Goal: Information Seeking & Learning: Learn about a topic

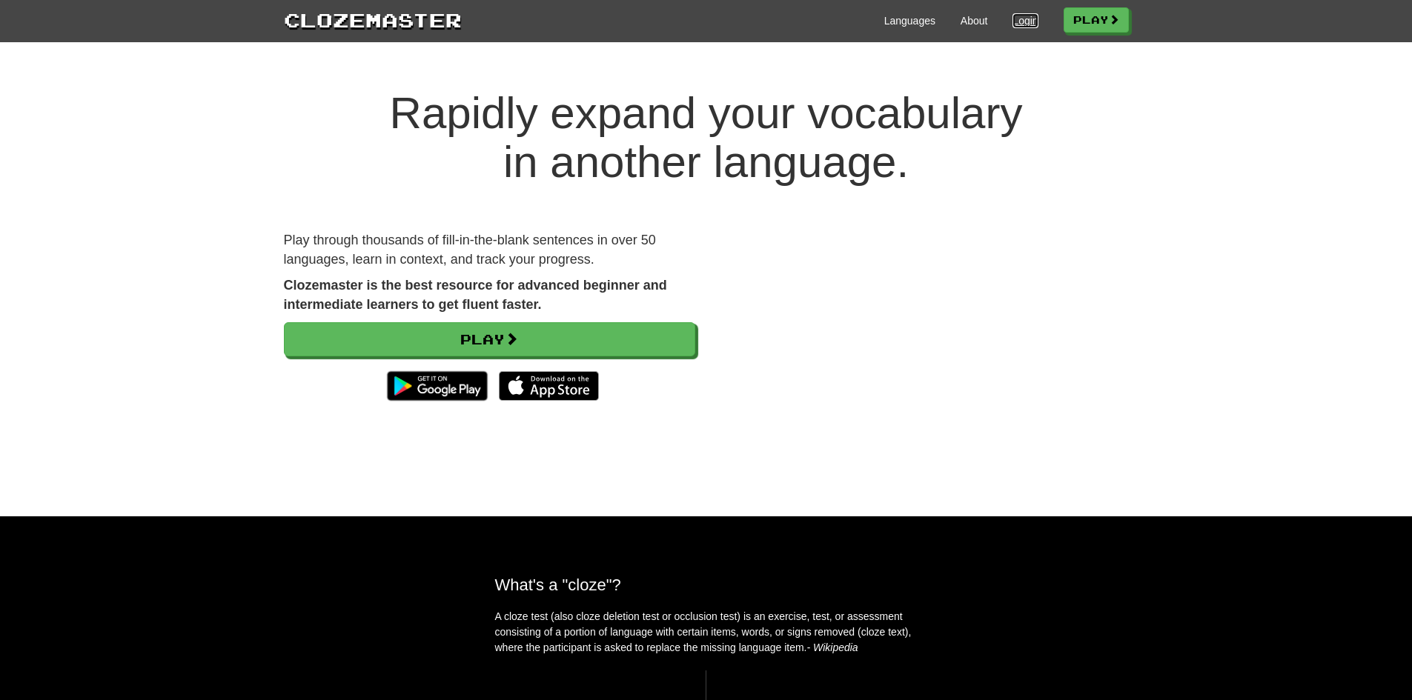
click at [1016, 21] on link "Login" at bounding box center [1024, 20] width 25 height 15
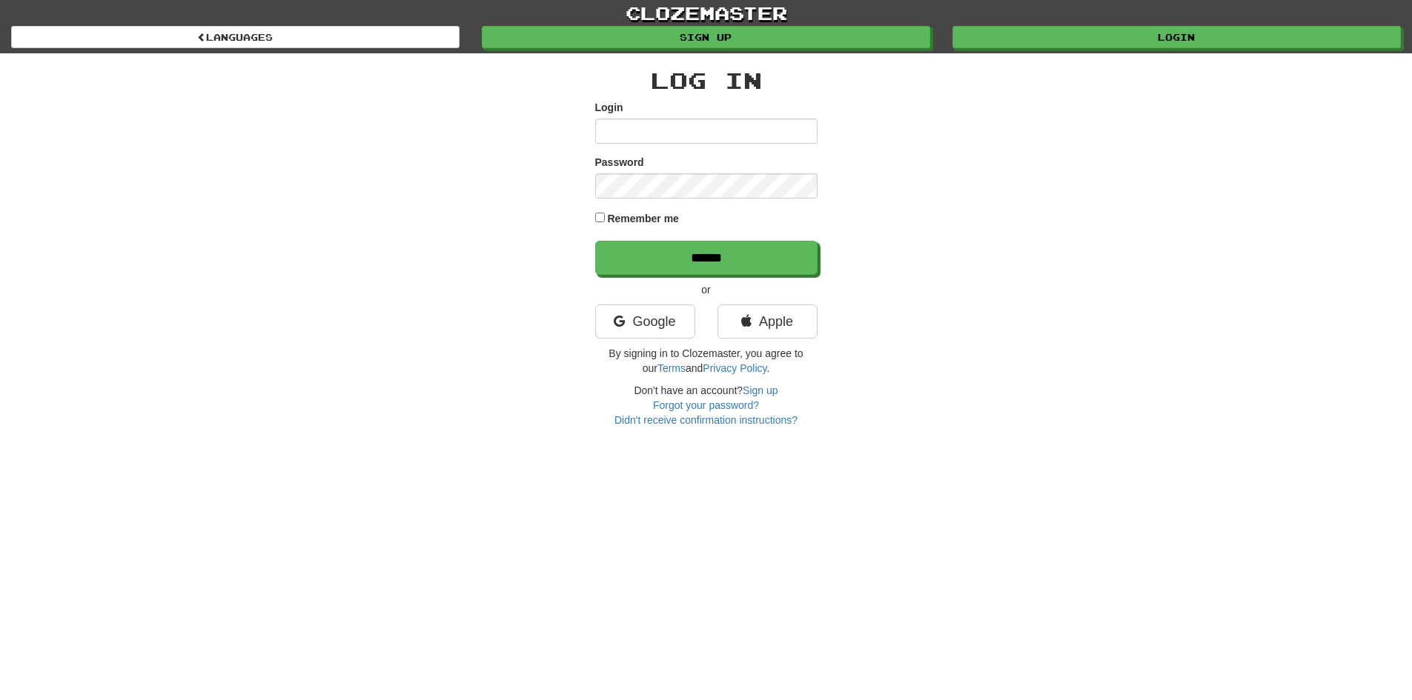
click at [645, 133] on input "Login" at bounding box center [706, 131] width 222 height 25
type input "**********"
click at [595, 241] on input "******" at bounding box center [706, 258] width 222 height 34
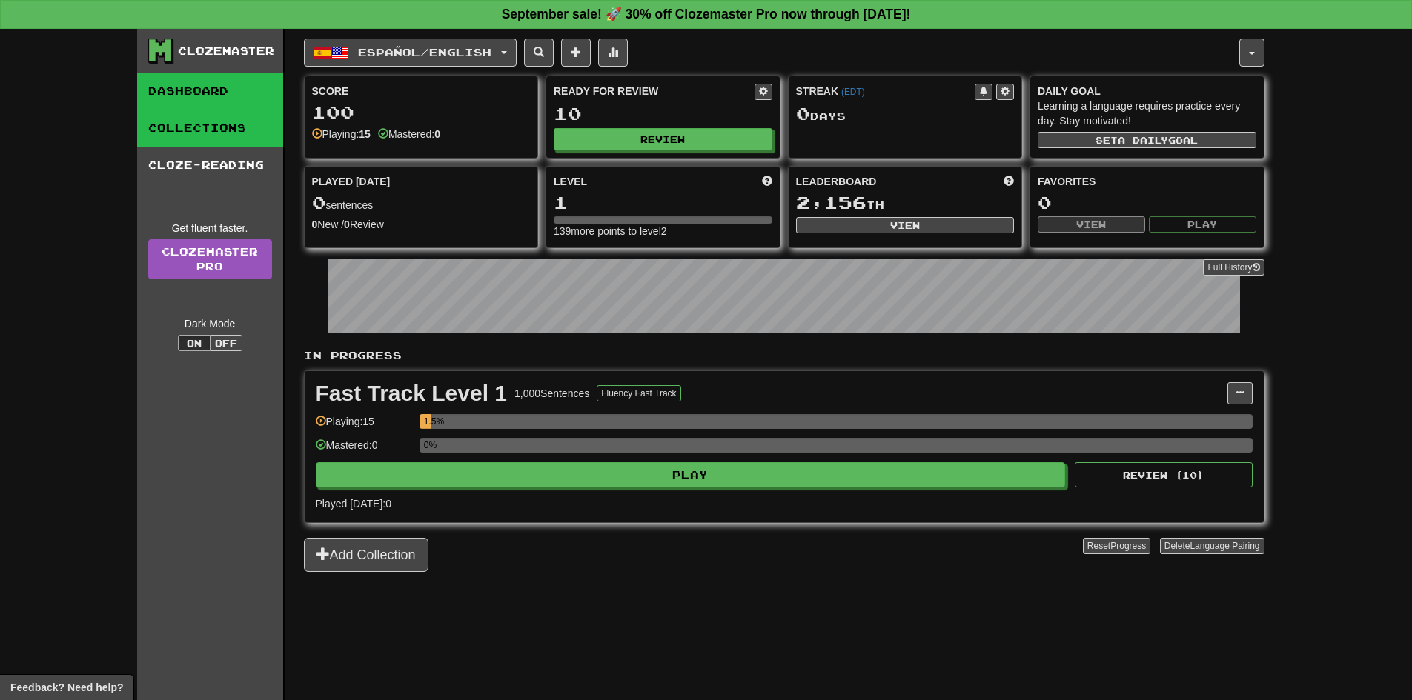
click at [242, 141] on link "Collections" at bounding box center [210, 128] width 146 height 37
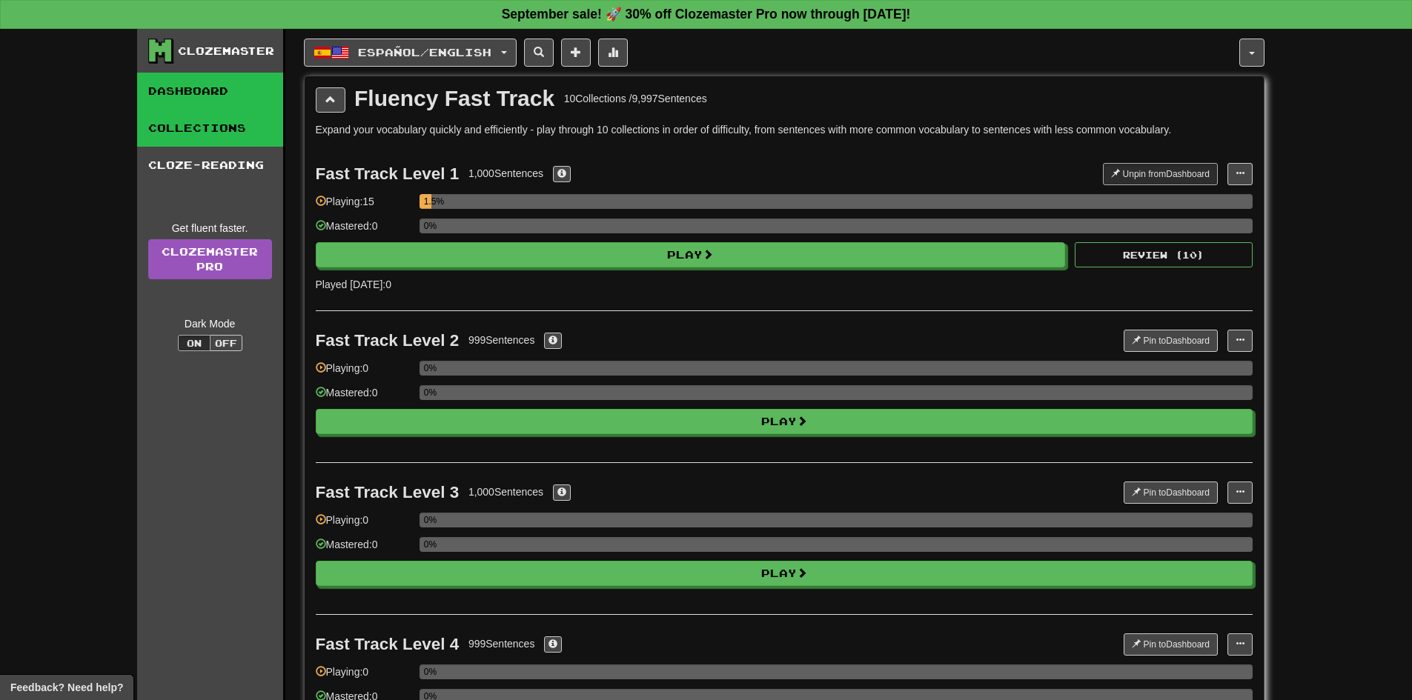
click at [225, 97] on link "Dashboard" at bounding box center [210, 91] width 146 height 37
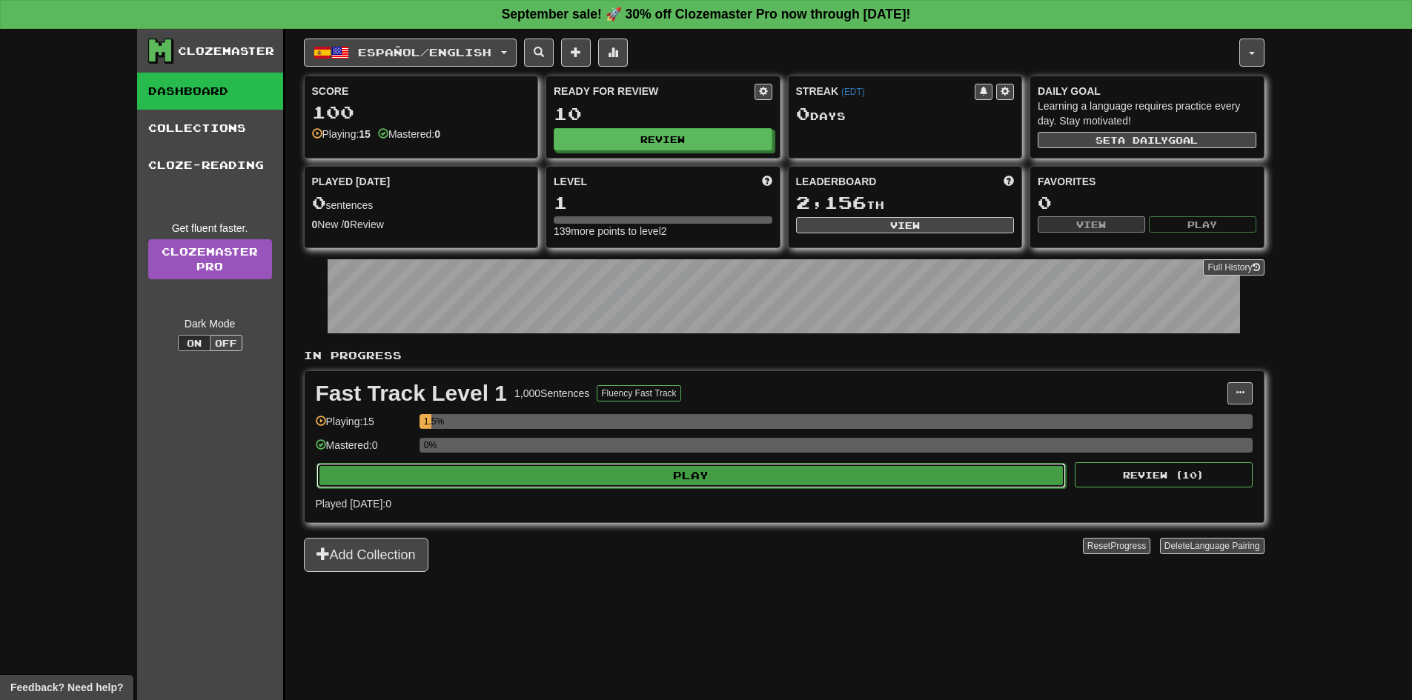
click at [676, 481] on button "Play" at bounding box center [691, 475] width 750 height 25
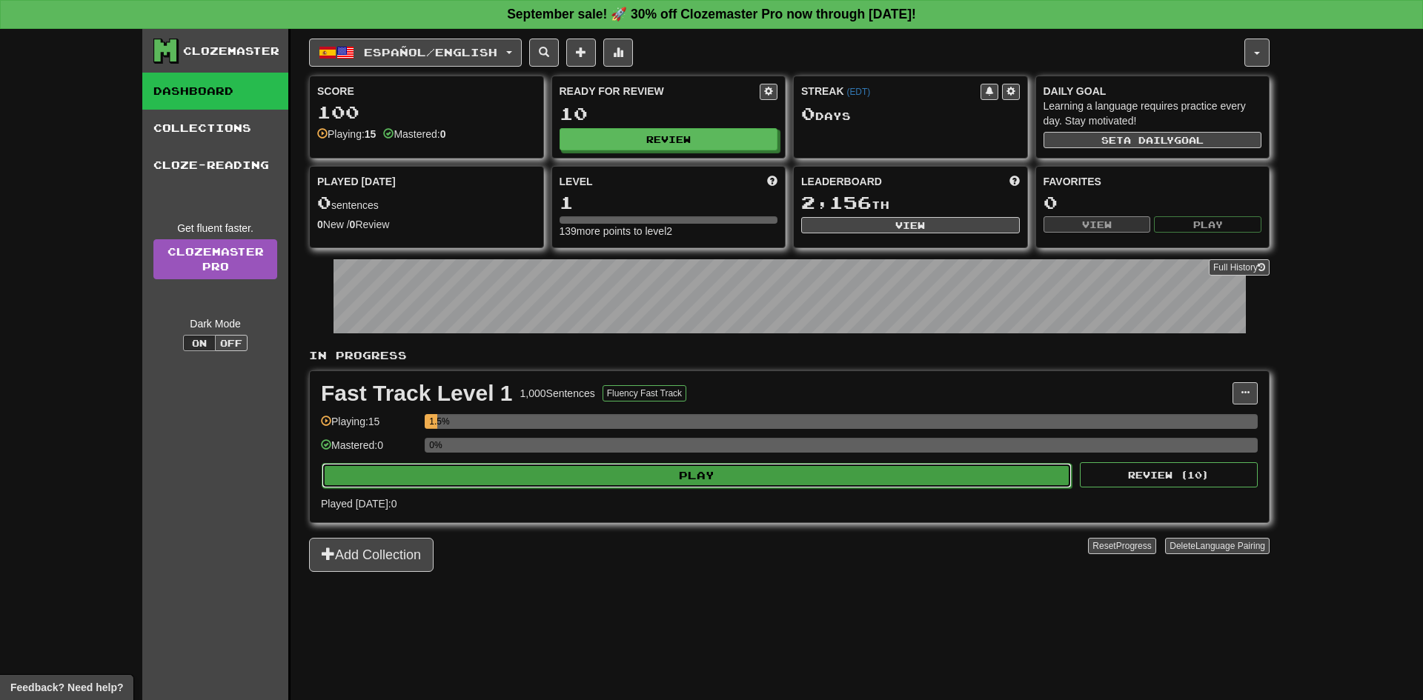
select select "**"
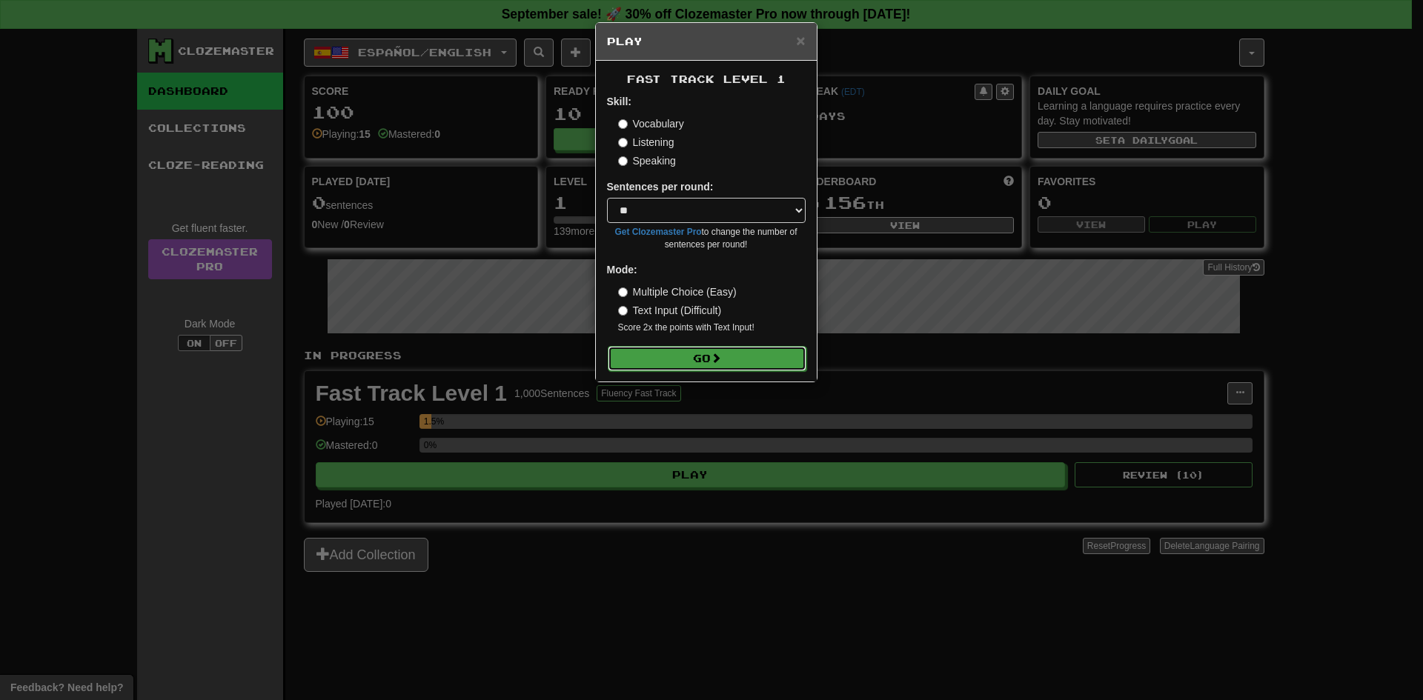
click at [655, 356] on button "Go" at bounding box center [707, 358] width 199 height 25
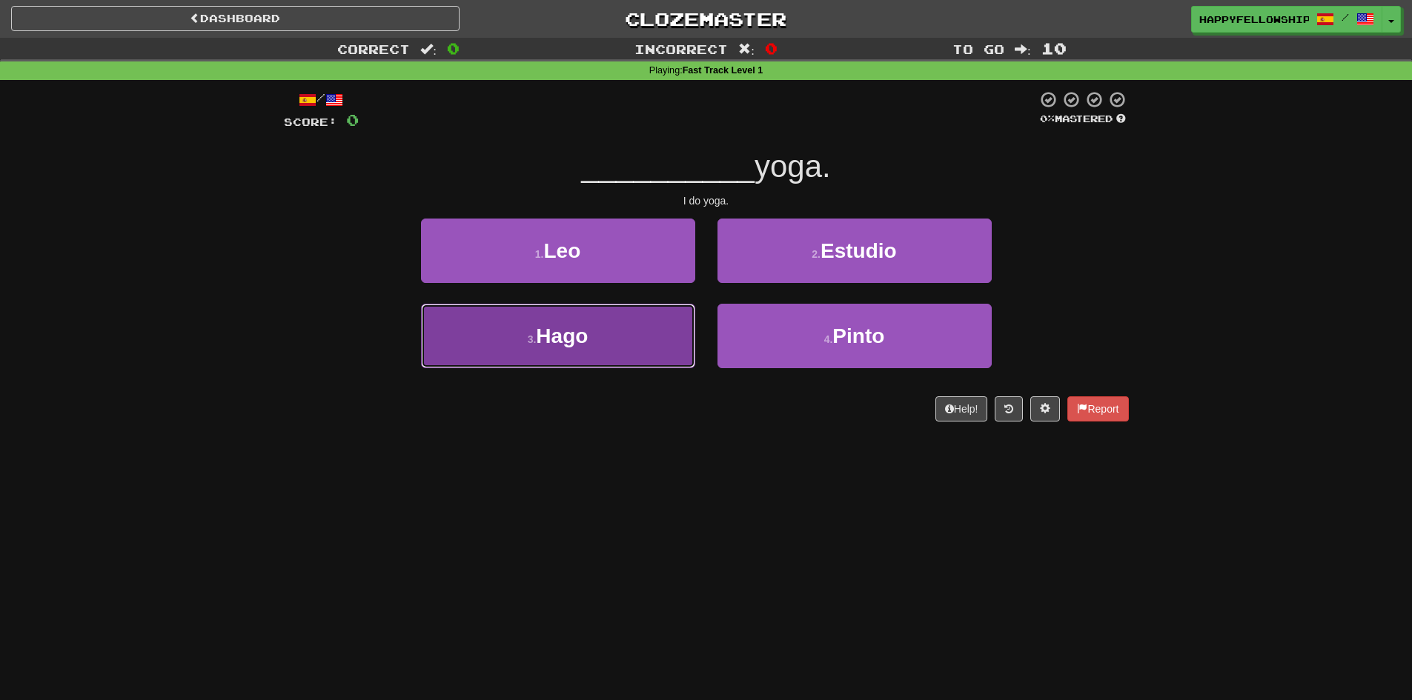
click at [591, 337] on button "3 . Hago" at bounding box center [558, 336] width 274 height 64
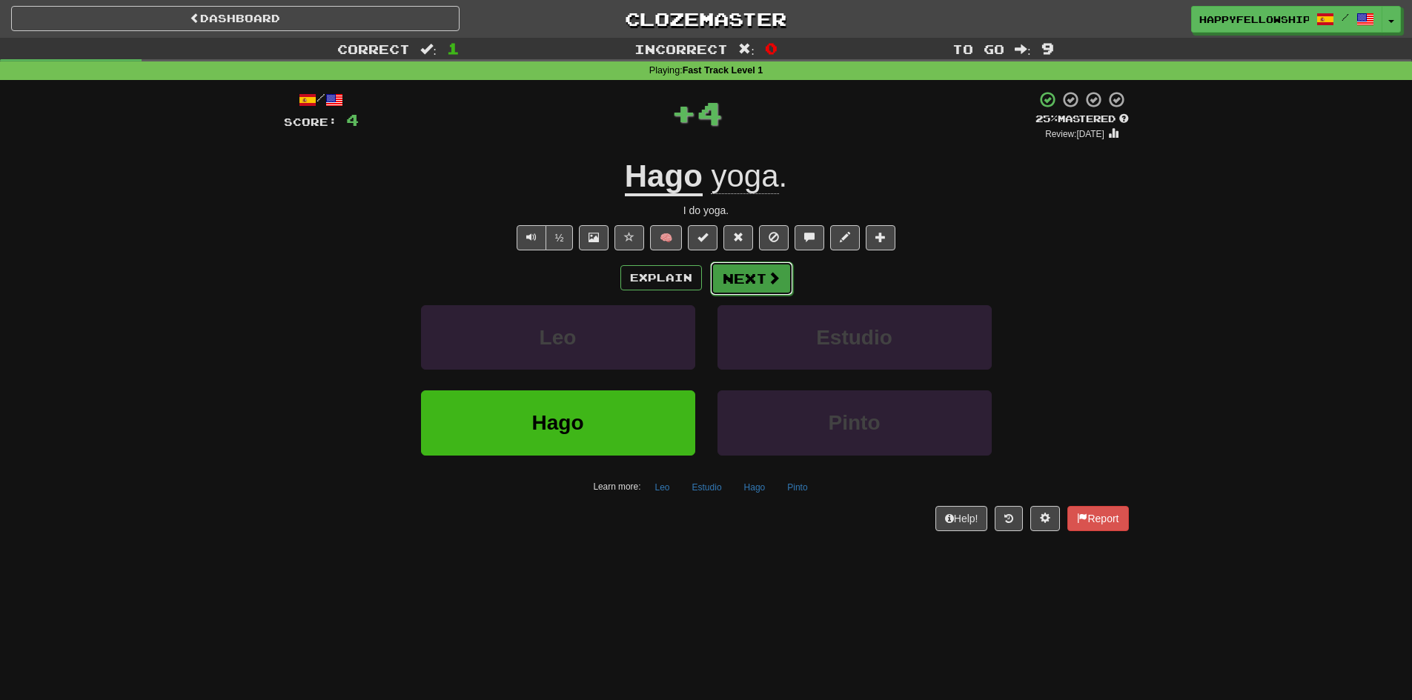
click at [733, 279] on button "Next" at bounding box center [751, 279] width 83 height 34
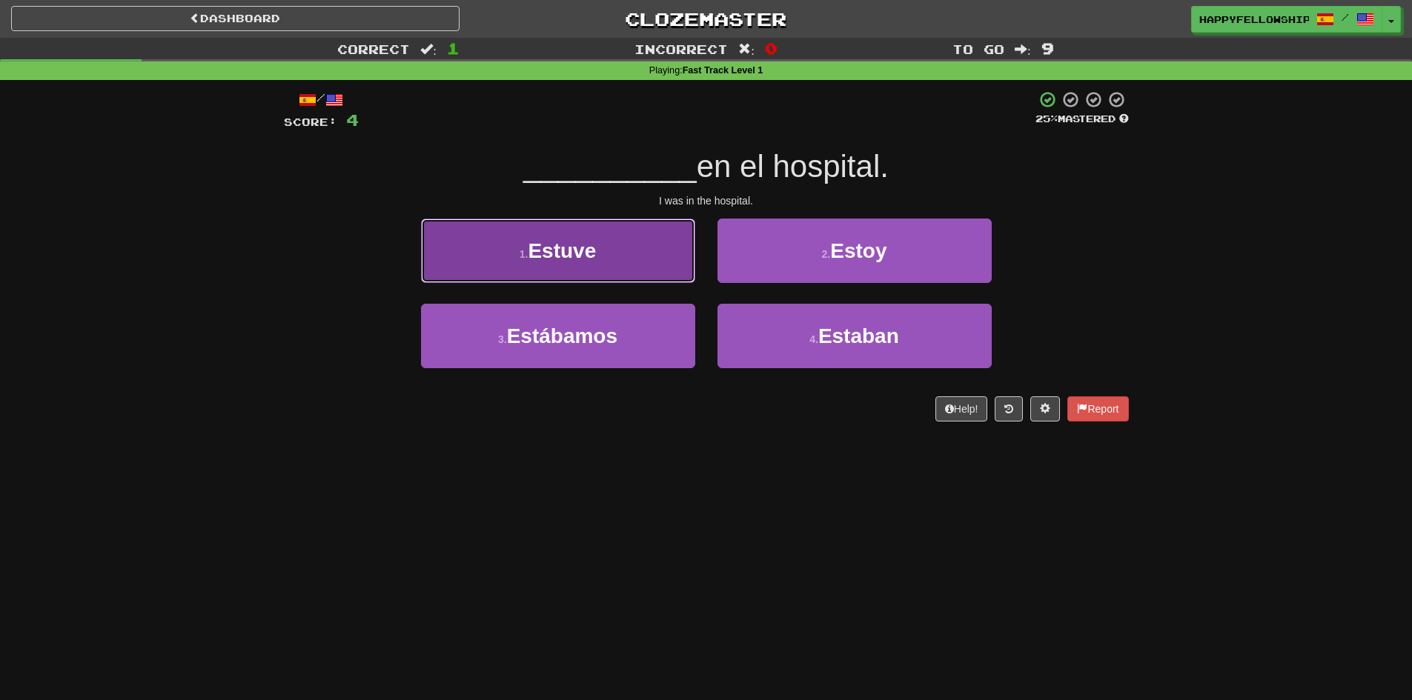
click at [616, 262] on button "1 . Estuve" at bounding box center [558, 251] width 274 height 64
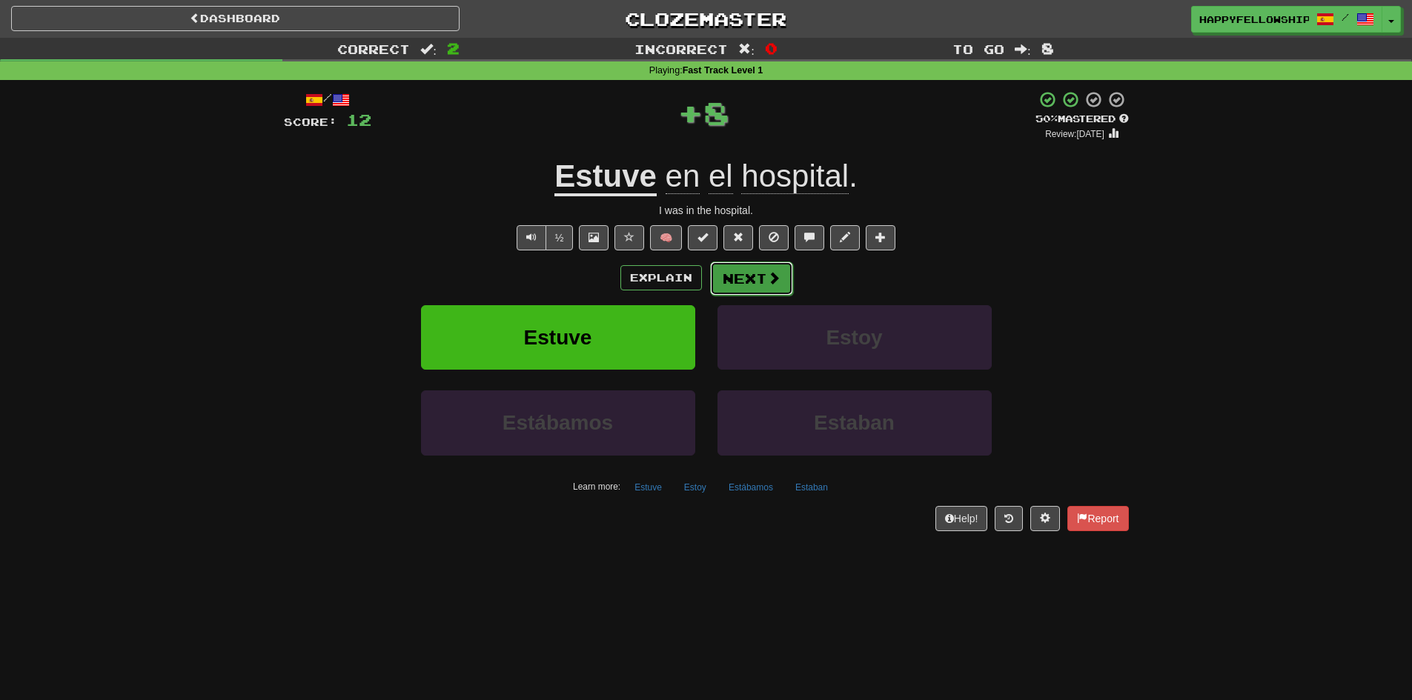
click at [743, 279] on button "Next" at bounding box center [751, 279] width 83 height 34
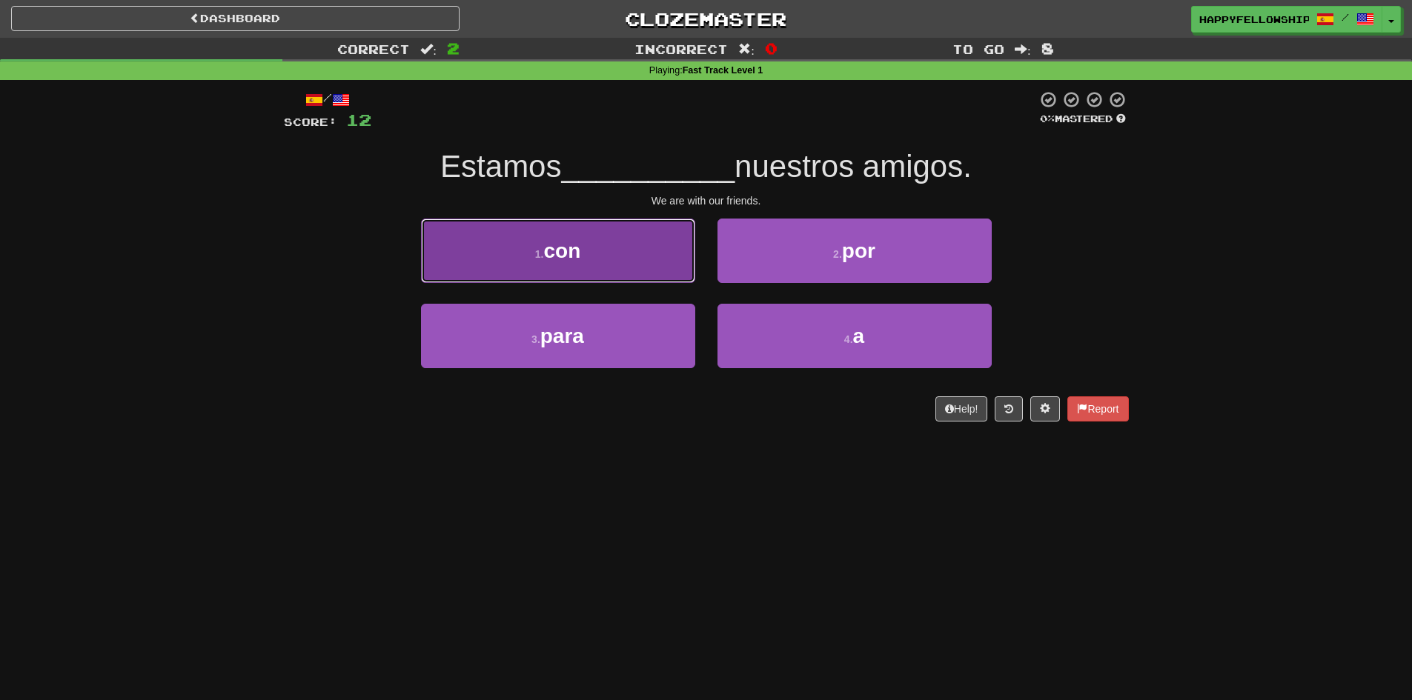
click at [611, 274] on button "1 . con" at bounding box center [558, 251] width 274 height 64
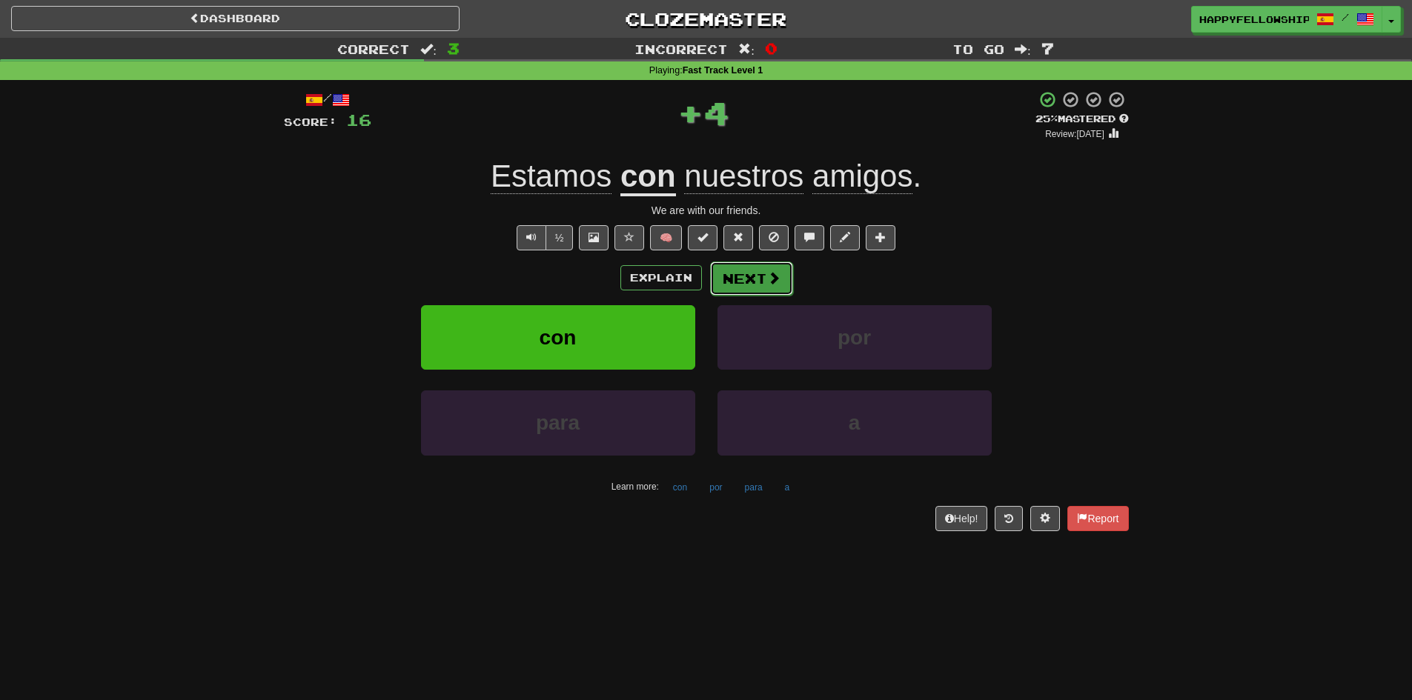
click at [740, 281] on button "Next" at bounding box center [751, 279] width 83 height 34
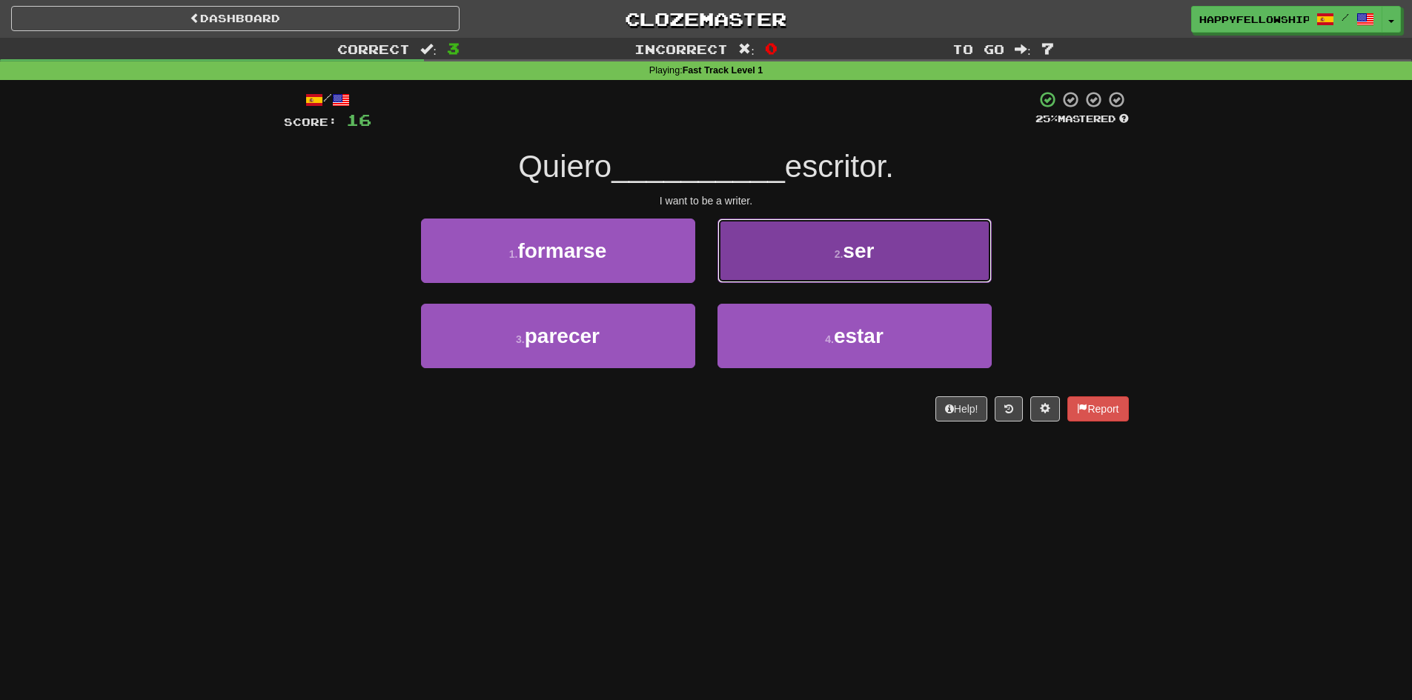
click at [782, 256] on button "2 . ser" at bounding box center [854, 251] width 274 height 64
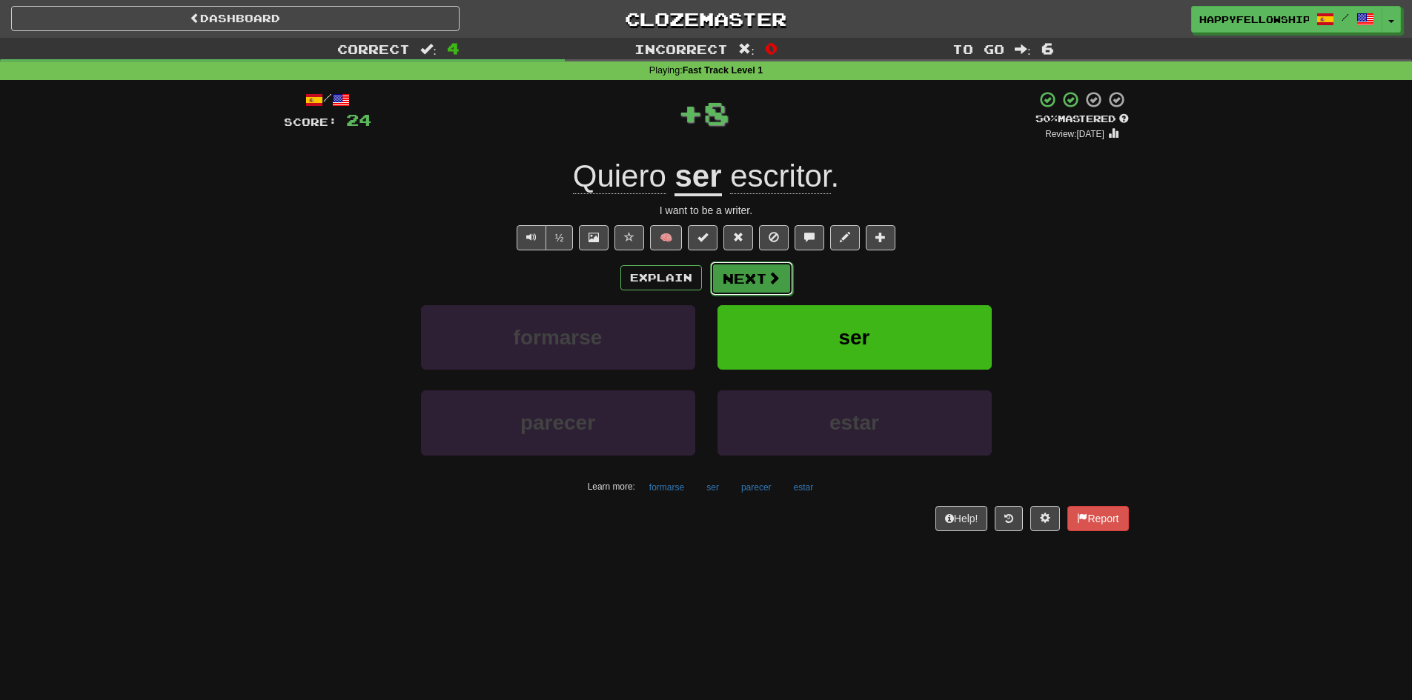
click at [739, 279] on button "Next" at bounding box center [751, 279] width 83 height 34
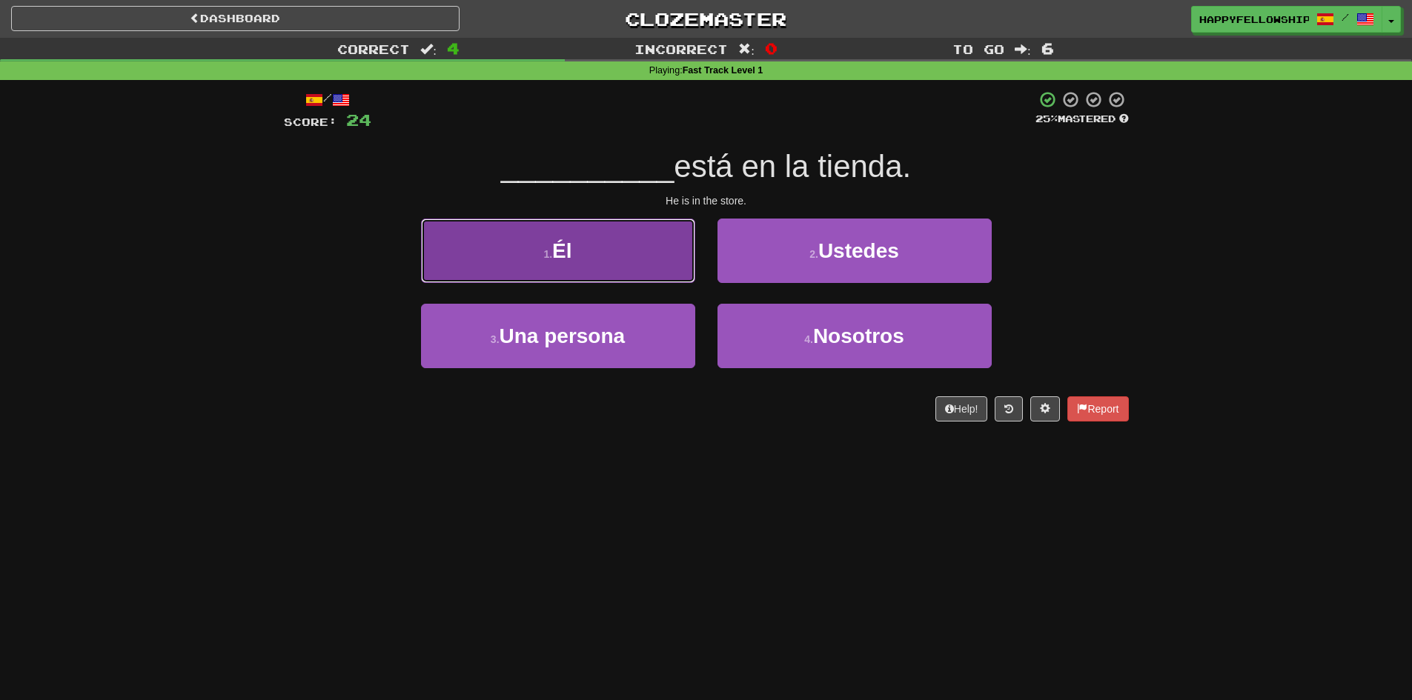
click at [568, 253] on span "Él" at bounding box center [561, 250] width 19 height 23
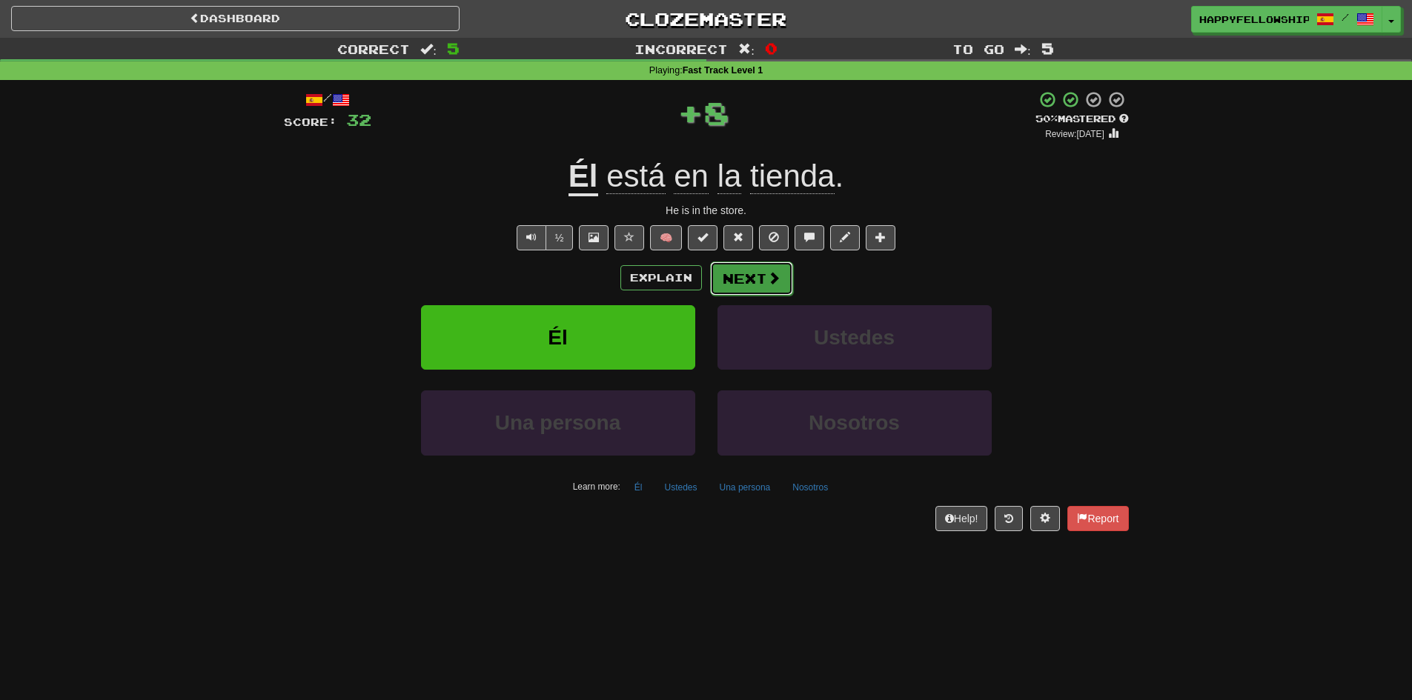
click at [769, 288] on button "Next" at bounding box center [751, 279] width 83 height 34
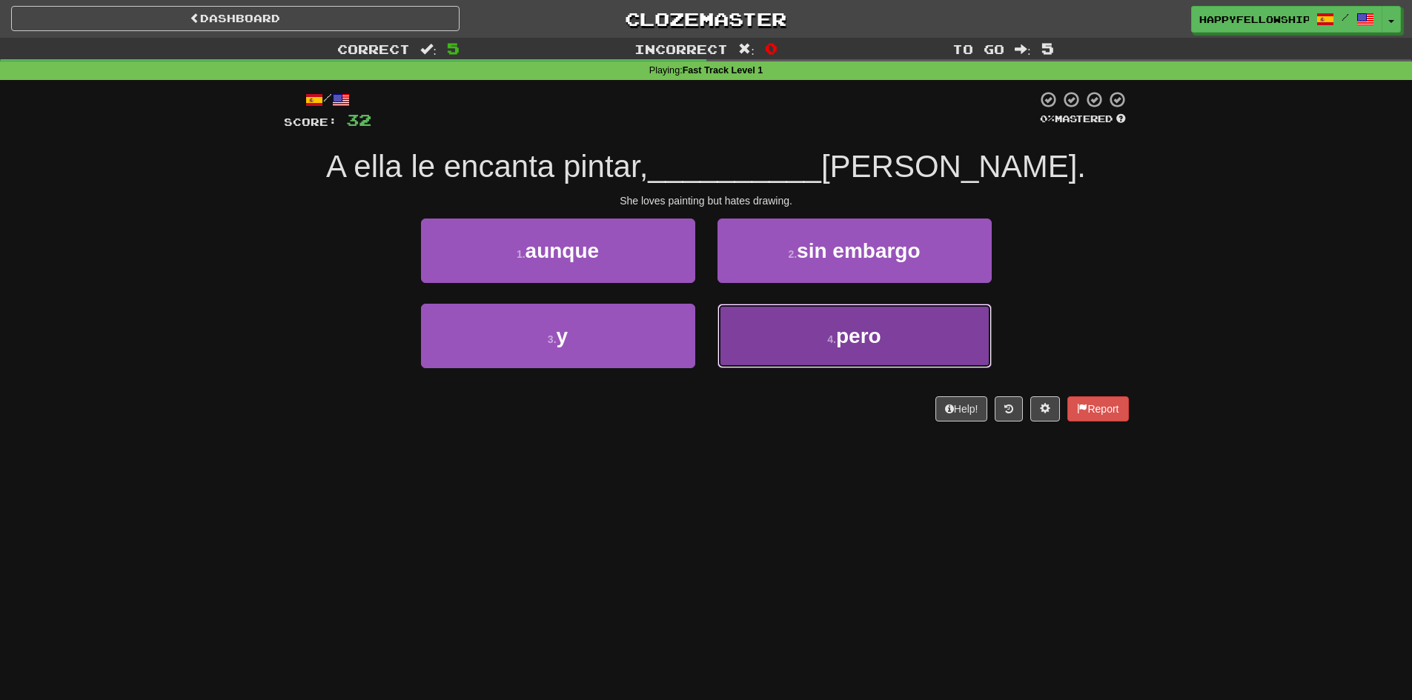
click at [830, 311] on button "4 . pero" at bounding box center [854, 336] width 274 height 64
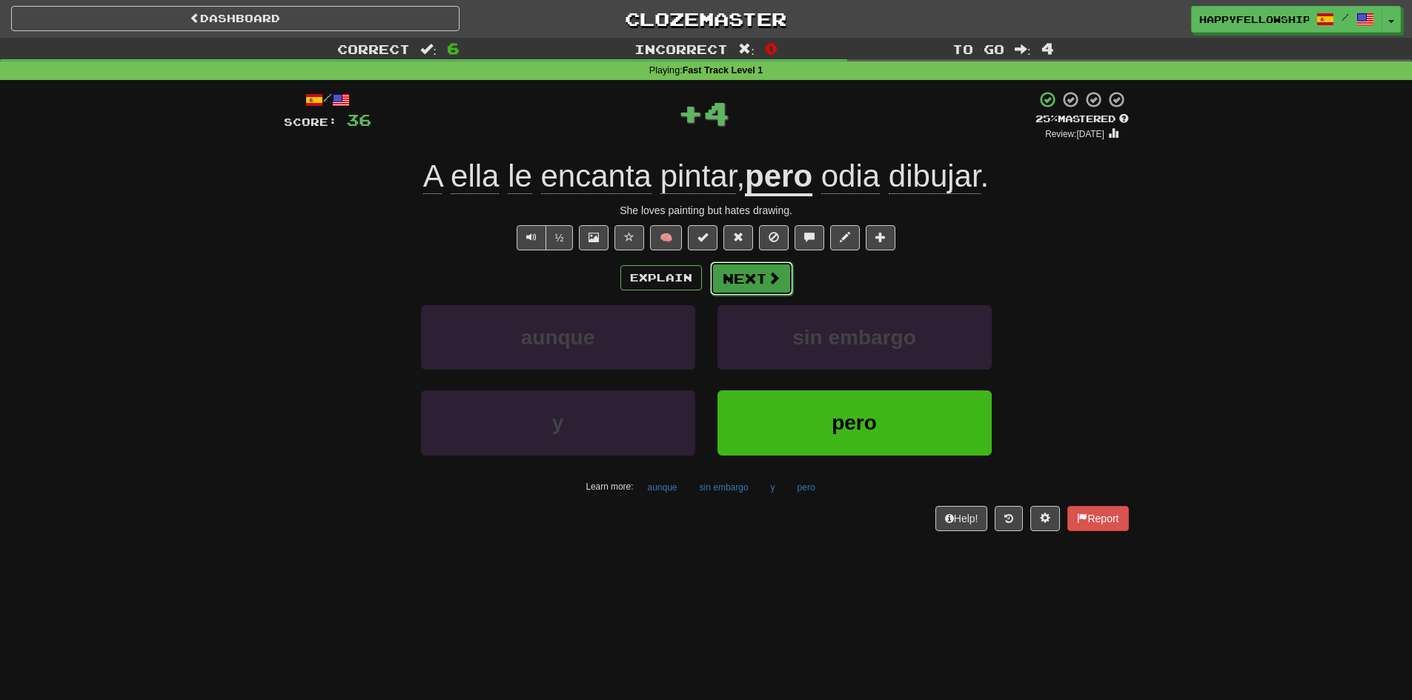
click at [754, 284] on button "Next" at bounding box center [751, 279] width 83 height 34
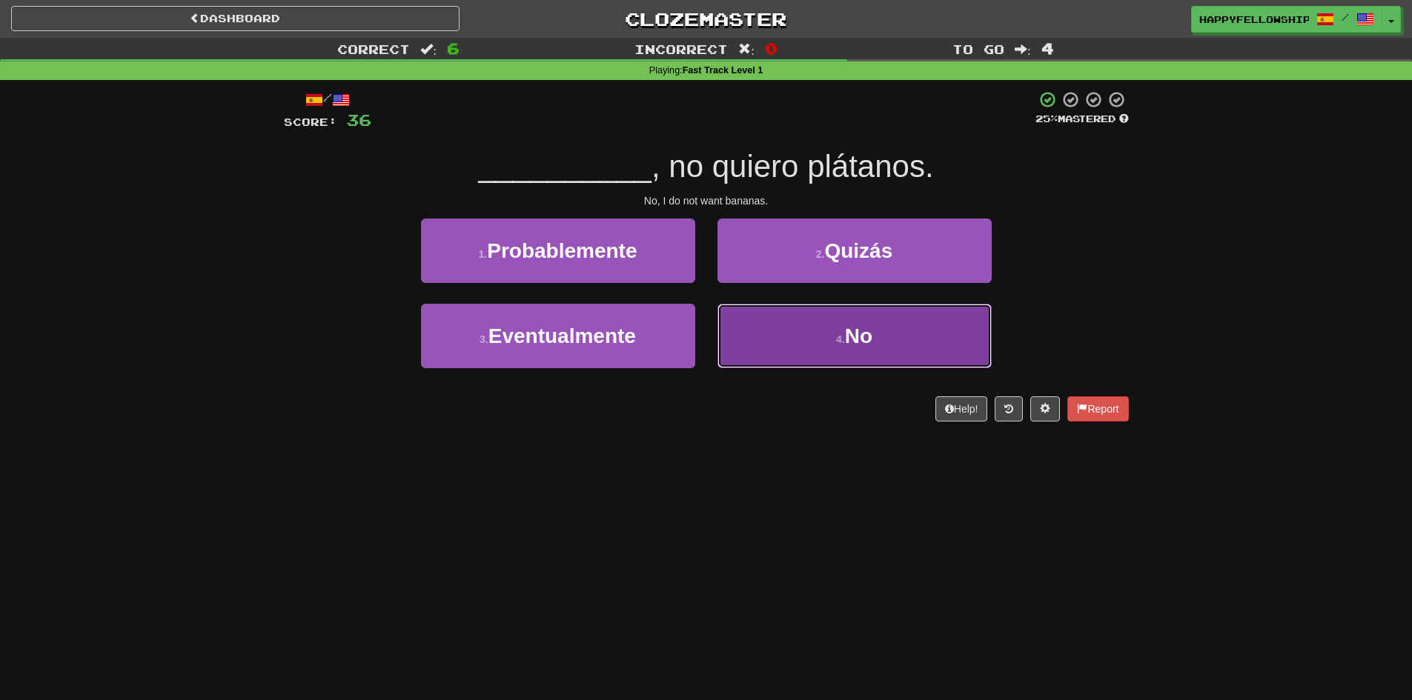
click at [788, 329] on button "4 . No" at bounding box center [854, 336] width 274 height 64
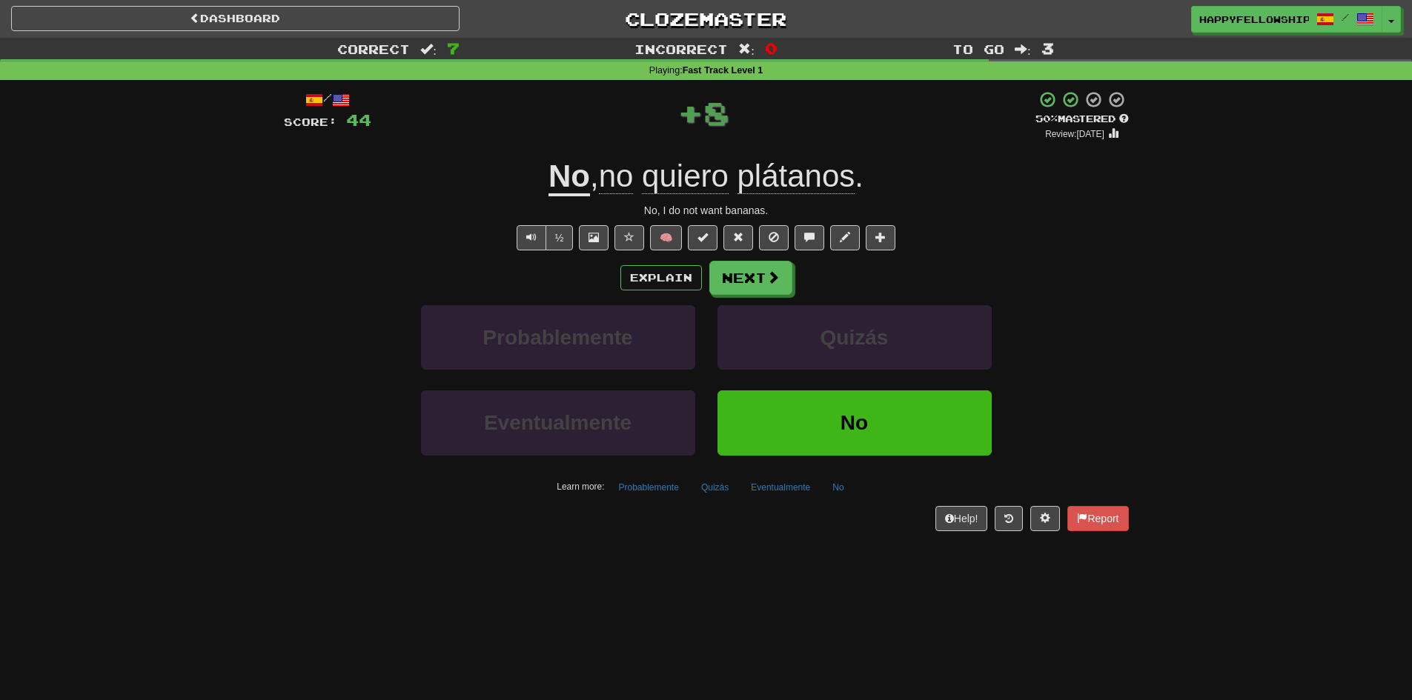
click at [691, 178] on span "quiero" at bounding box center [685, 177] width 87 height 36
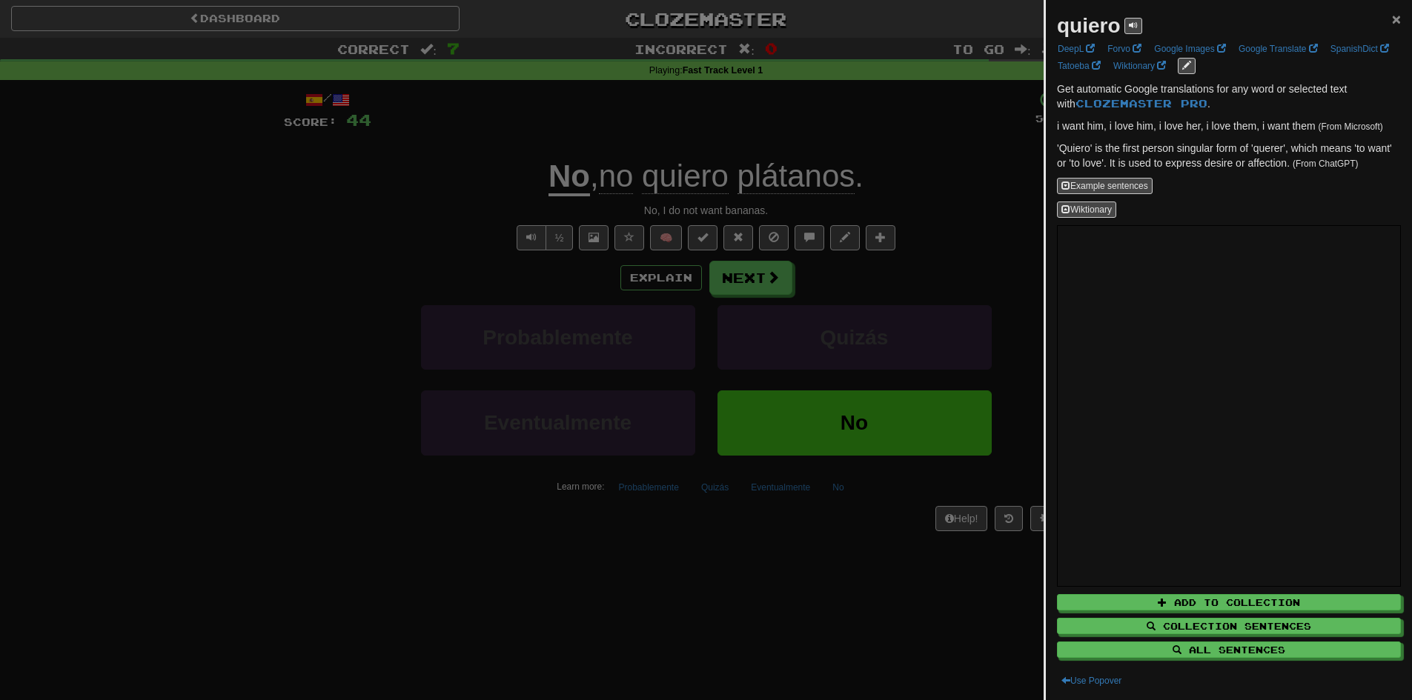
click at [1392, 24] on span "×" at bounding box center [1396, 18] width 9 height 17
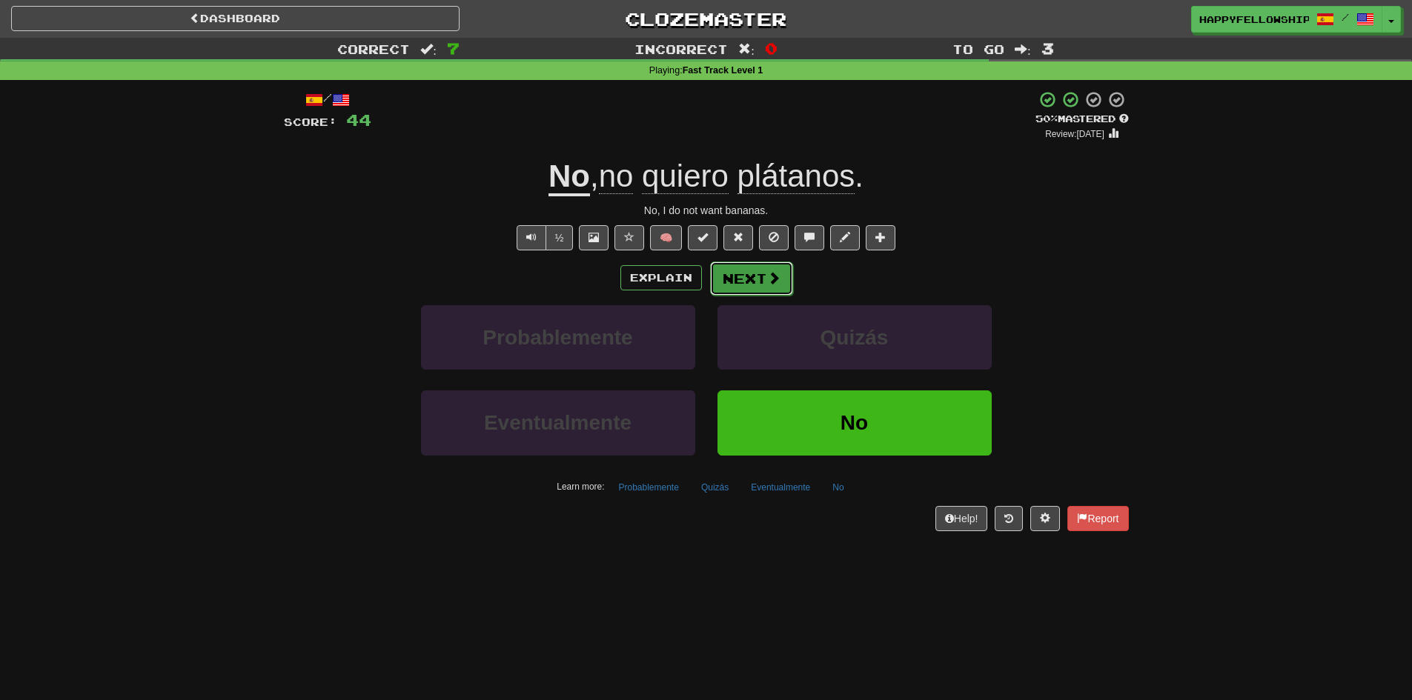
click at [759, 270] on button "Next" at bounding box center [751, 279] width 83 height 34
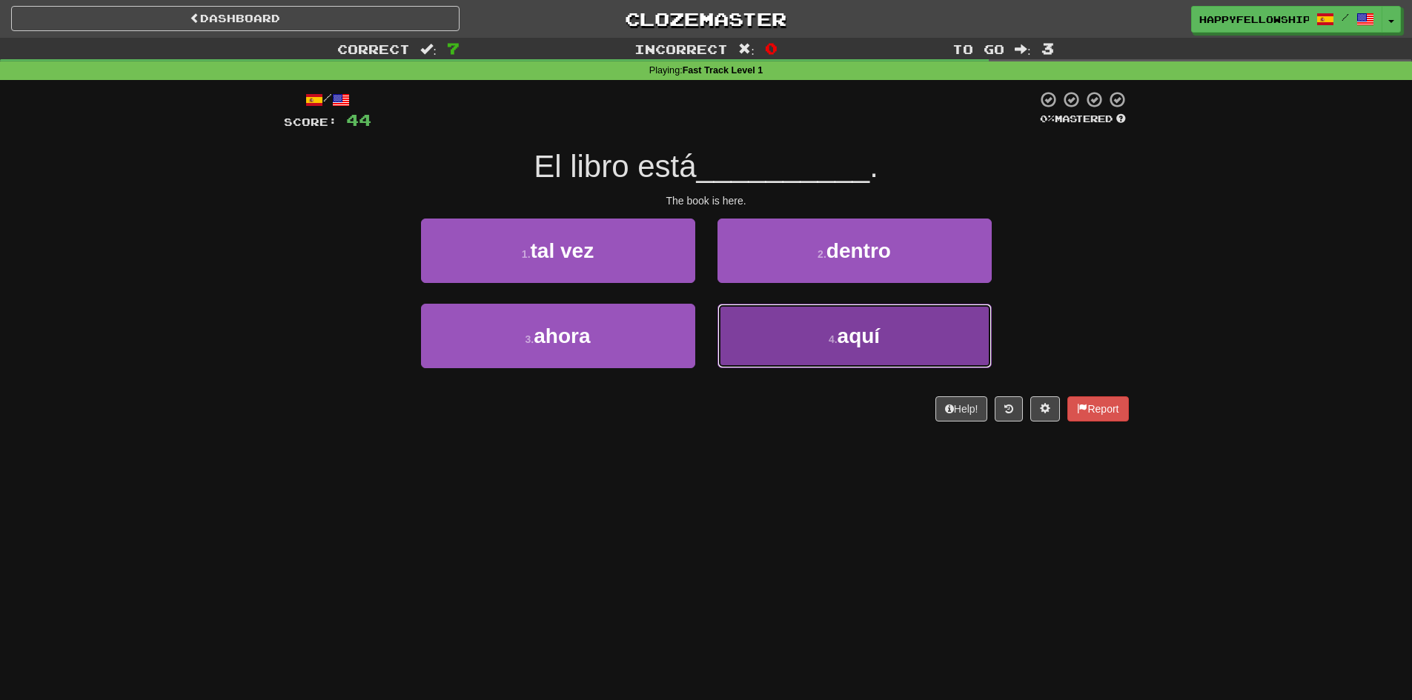
click at [792, 334] on button "4 . aquí" at bounding box center [854, 336] width 274 height 64
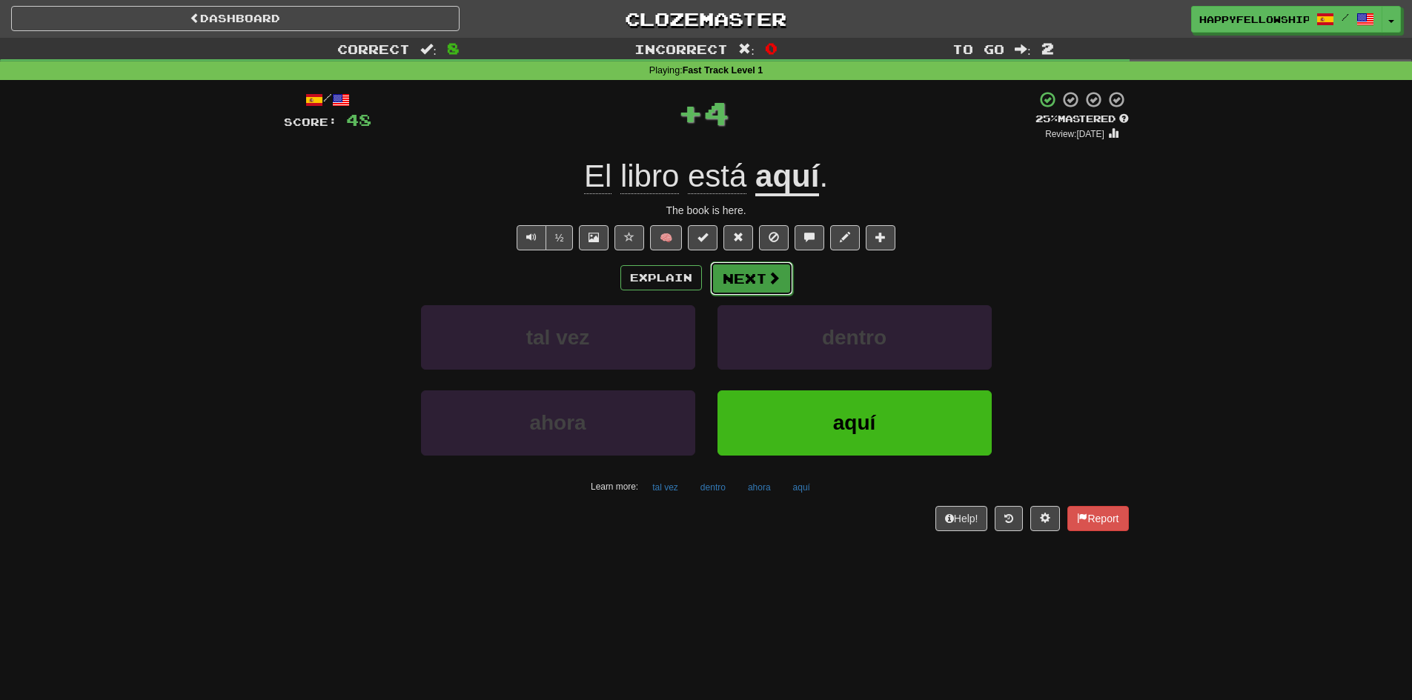
click at [767, 284] on span at bounding box center [773, 277] width 13 height 13
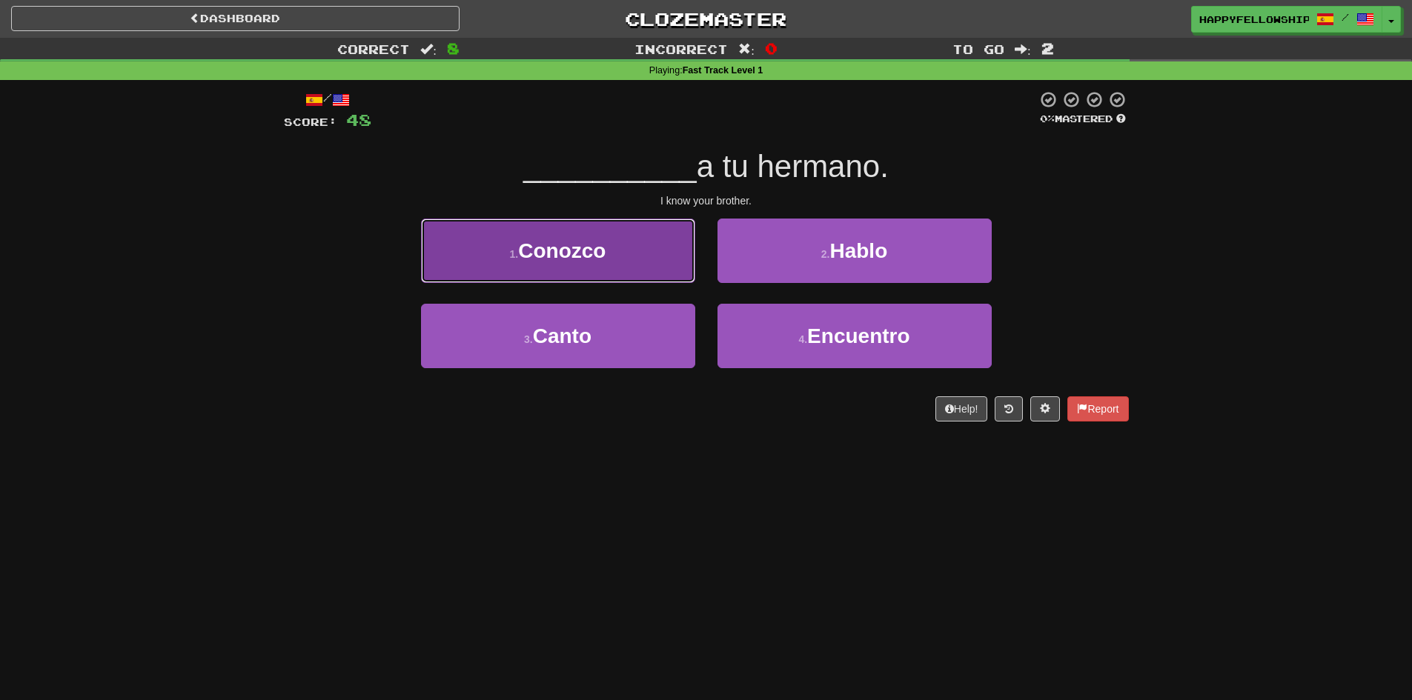
click at [575, 242] on span "Conozco" at bounding box center [561, 250] width 87 height 23
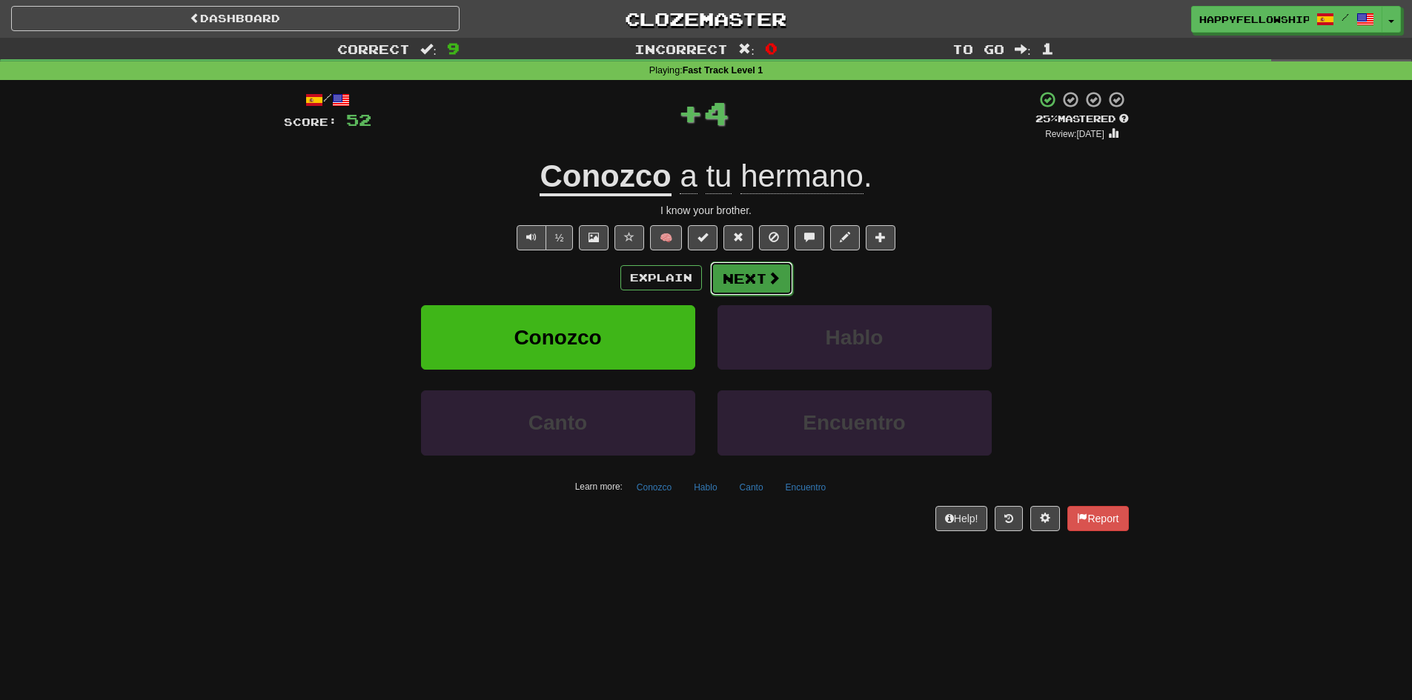
click at [754, 280] on button "Next" at bounding box center [751, 279] width 83 height 34
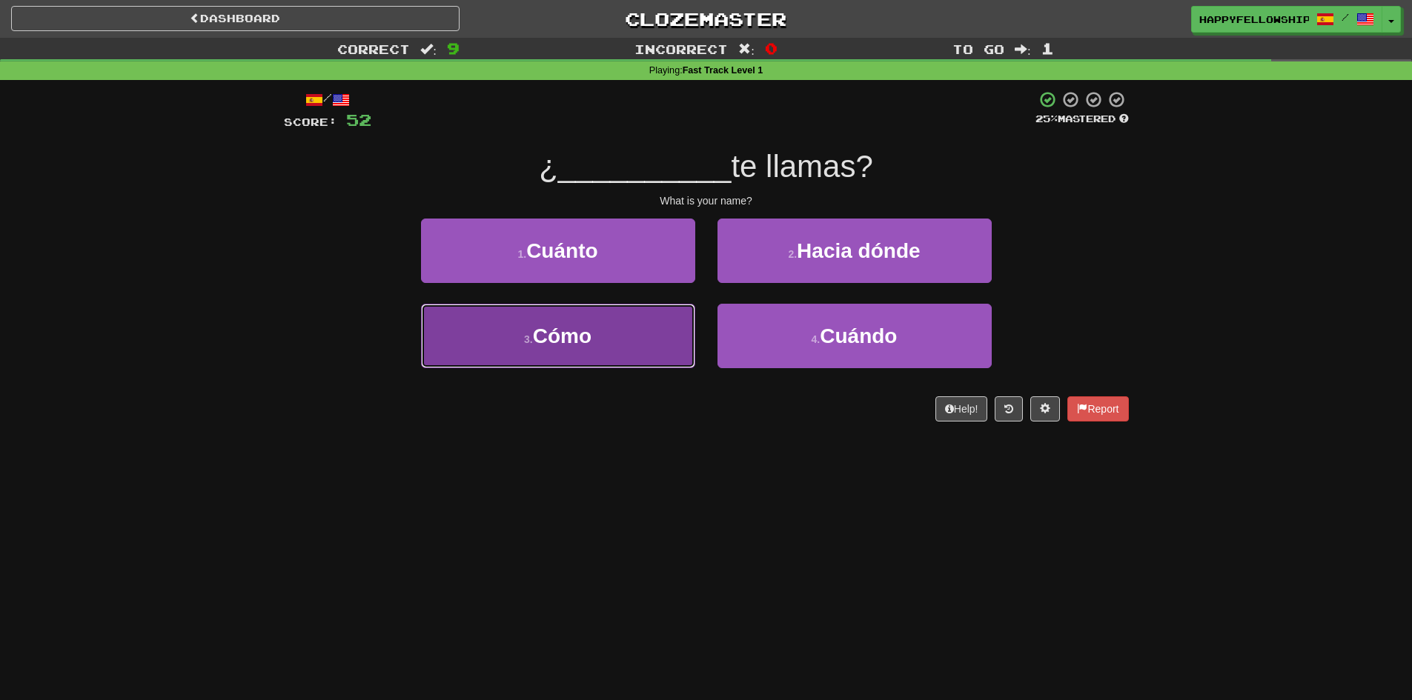
click at [609, 315] on button "3 . Cómo" at bounding box center [558, 336] width 274 height 64
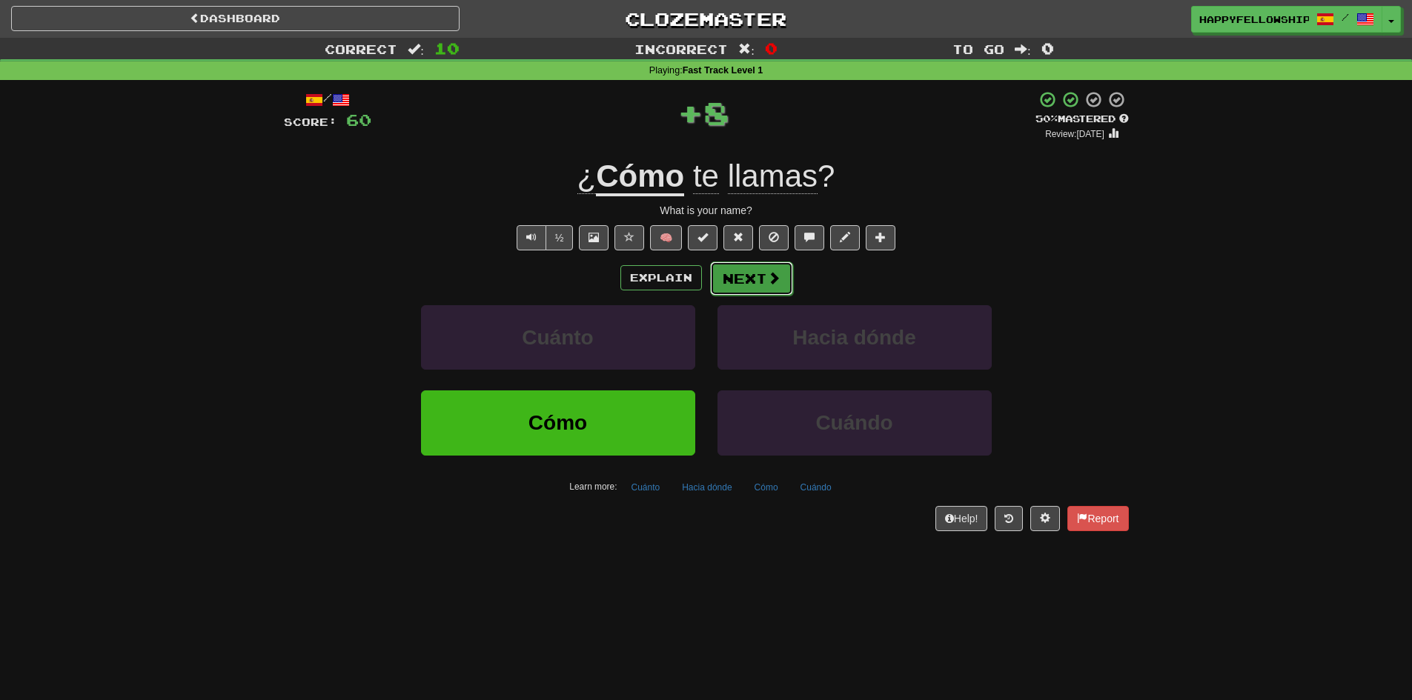
click at [719, 269] on button "Next" at bounding box center [751, 279] width 83 height 34
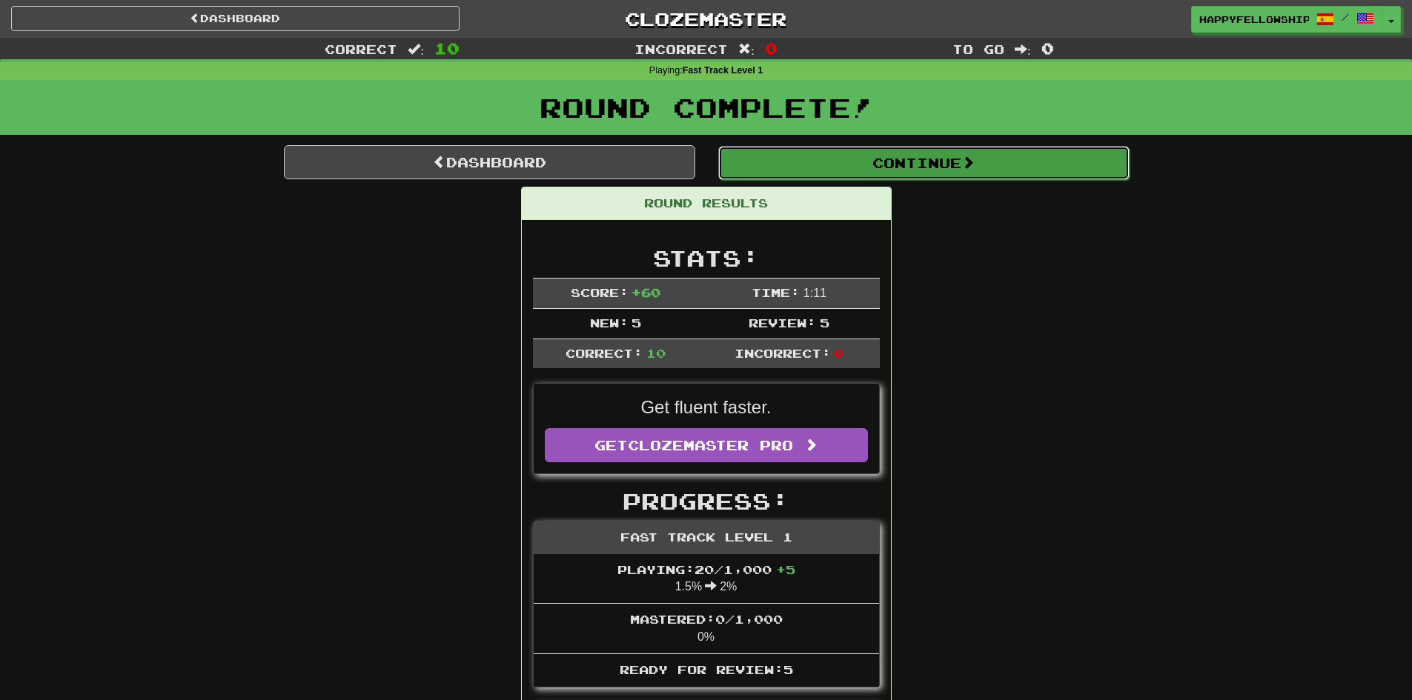
click at [770, 162] on button "Continue" at bounding box center [923, 163] width 411 height 34
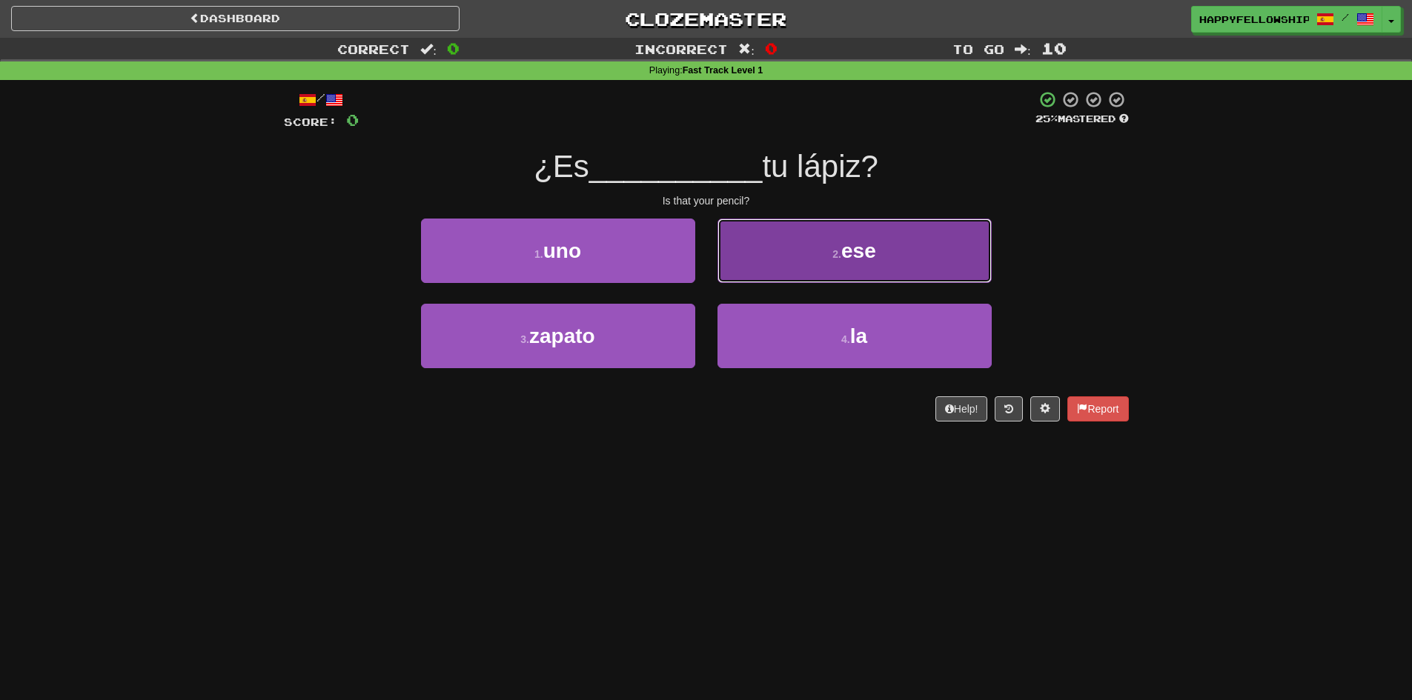
click at [821, 259] on button "2 . ese" at bounding box center [854, 251] width 274 height 64
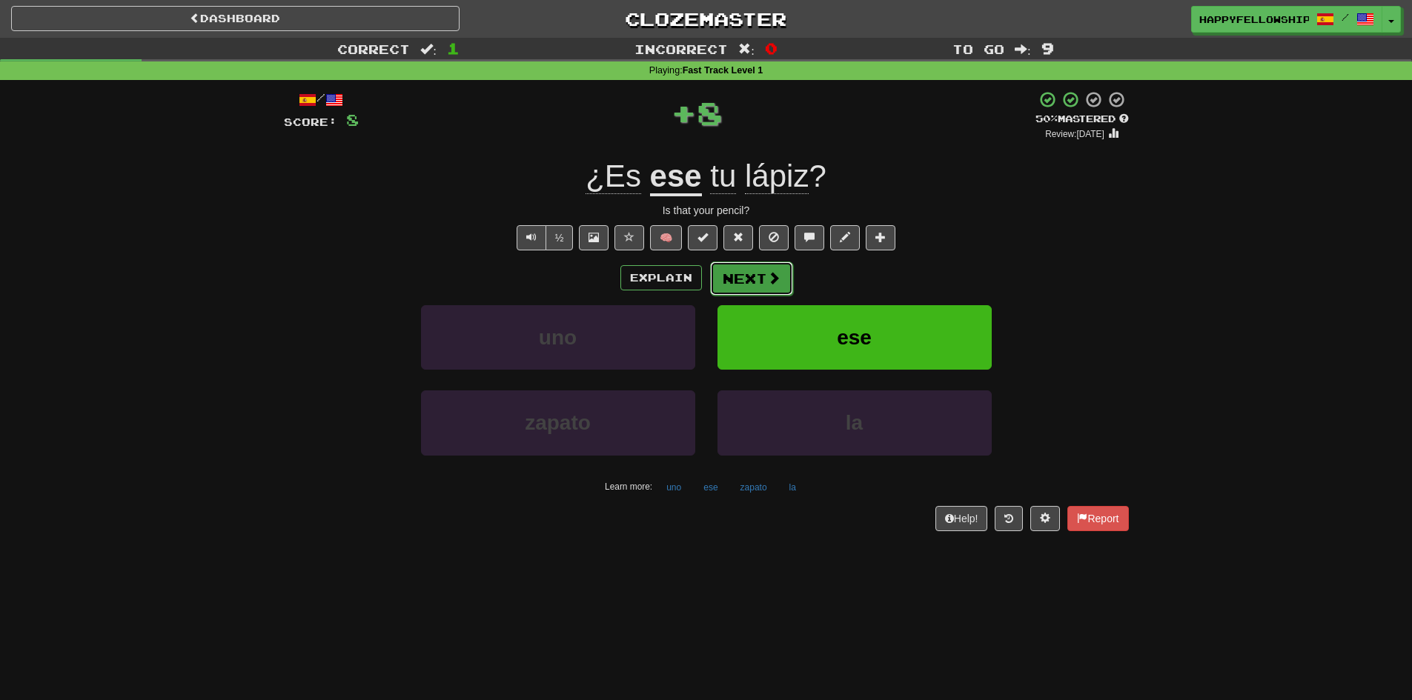
click at [739, 276] on button "Next" at bounding box center [751, 279] width 83 height 34
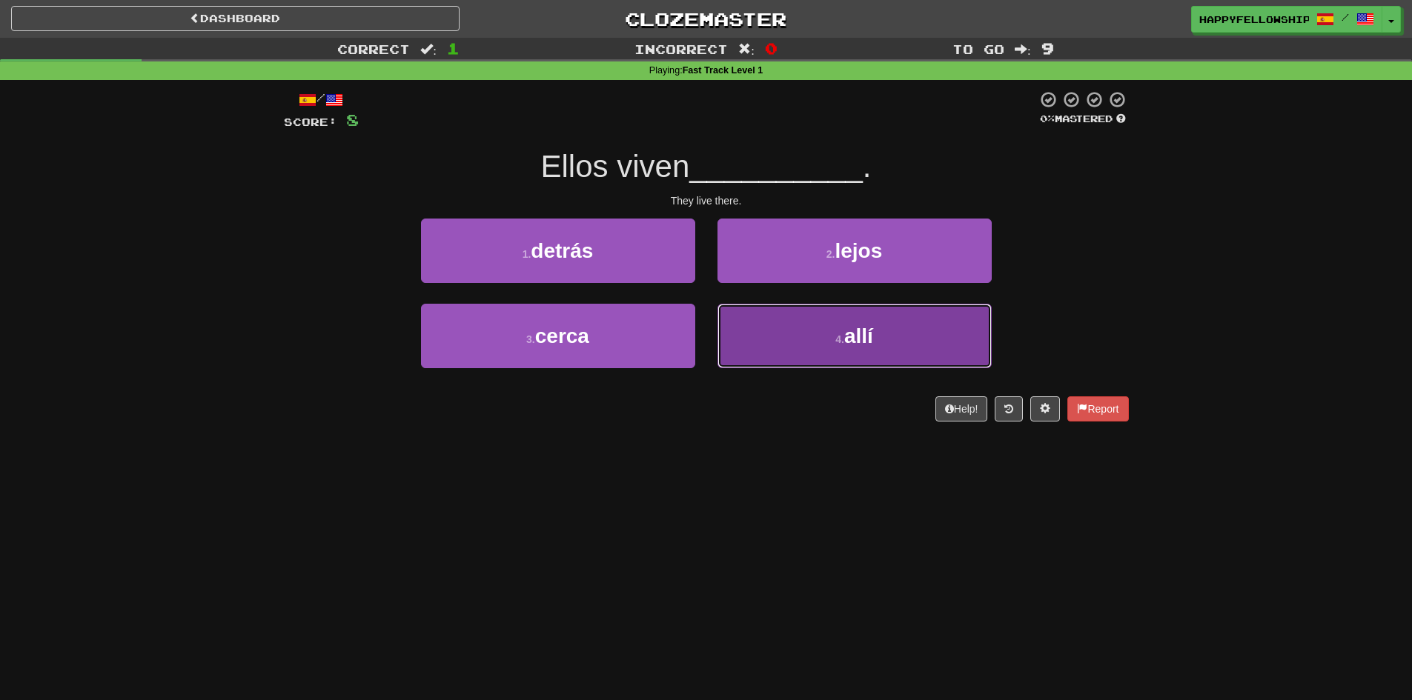
click at [834, 321] on button "4 . allí" at bounding box center [854, 336] width 274 height 64
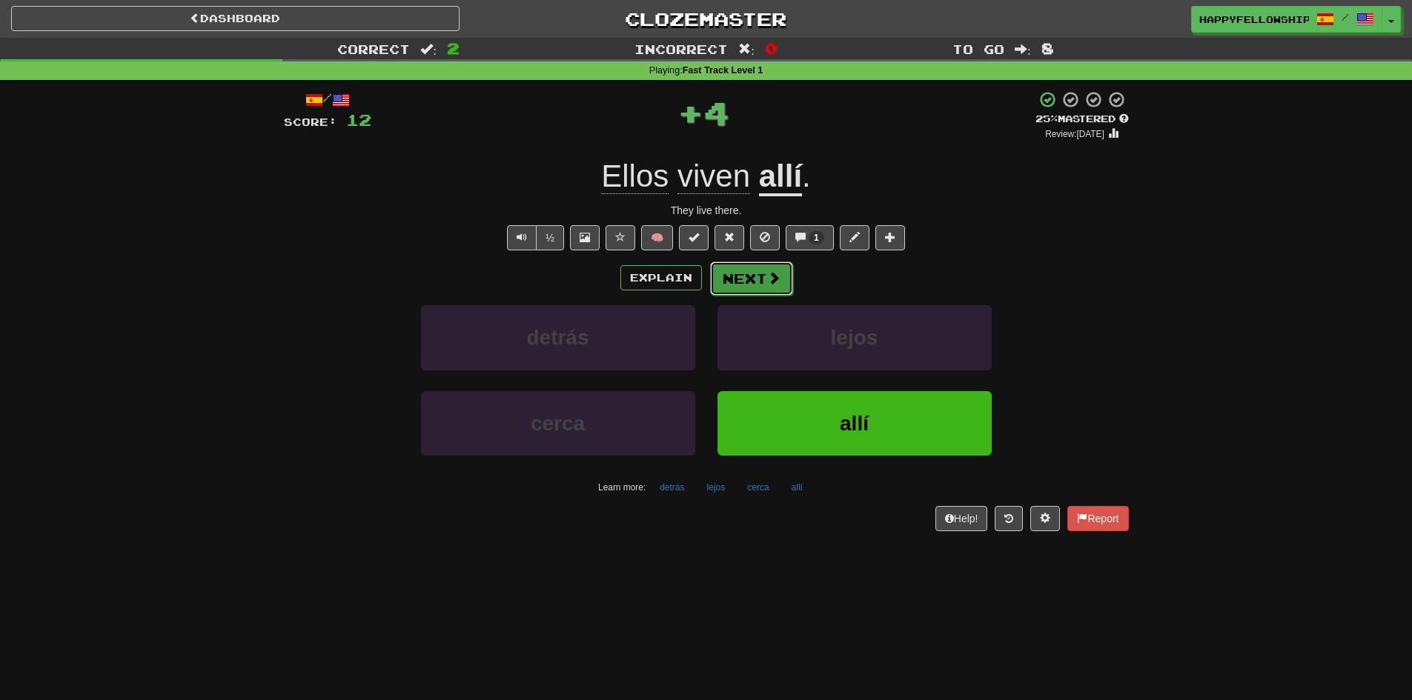
click at [763, 279] on button "Next" at bounding box center [751, 279] width 83 height 34
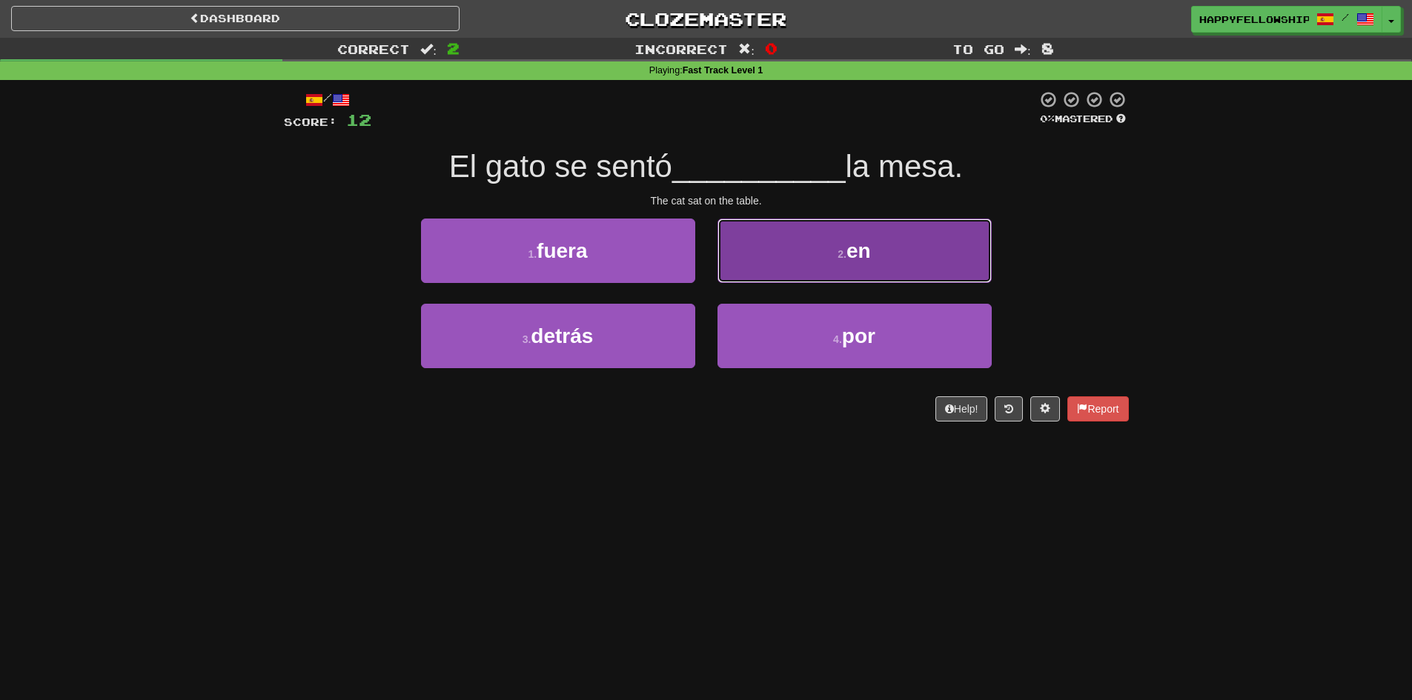
click at [774, 254] on button "2 . en" at bounding box center [854, 251] width 274 height 64
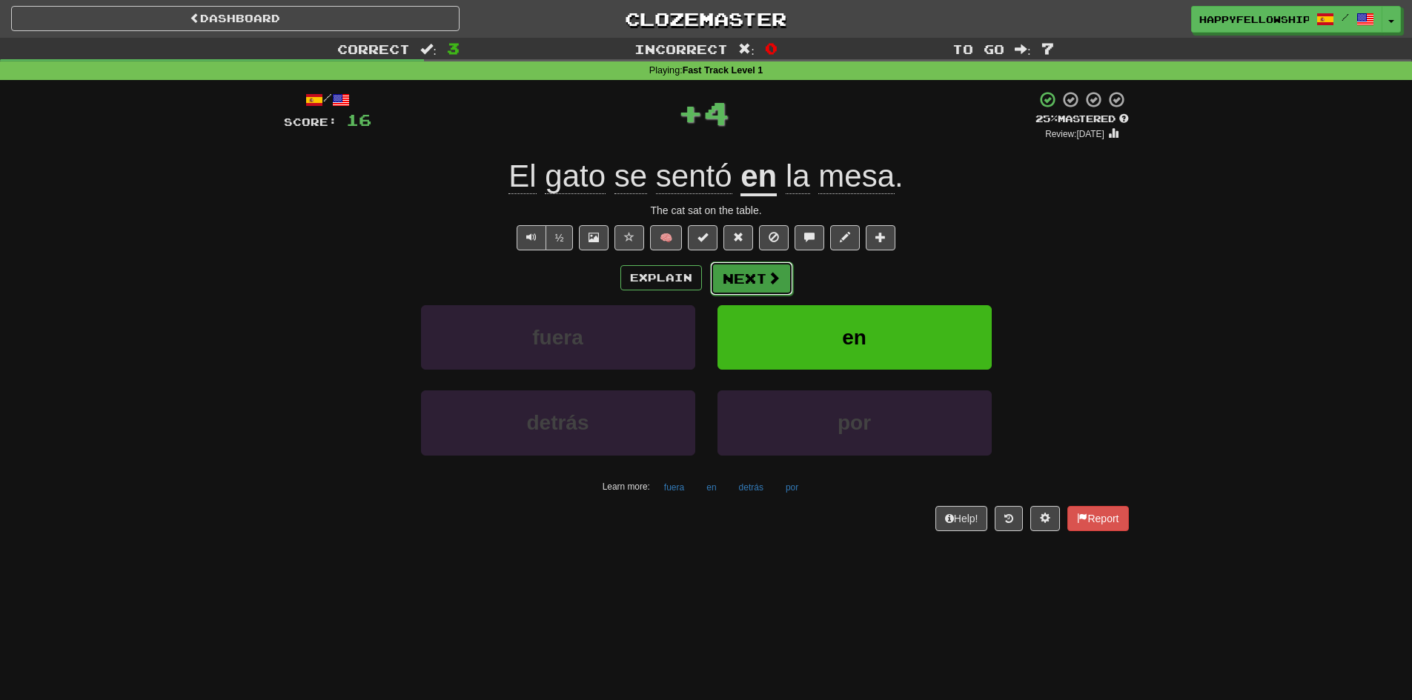
click at [776, 285] on span at bounding box center [773, 277] width 13 height 13
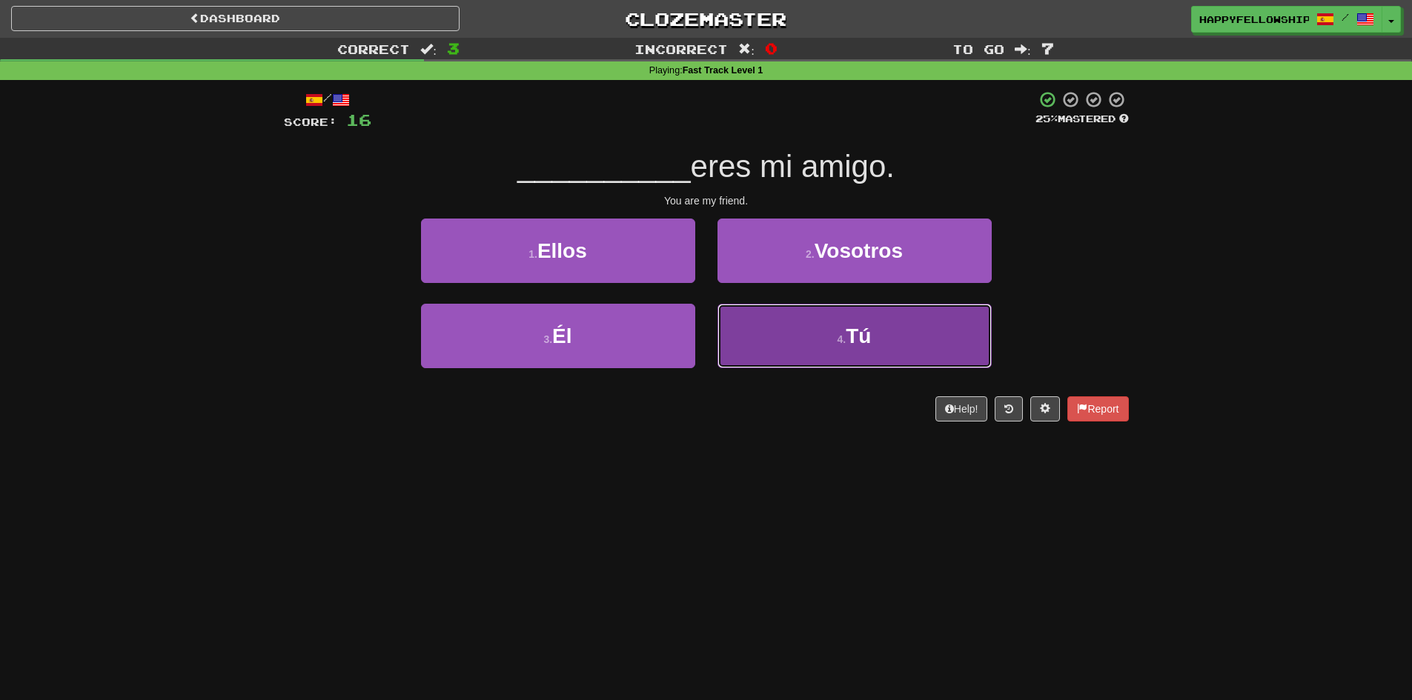
click at [805, 359] on button "4 . Tú" at bounding box center [854, 336] width 274 height 64
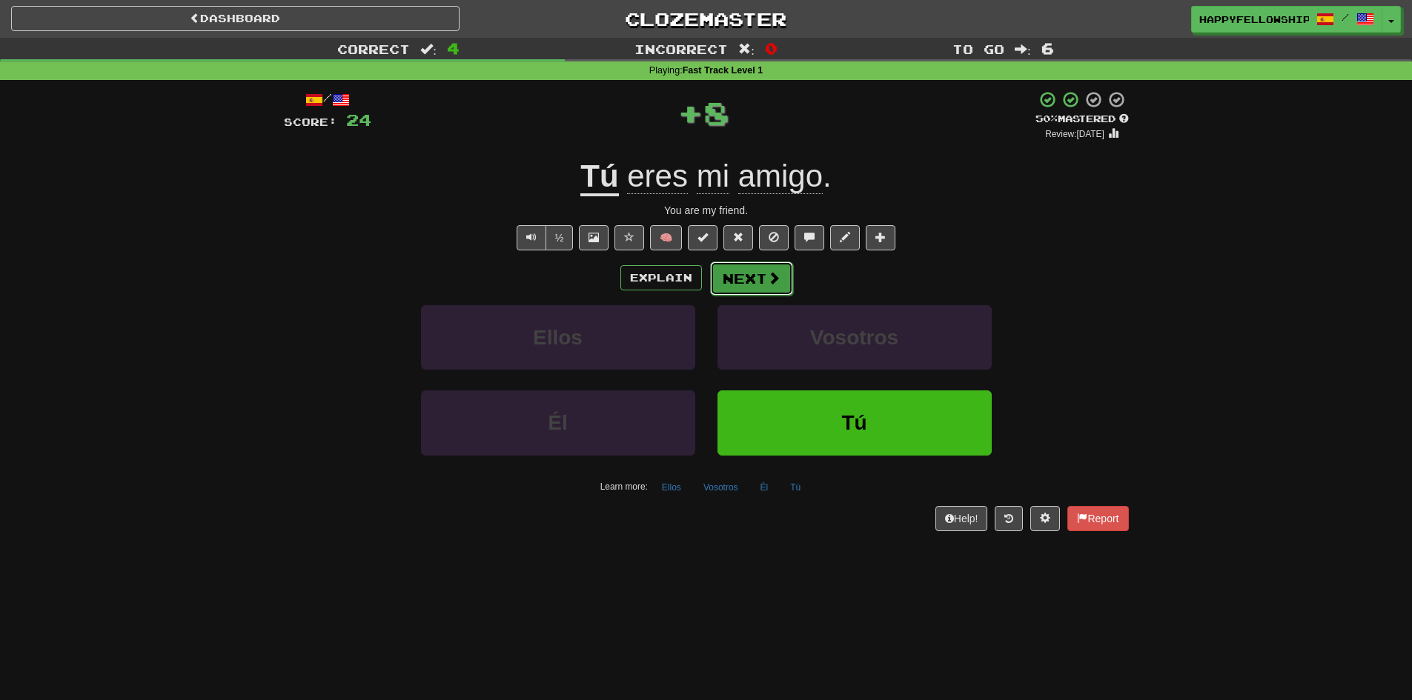
click at [748, 280] on button "Next" at bounding box center [751, 279] width 83 height 34
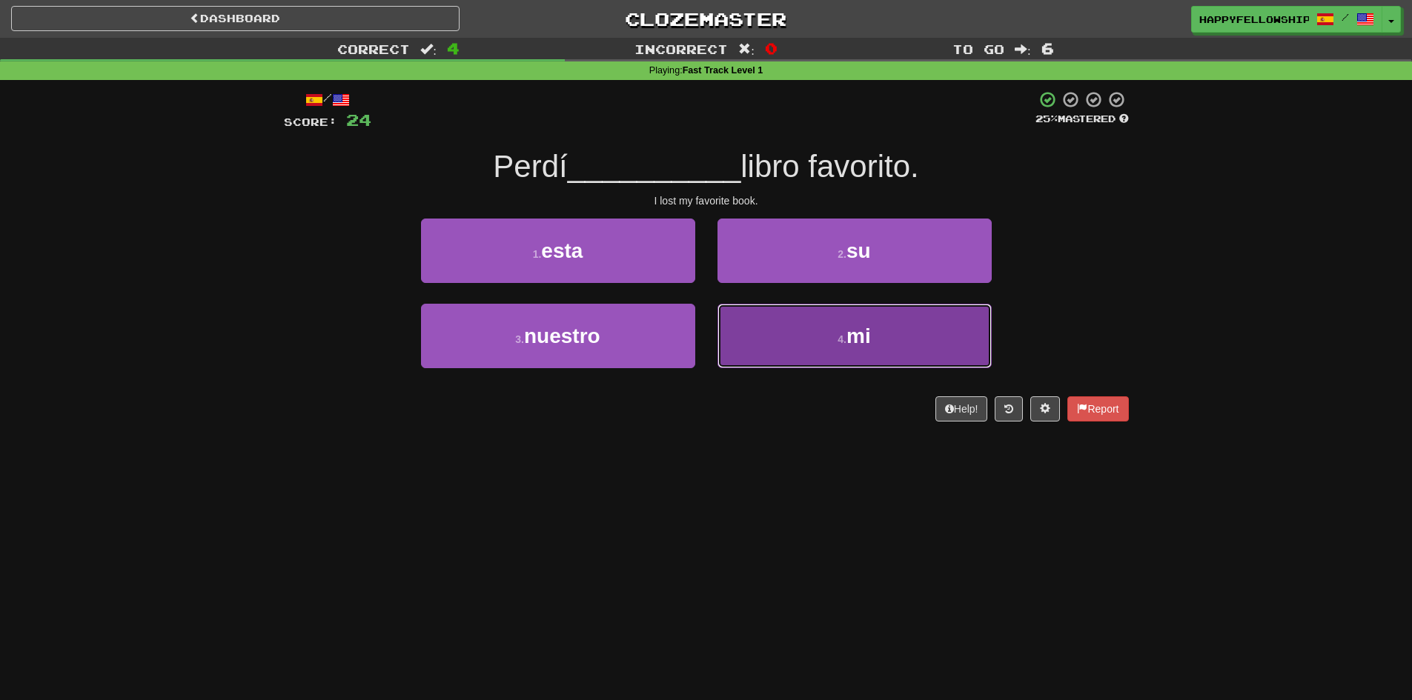
click at [814, 335] on button "4 . mi" at bounding box center [854, 336] width 274 height 64
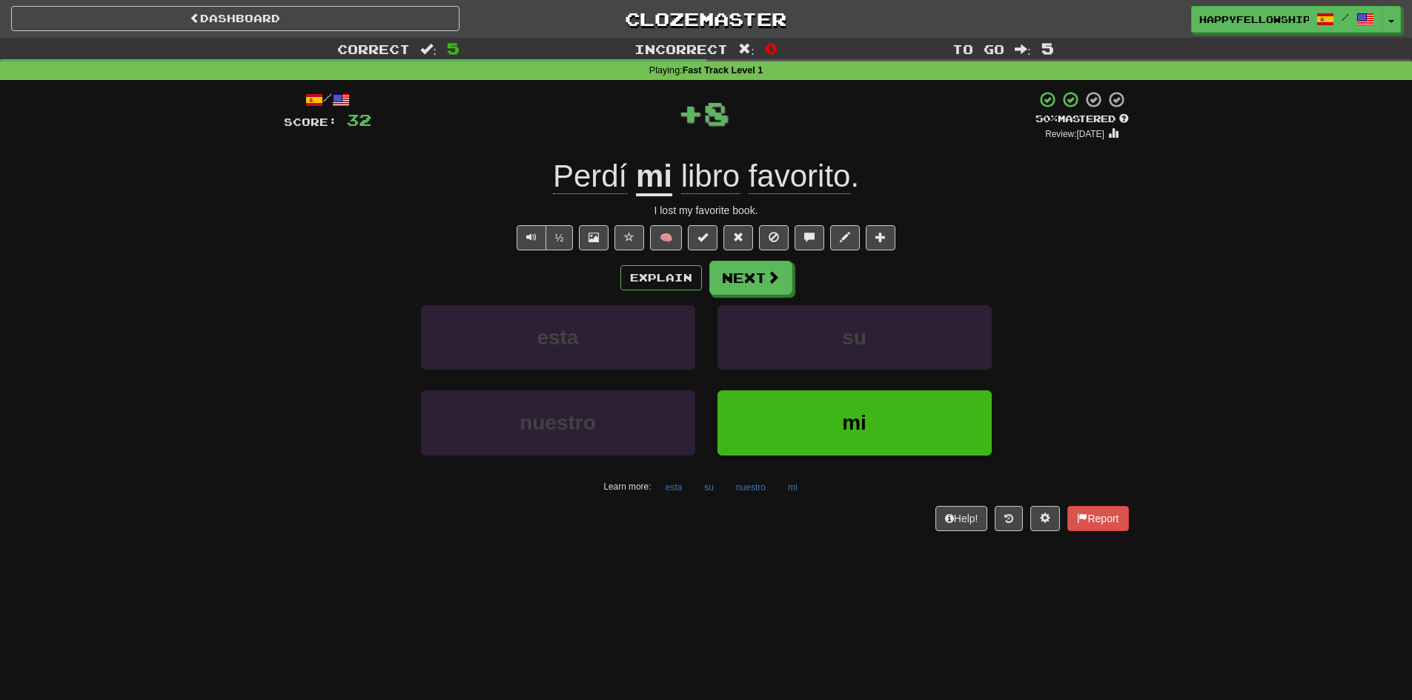
click at [600, 171] on span "Perdí" at bounding box center [590, 177] width 74 height 36
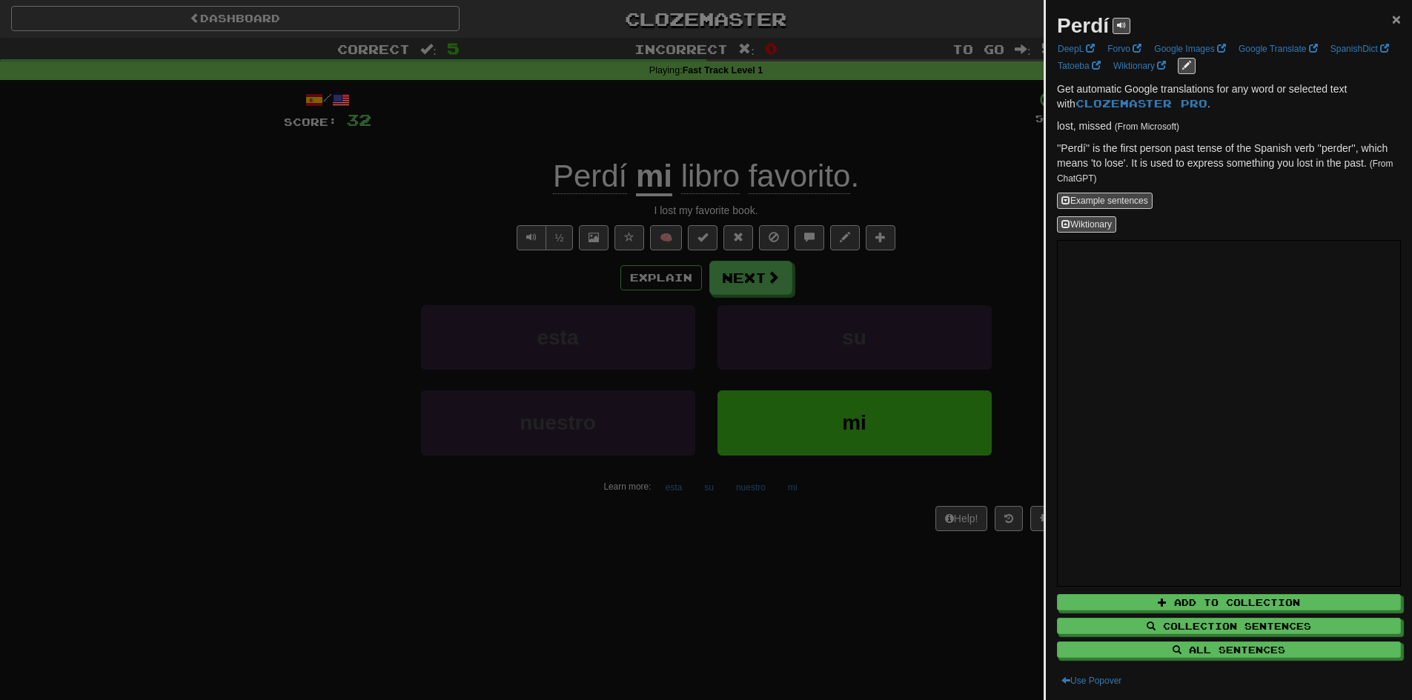
click at [1392, 19] on span "×" at bounding box center [1396, 18] width 9 height 17
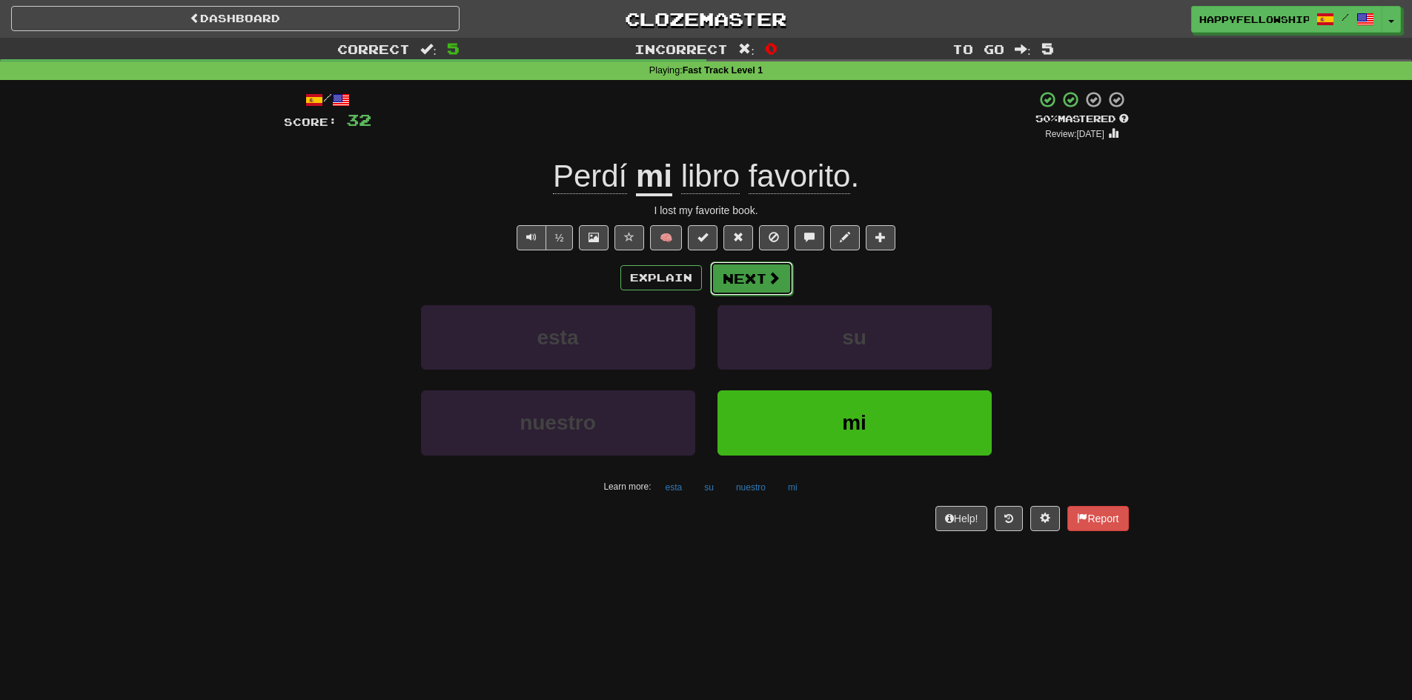
click at [745, 282] on button "Next" at bounding box center [751, 279] width 83 height 34
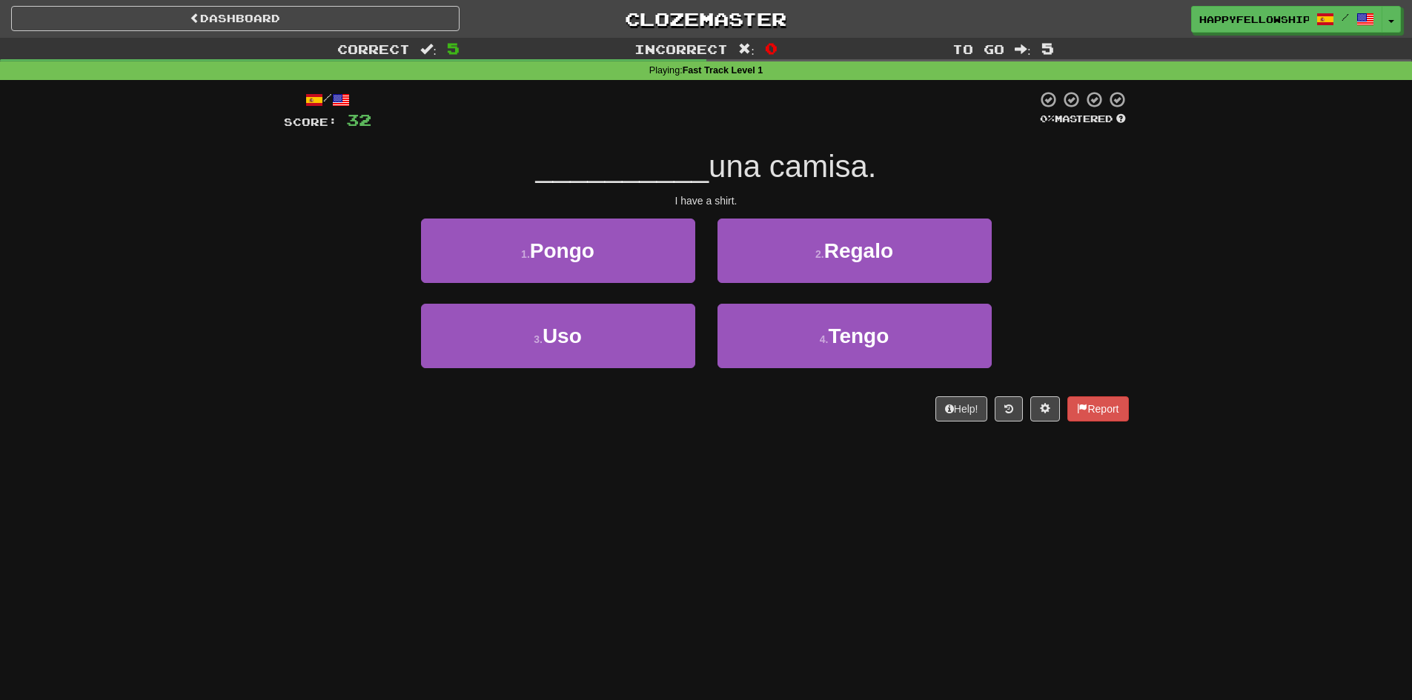
click at [857, 369] on div "4 . Tengo" at bounding box center [854, 346] width 296 height 85
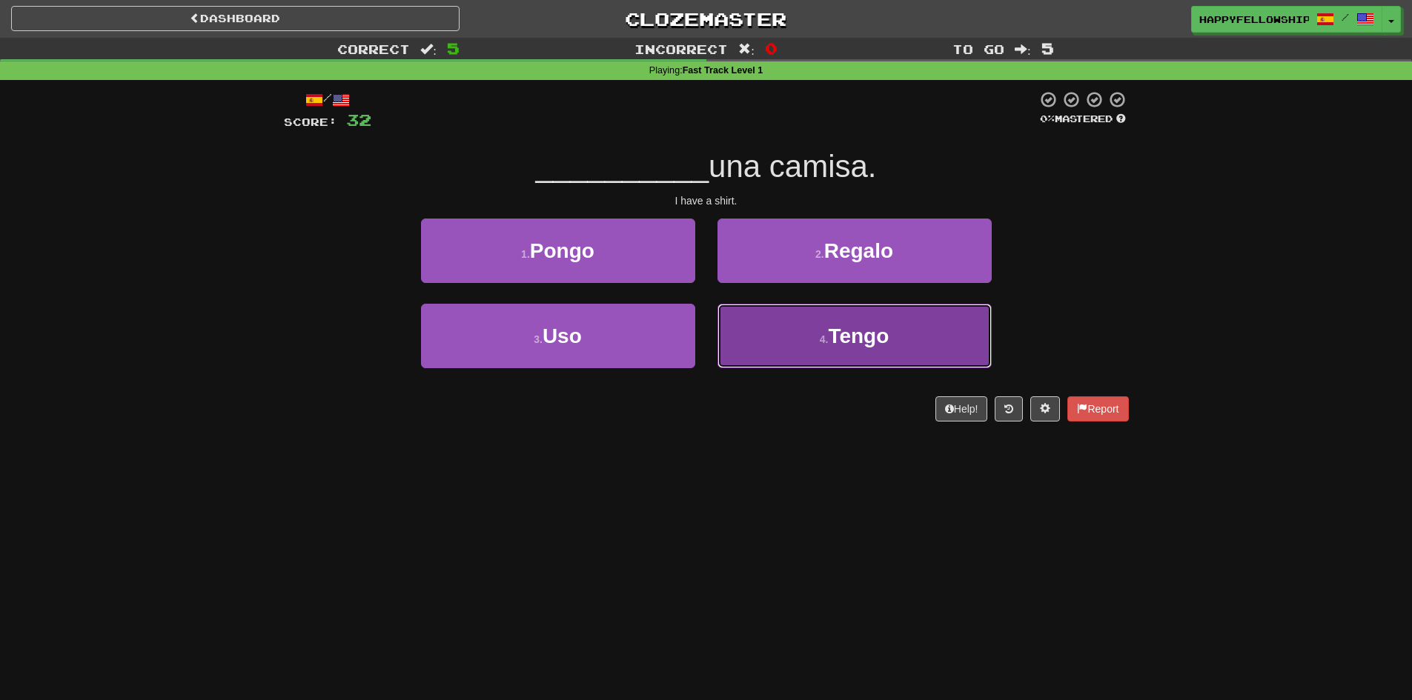
click at [853, 357] on button "4 . Tengo" at bounding box center [854, 336] width 274 height 64
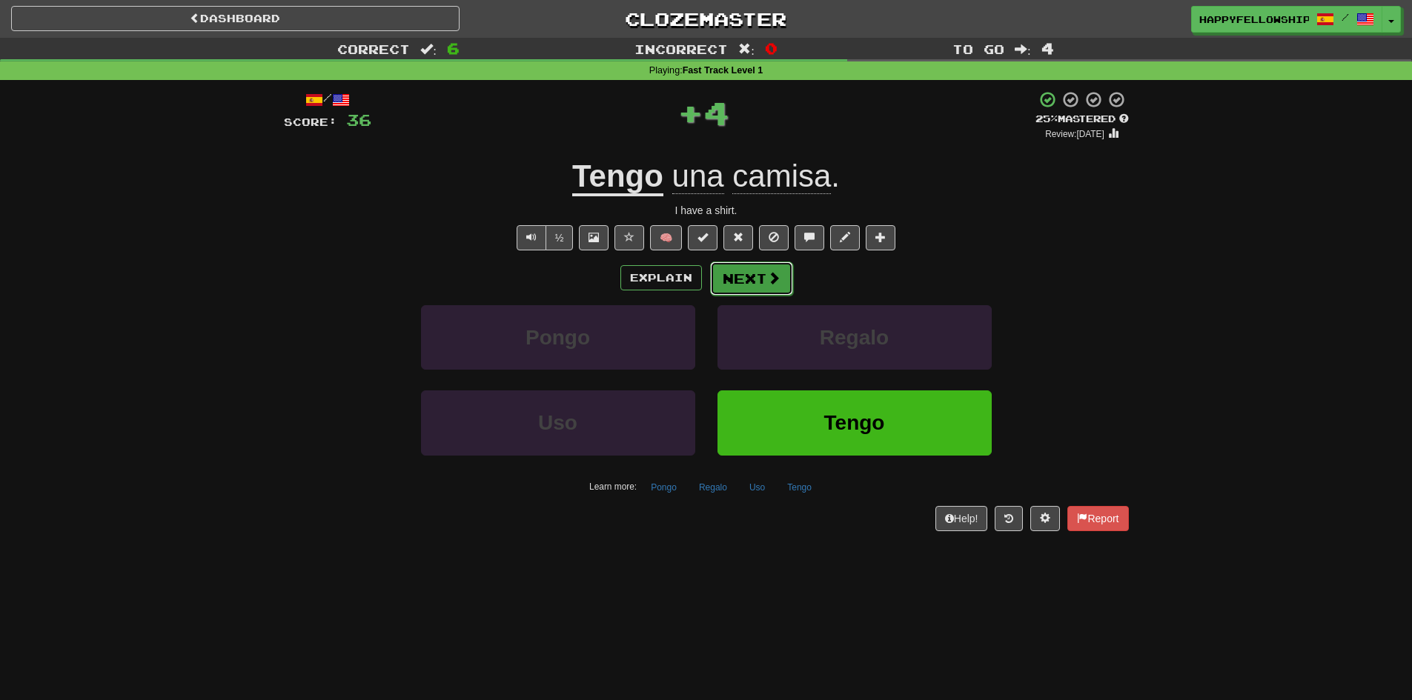
click at [763, 281] on button "Next" at bounding box center [751, 279] width 83 height 34
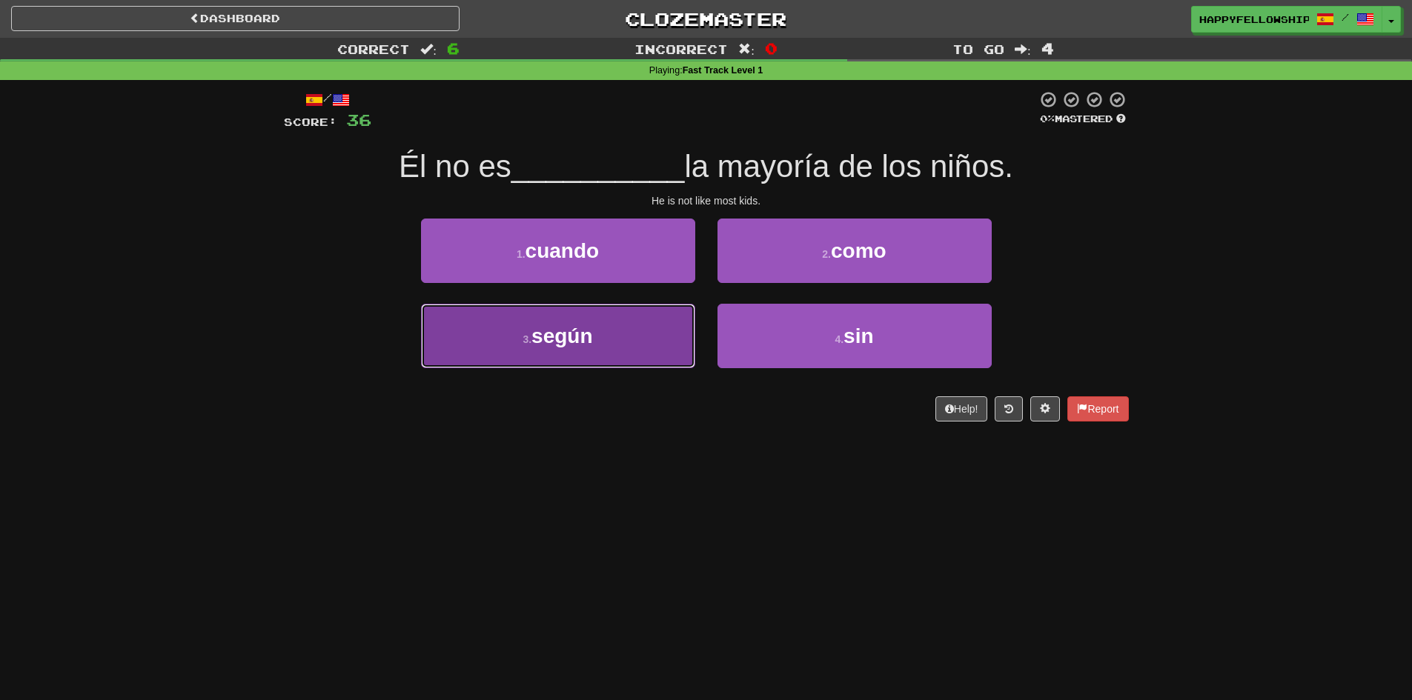
click at [575, 323] on button "3 . según" at bounding box center [558, 336] width 274 height 64
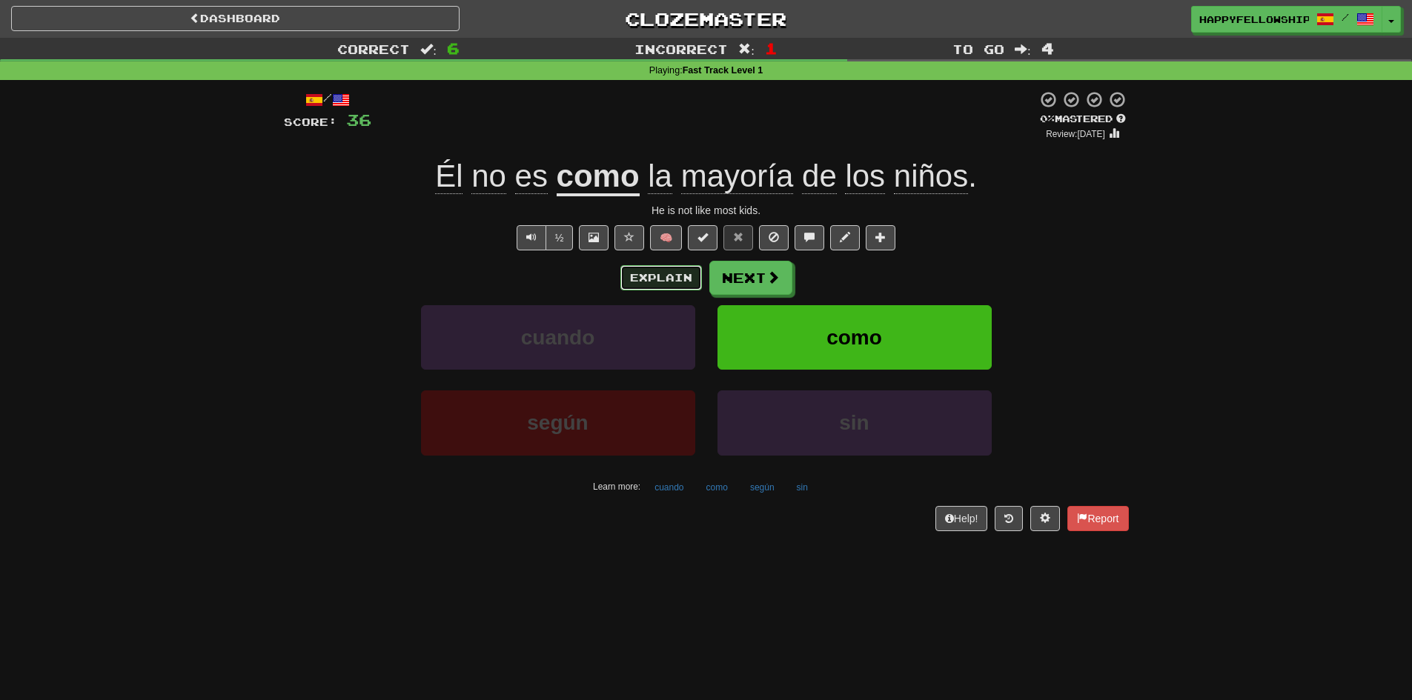
click at [657, 285] on button "Explain" at bounding box center [661, 277] width 82 height 25
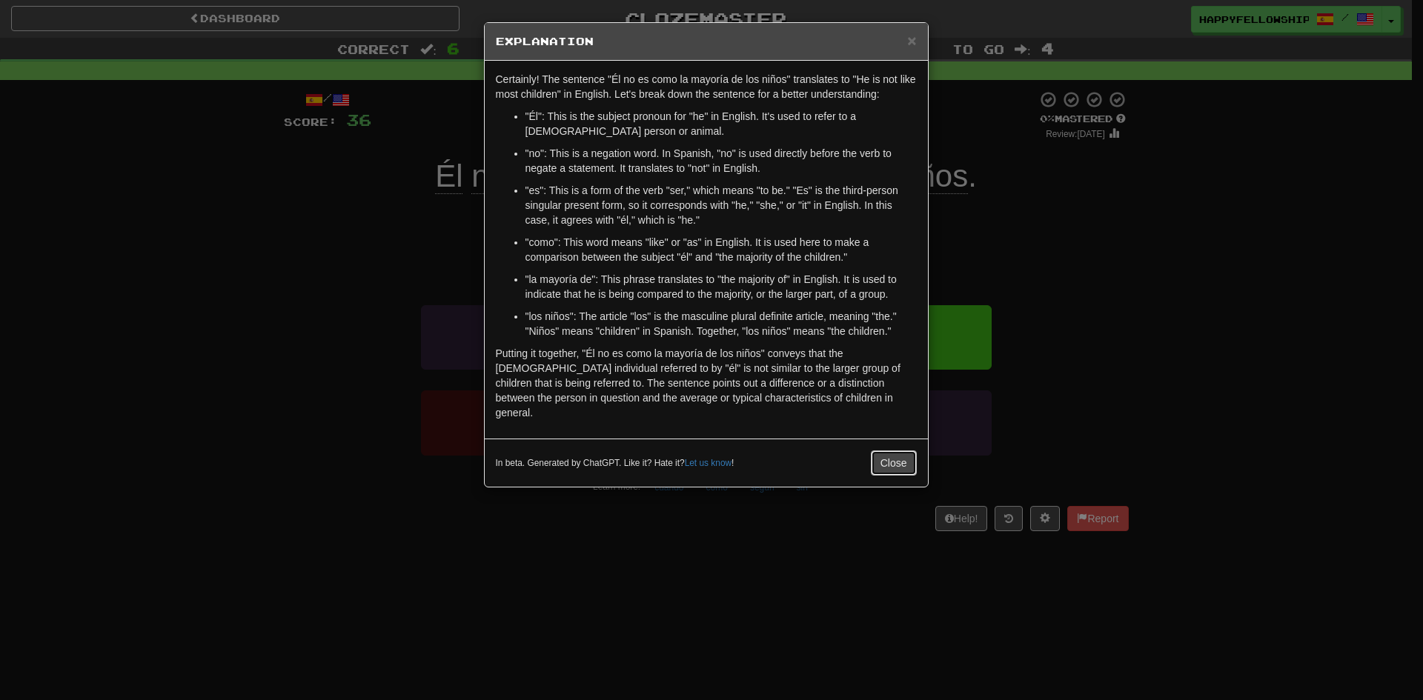
click at [900, 451] on button "Close" at bounding box center [894, 463] width 46 height 25
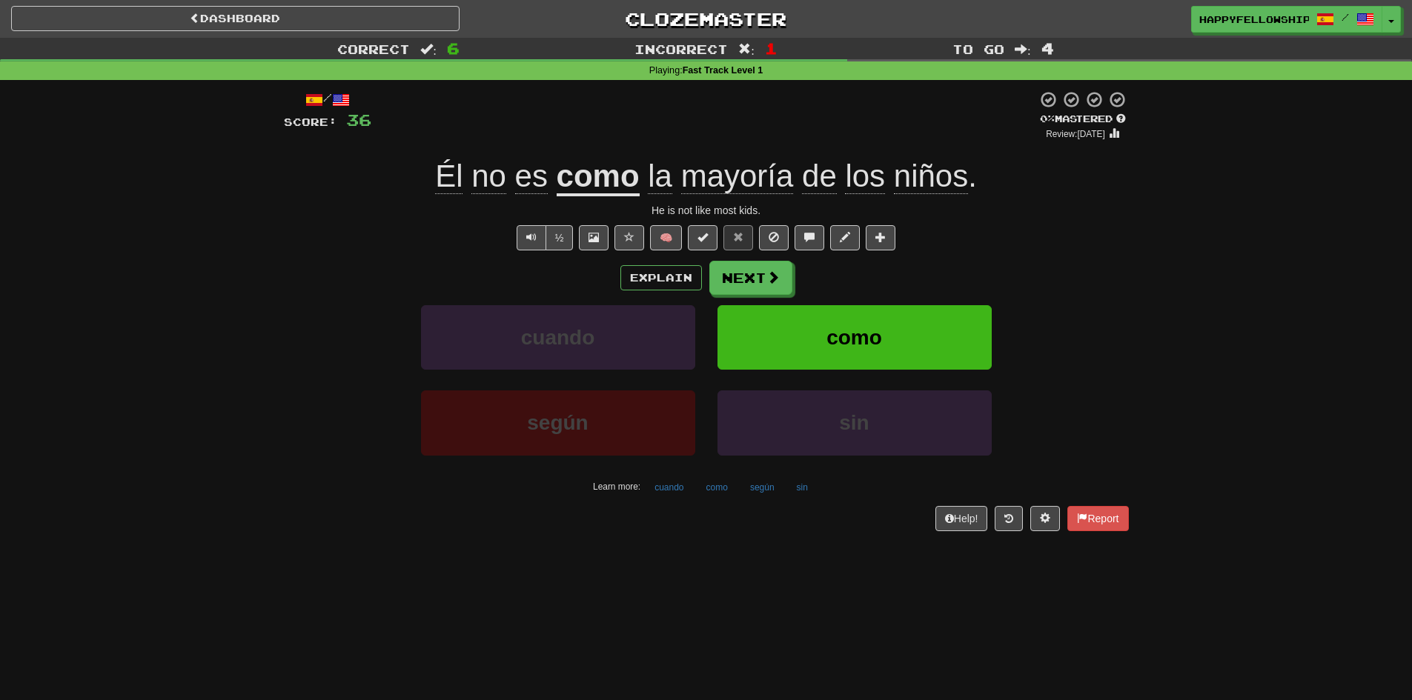
click at [611, 175] on u "como" at bounding box center [598, 178] width 83 height 38
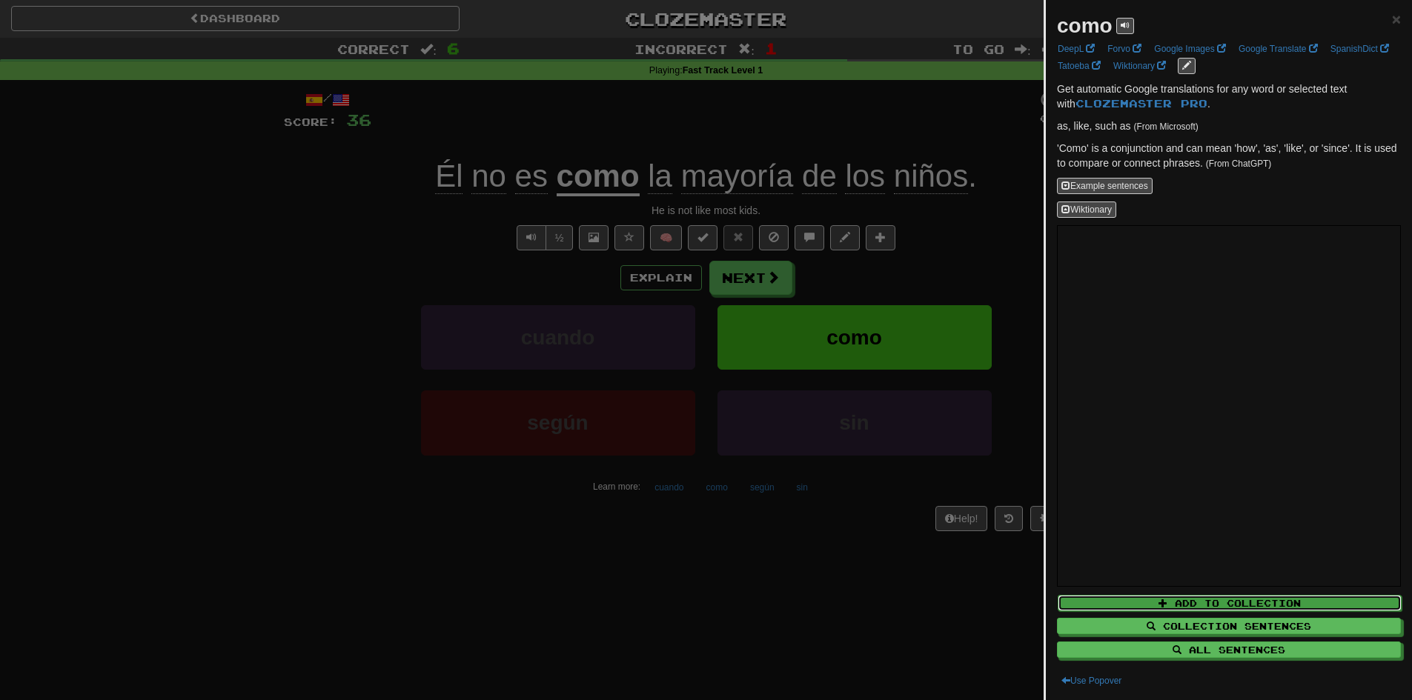
click at [1248, 599] on button "Add to Collection" at bounding box center [1229, 603] width 344 height 16
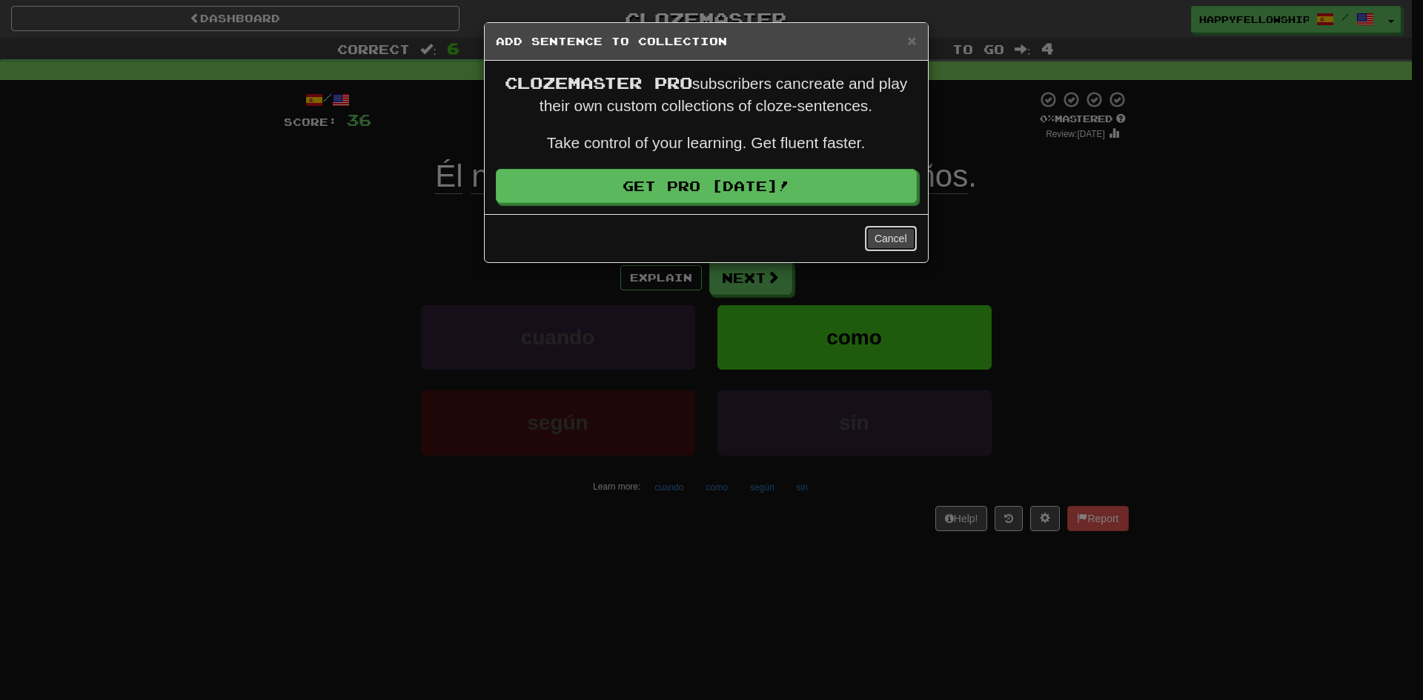
click at [881, 239] on button "Cancel" at bounding box center [891, 238] width 52 height 25
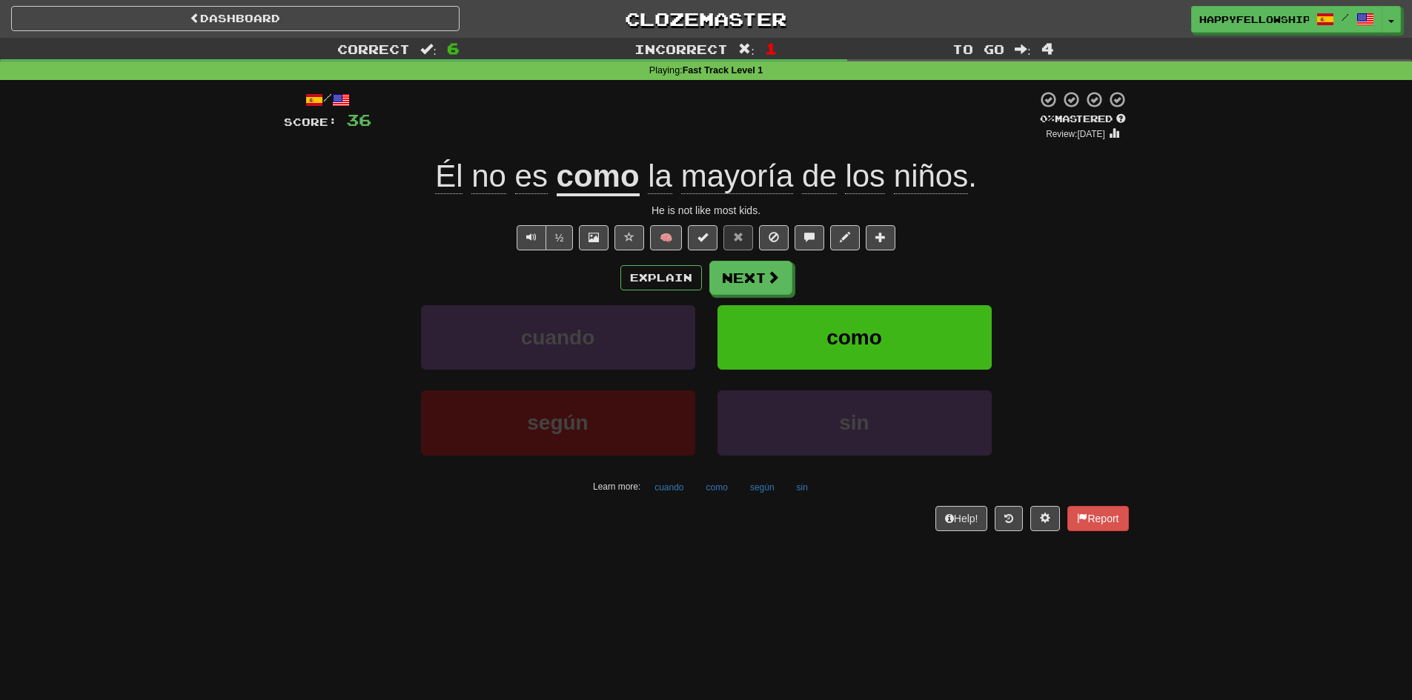
click at [621, 183] on u "como" at bounding box center [598, 178] width 83 height 38
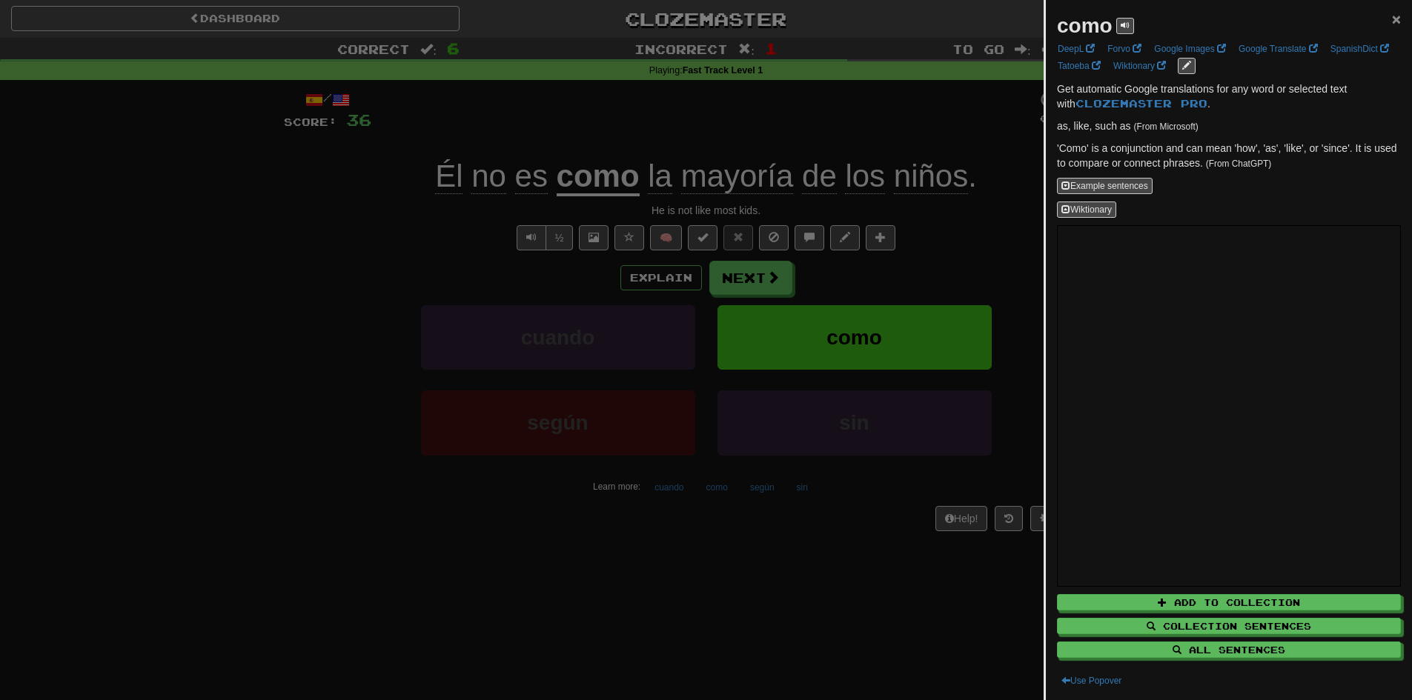
click at [1392, 19] on span "×" at bounding box center [1396, 18] width 9 height 17
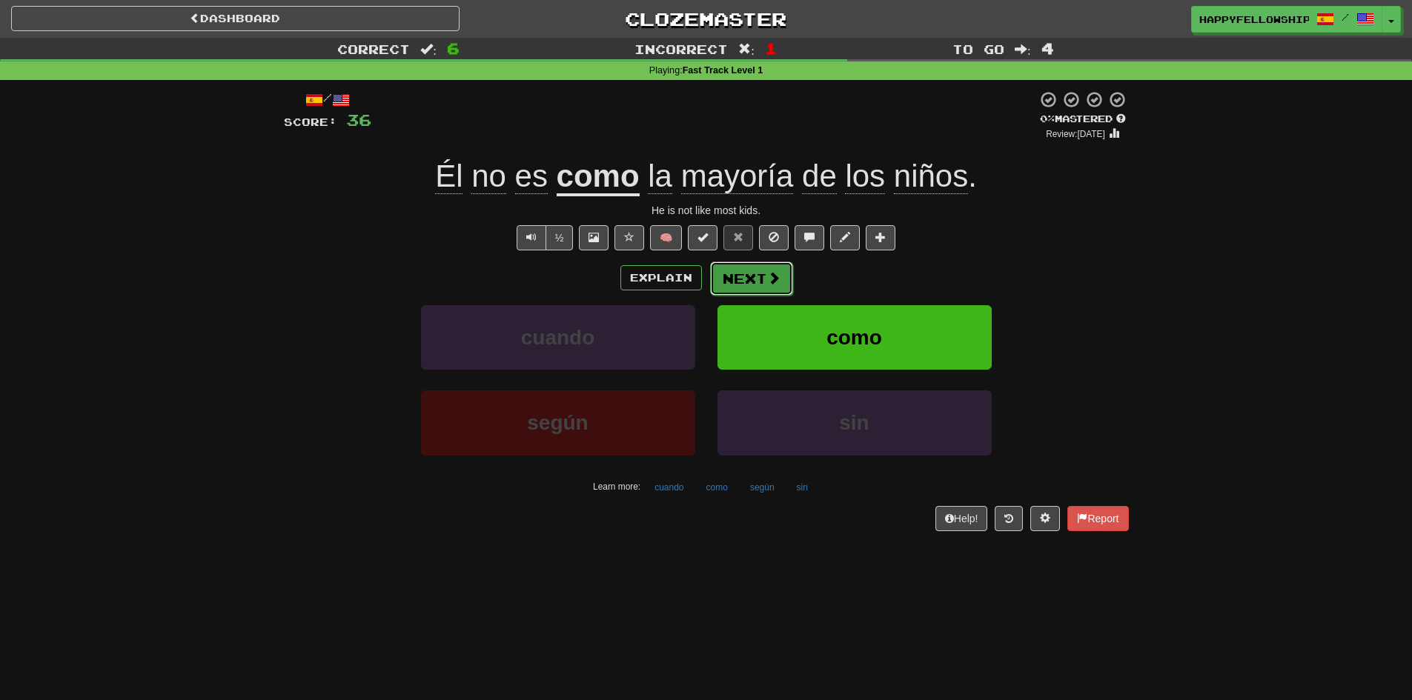
click at [723, 278] on button "Next" at bounding box center [751, 279] width 83 height 34
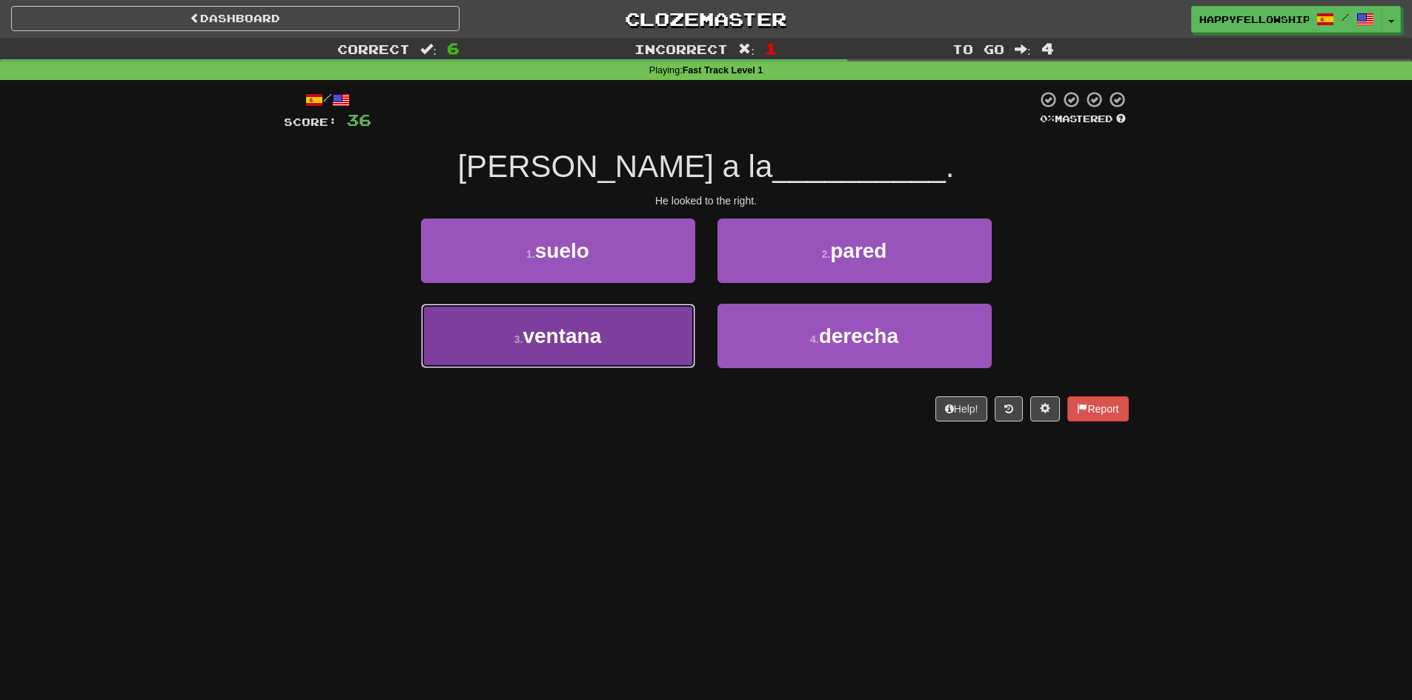
click at [574, 345] on span "ventana" at bounding box center [561, 336] width 79 height 23
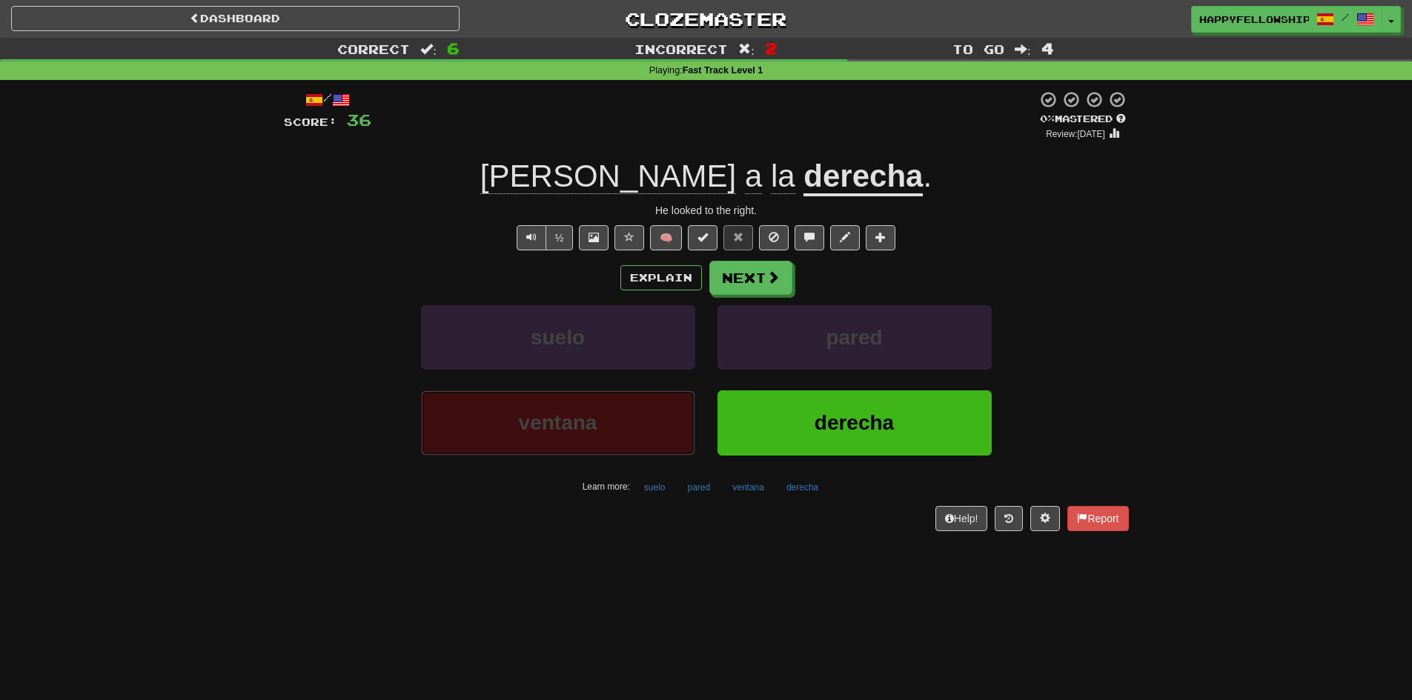
click at [625, 412] on button "ventana" at bounding box center [558, 423] width 274 height 64
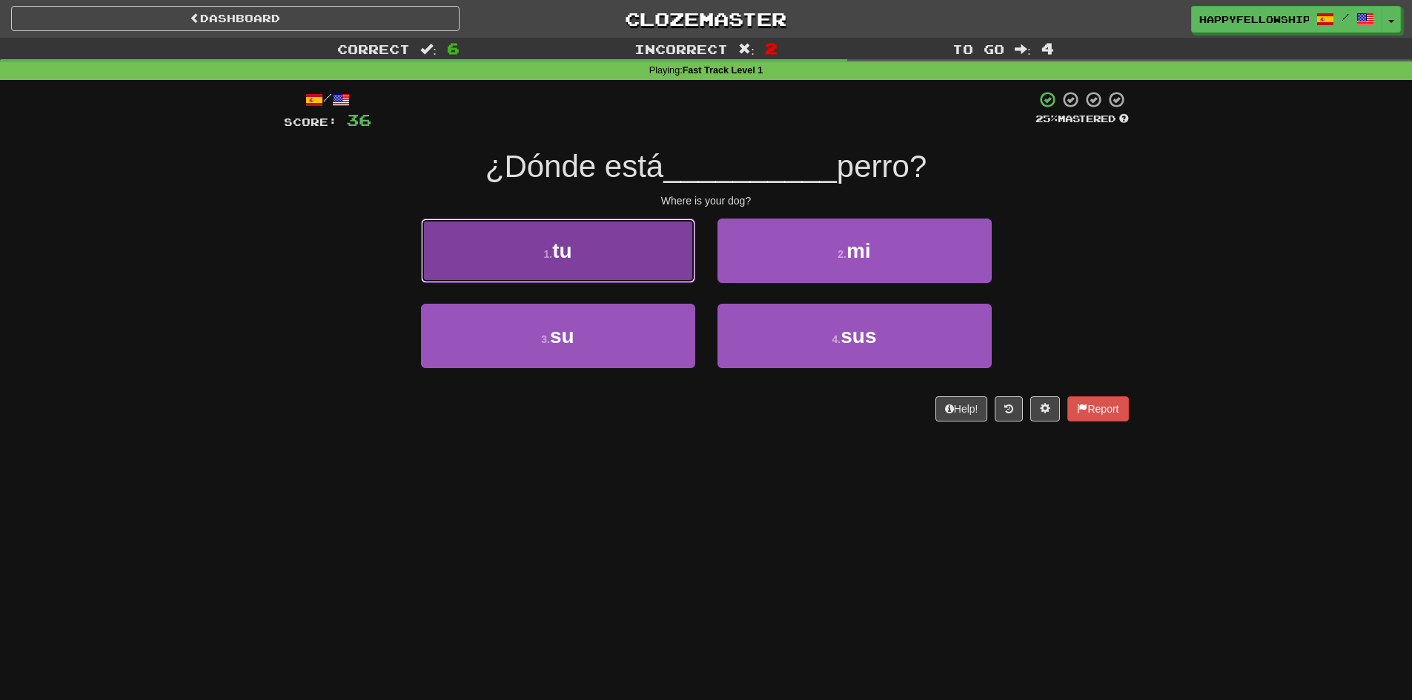
click at [551, 243] on button "1 . tu" at bounding box center [558, 251] width 274 height 64
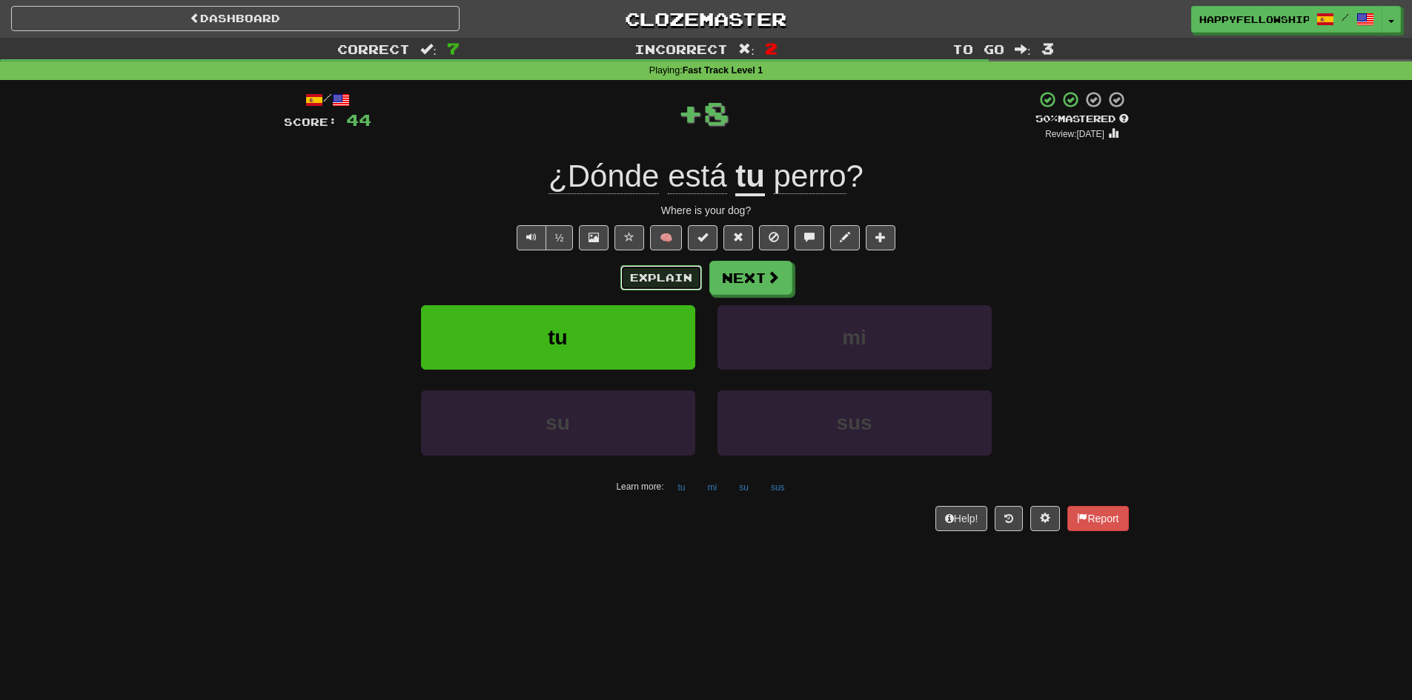
click at [683, 274] on button "Explain" at bounding box center [661, 277] width 82 height 25
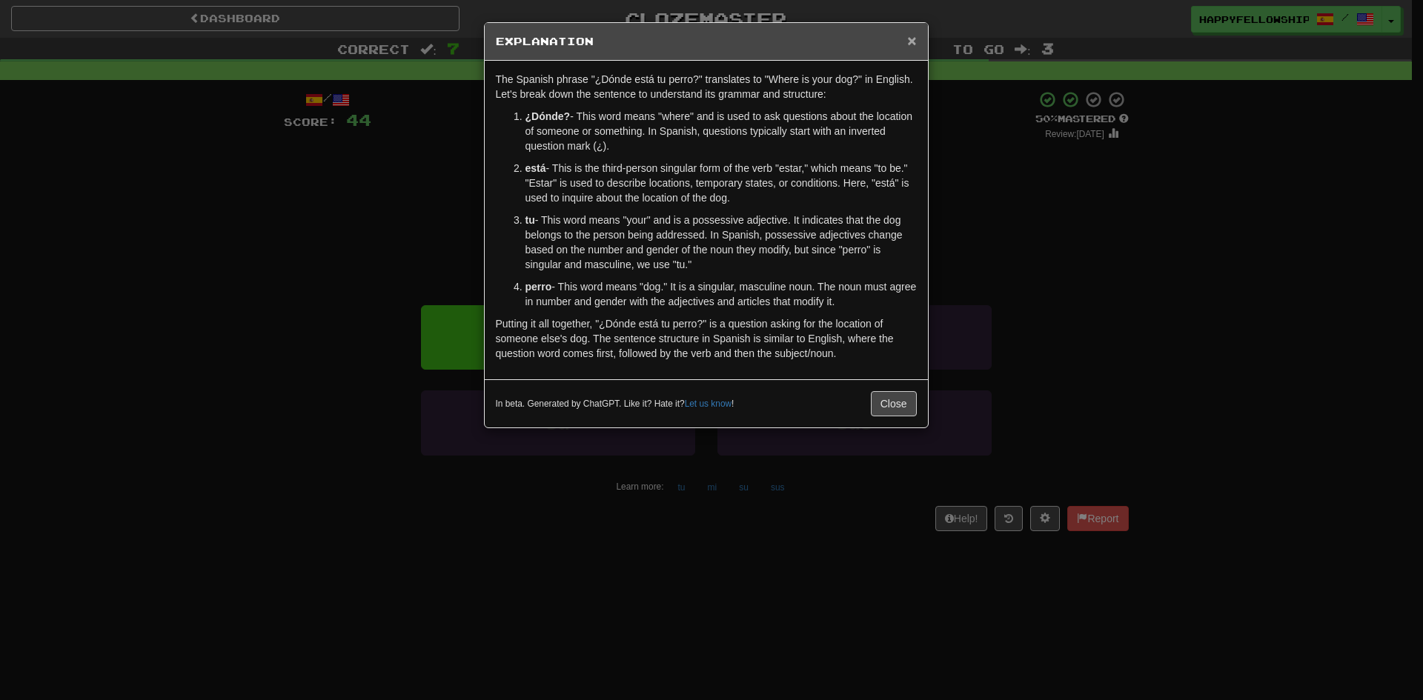
click at [912, 47] on span "×" at bounding box center [911, 40] width 9 height 17
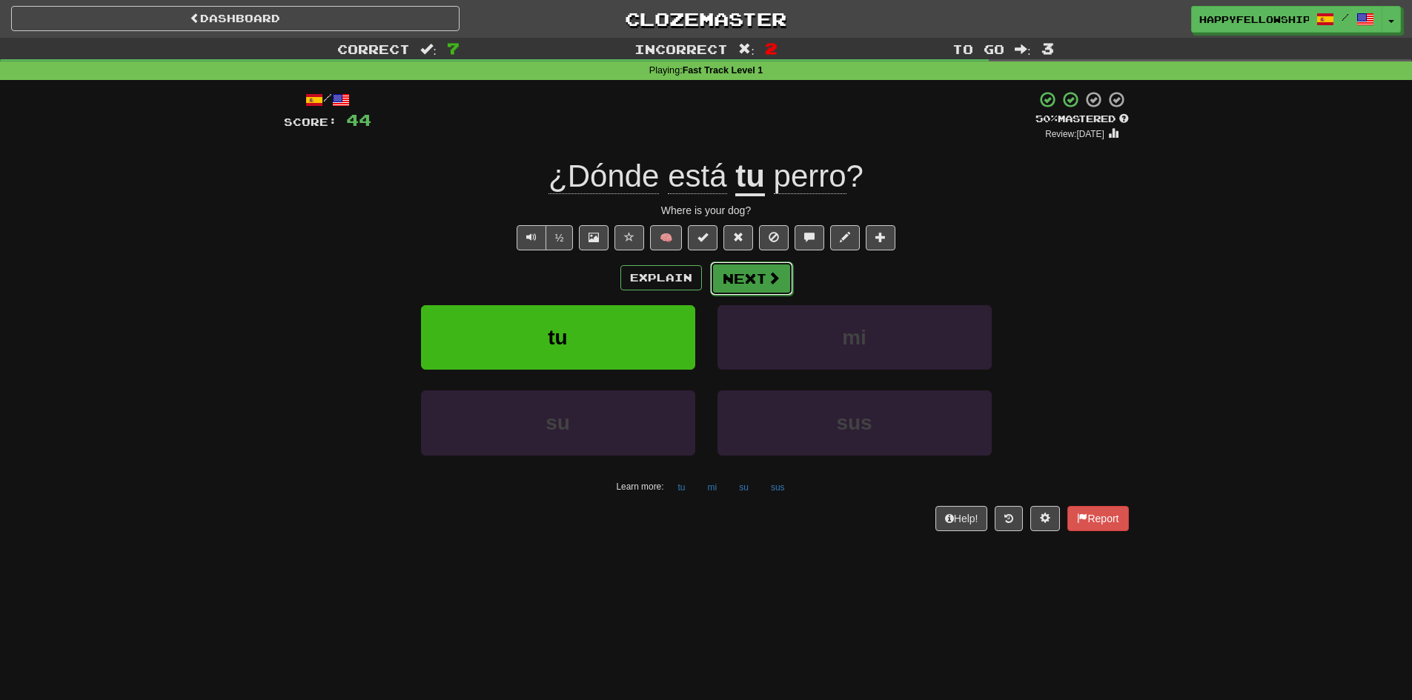
click at [741, 290] on button "Next" at bounding box center [751, 279] width 83 height 34
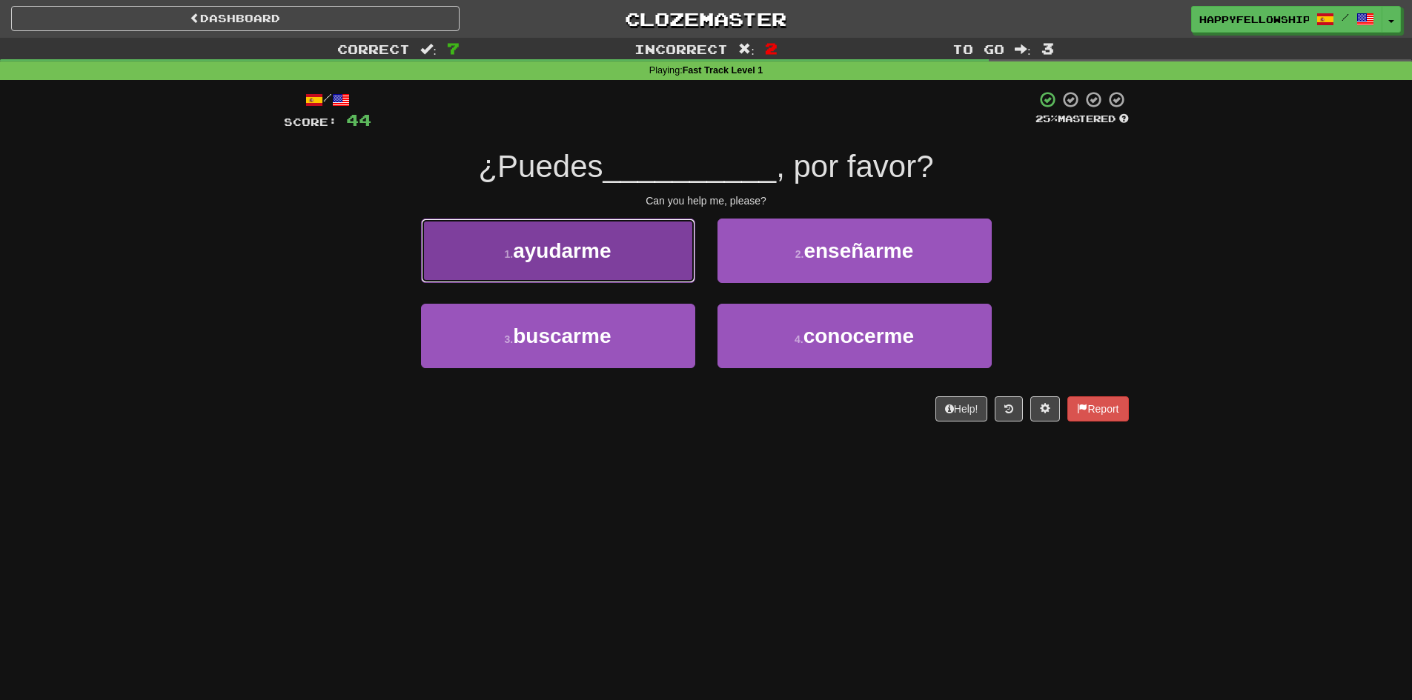
click at [620, 248] on button "1 . ayudarme" at bounding box center [558, 251] width 274 height 64
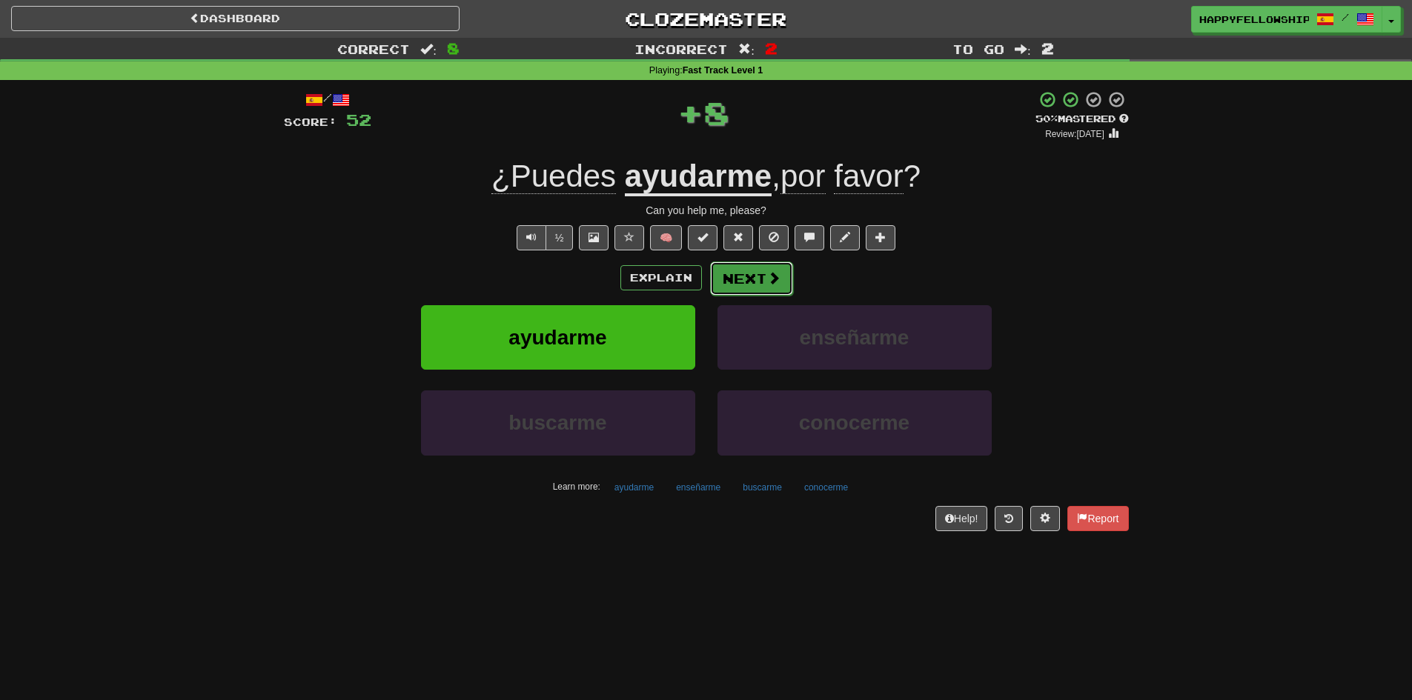
click at [737, 273] on button "Next" at bounding box center [751, 279] width 83 height 34
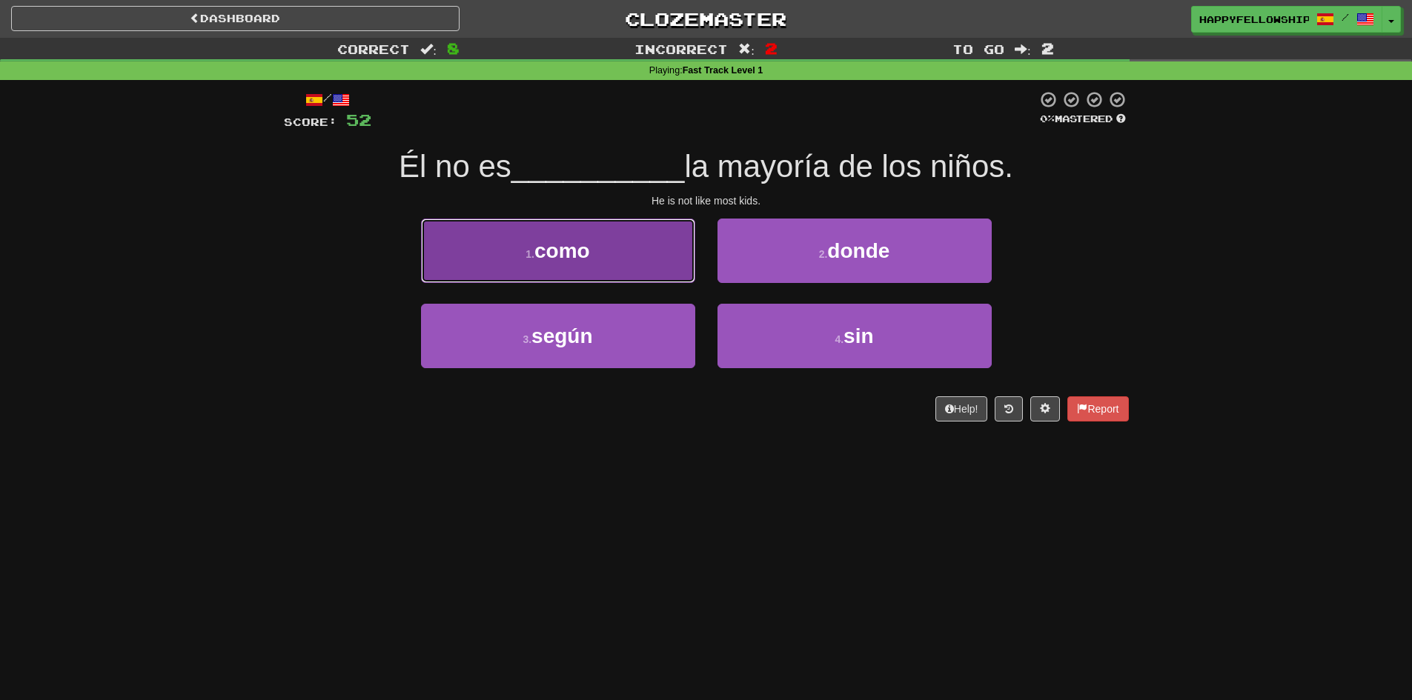
click at [635, 259] on button "1 . como" at bounding box center [558, 251] width 274 height 64
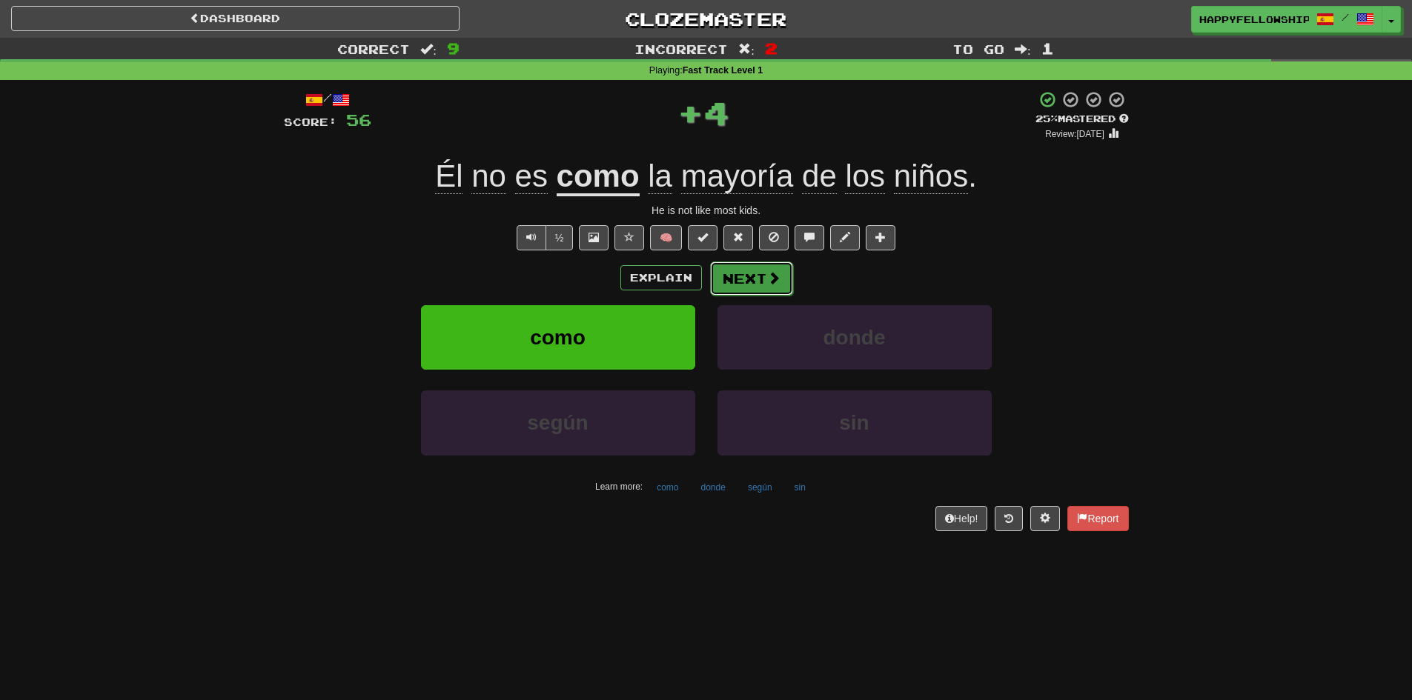
click at [746, 273] on button "Next" at bounding box center [751, 279] width 83 height 34
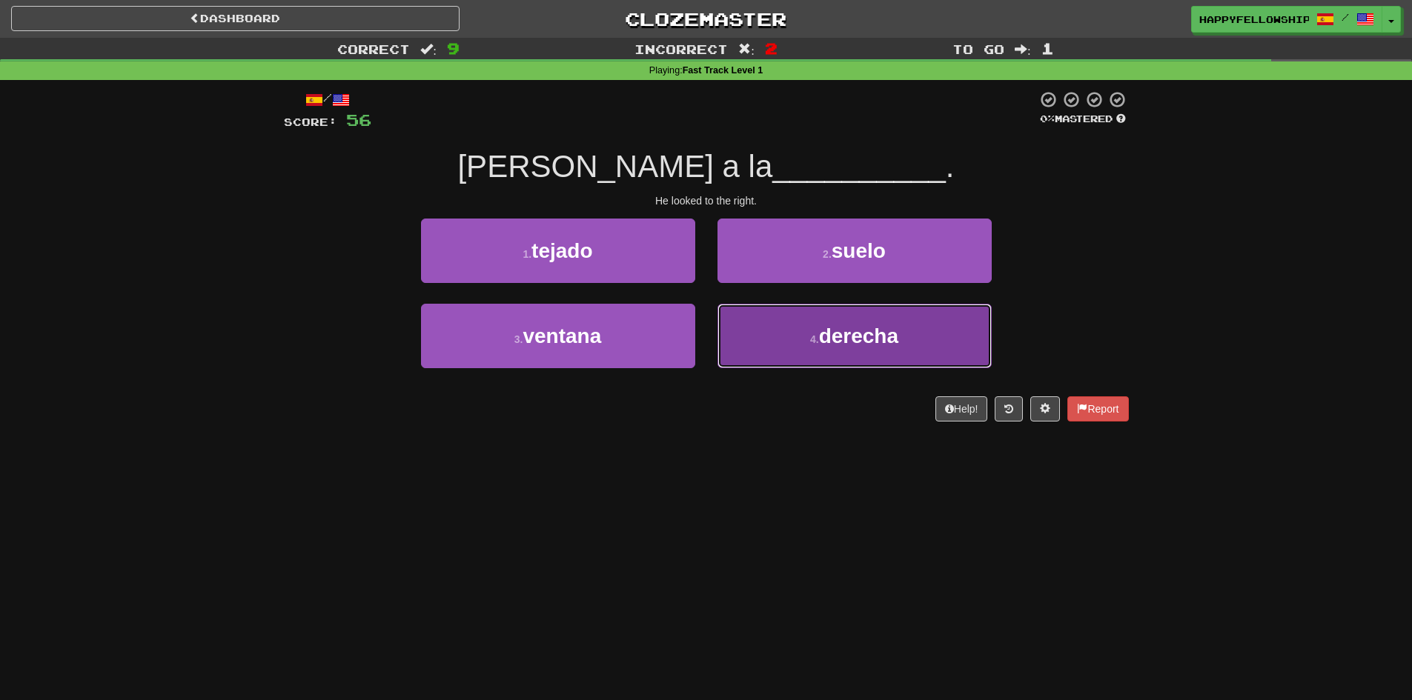
click at [793, 328] on button "4 . derecha" at bounding box center [854, 336] width 274 height 64
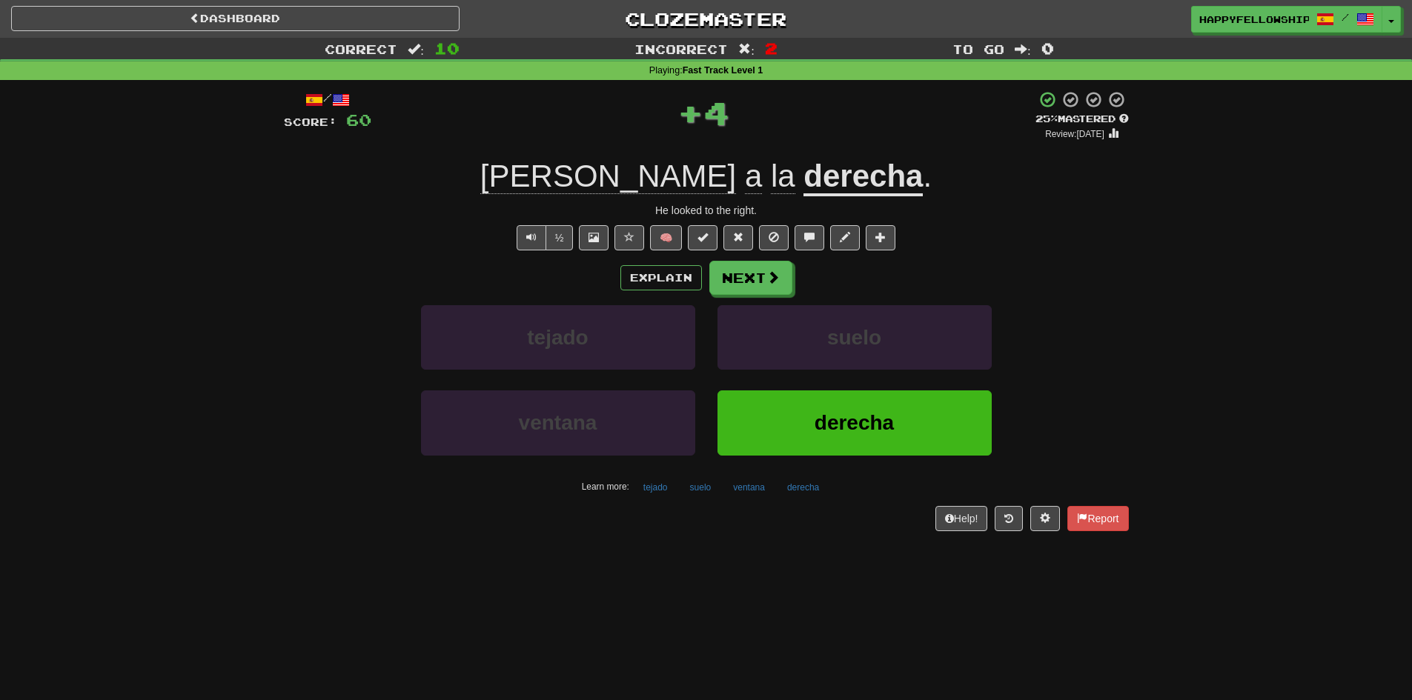
click at [803, 174] on u "derecha" at bounding box center [862, 178] width 119 height 38
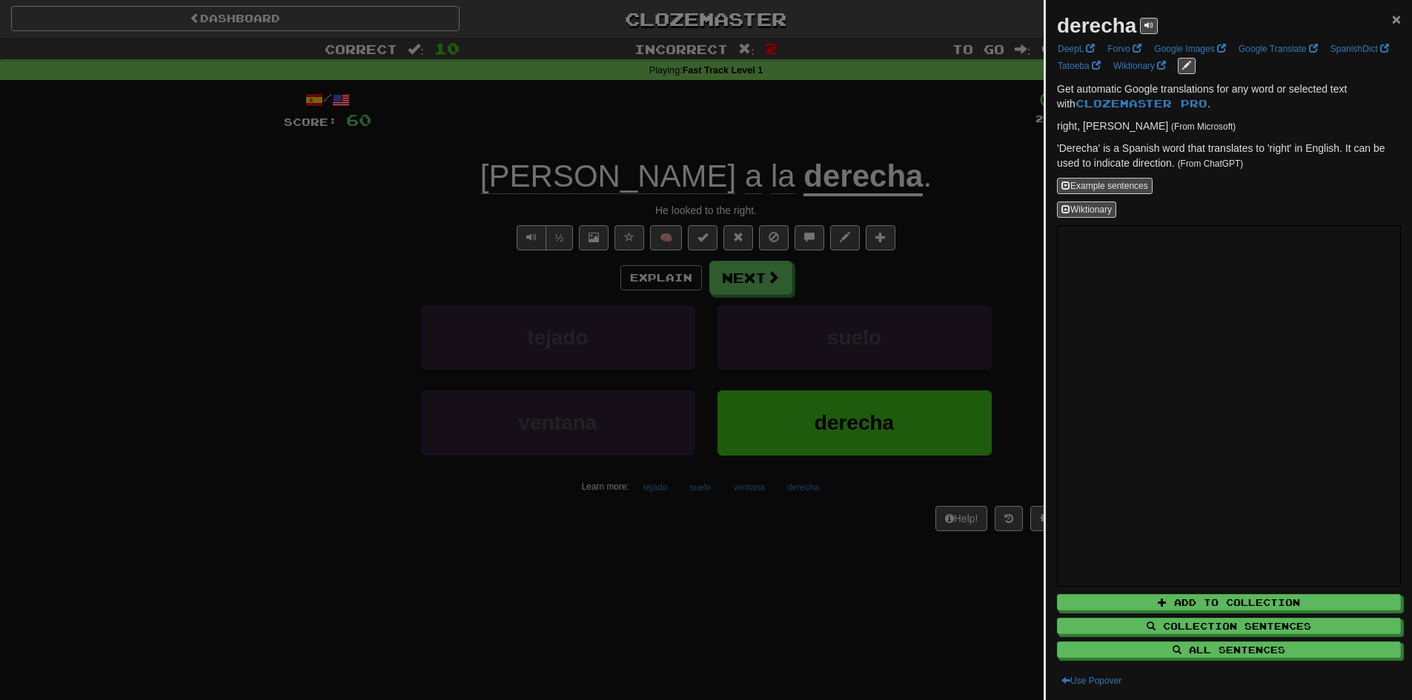
click at [1392, 23] on span "×" at bounding box center [1396, 18] width 9 height 17
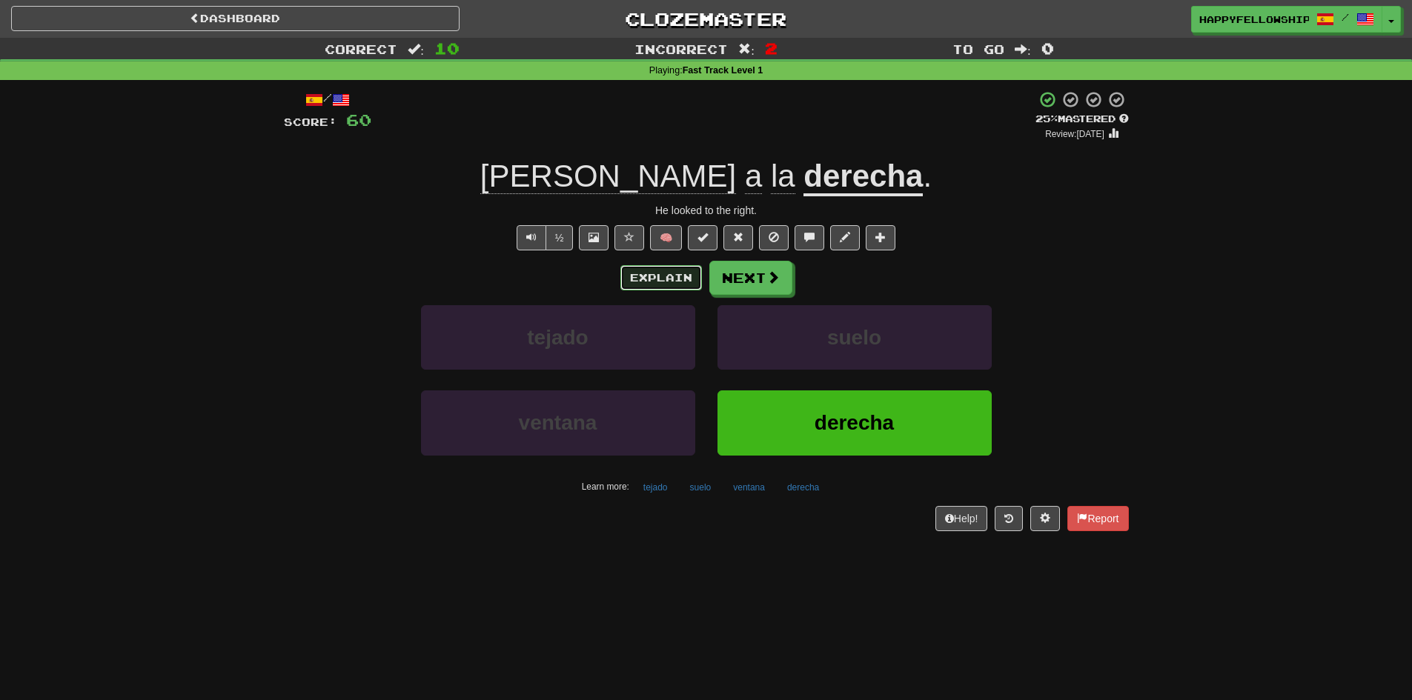
click at [668, 266] on button "Explain" at bounding box center [661, 277] width 82 height 25
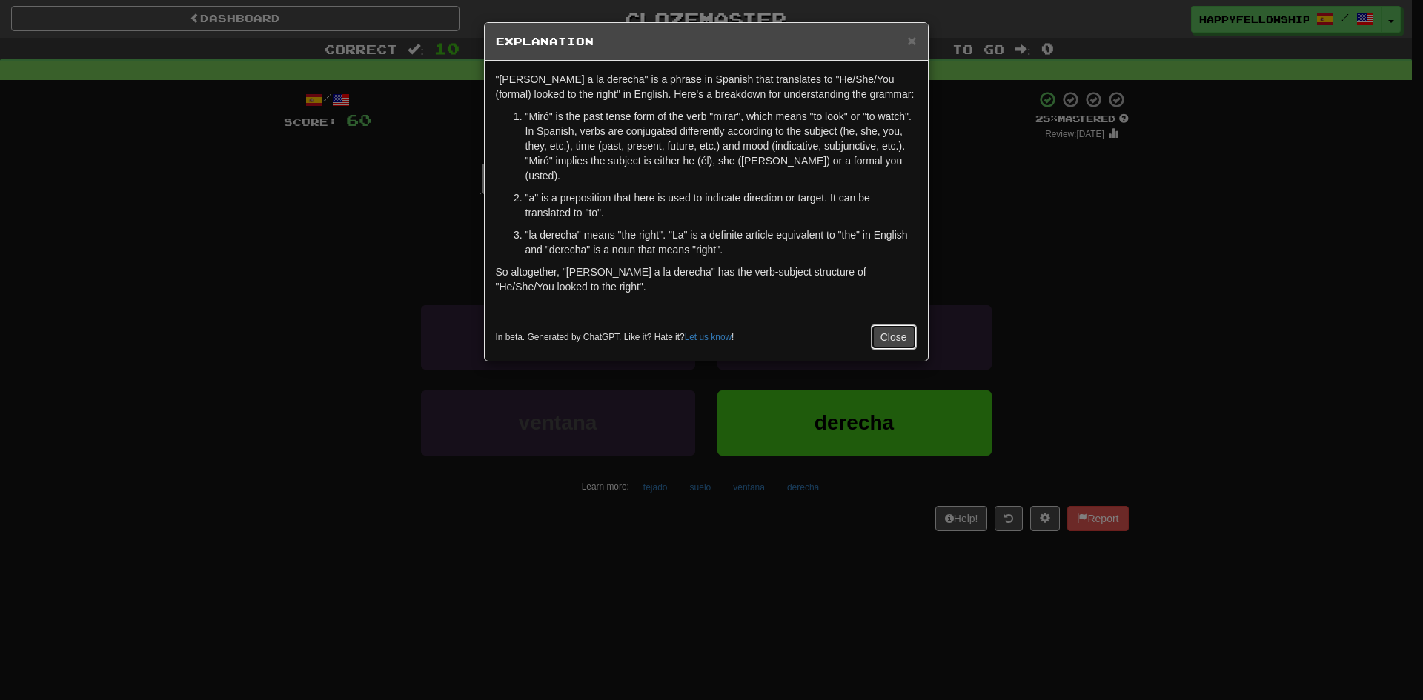
click at [893, 325] on button "Close" at bounding box center [894, 337] width 46 height 25
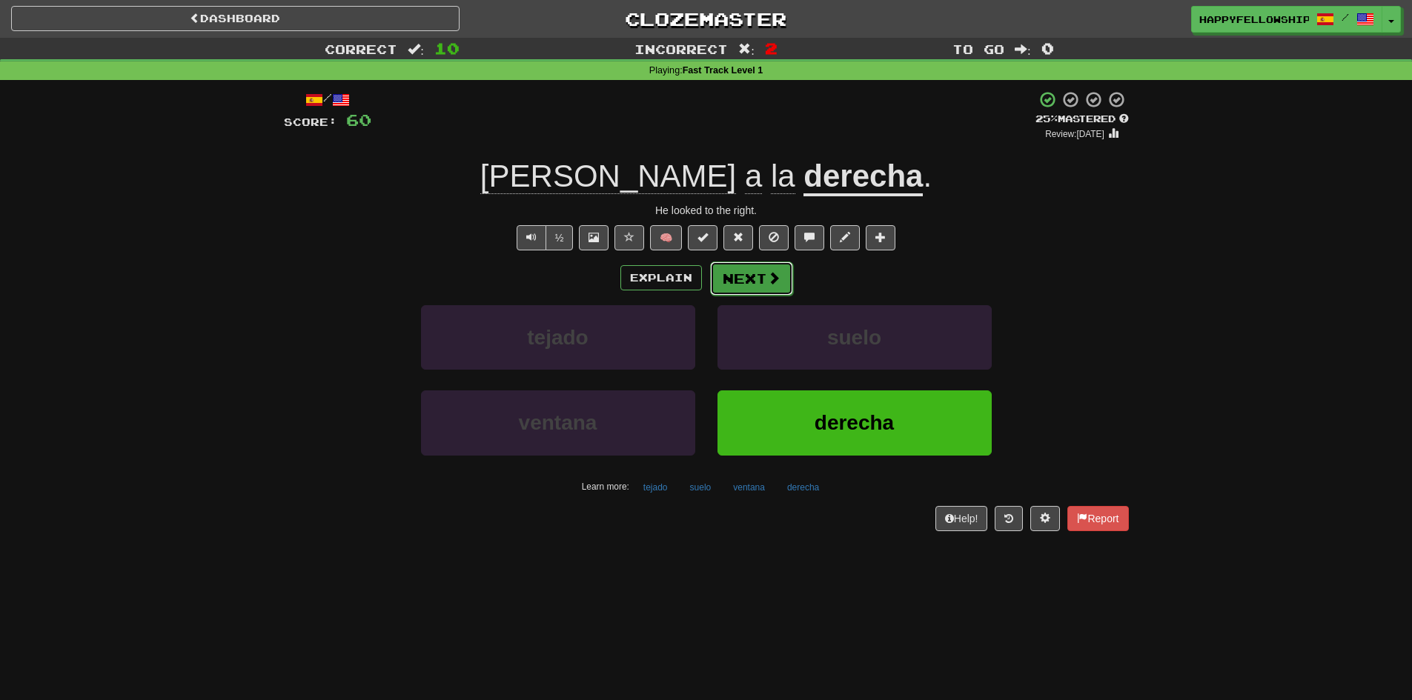
click at [751, 284] on button "Next" at bounding box center [751, 279] width 83 height 34
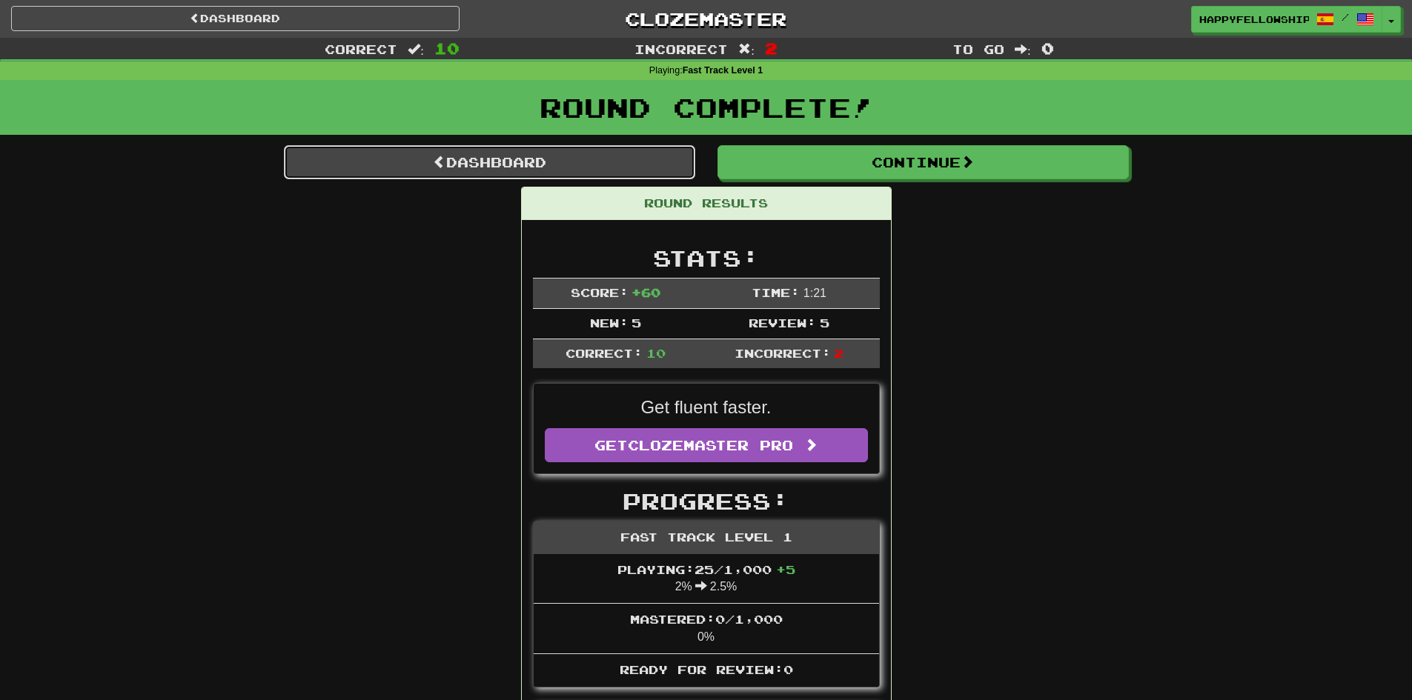
click at [461, 167] on link "Dashboard" at bounding box center [489, 162] width 411 height 34
